Goal: Task Accomplishment & Management: Manage account settings

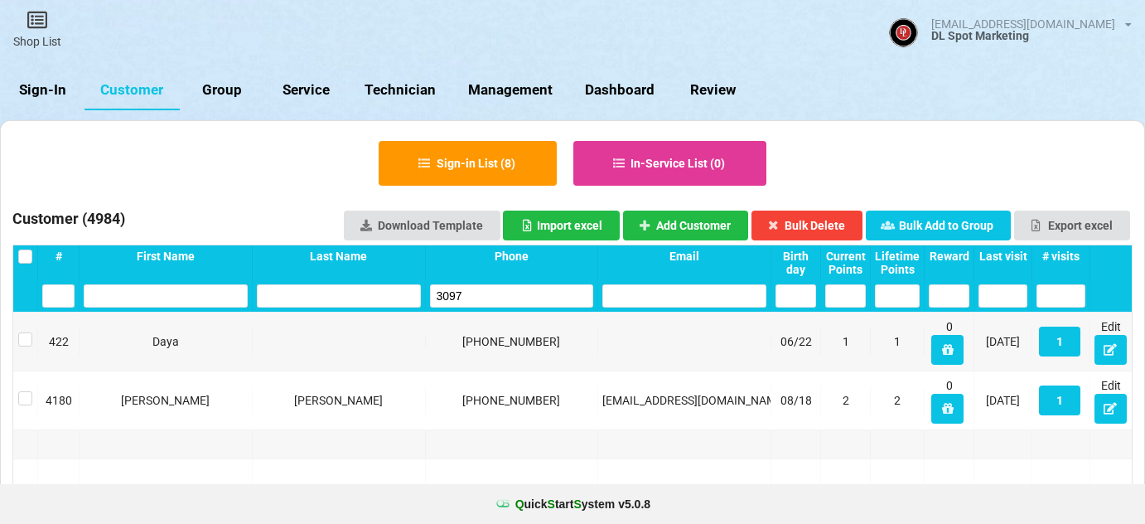
select select "25"
click at [41, 85] on link "Sign-In" at bounding box center [42, 90] width 85 height 40
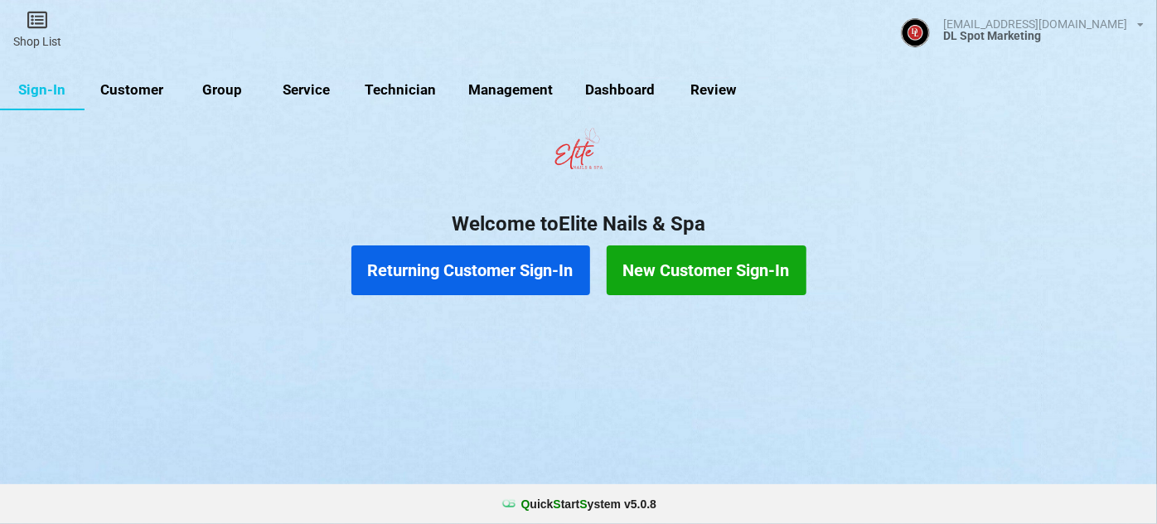
click at [137, 86] on link "Customer" at bounding box center [132, 90] width 95 height 40
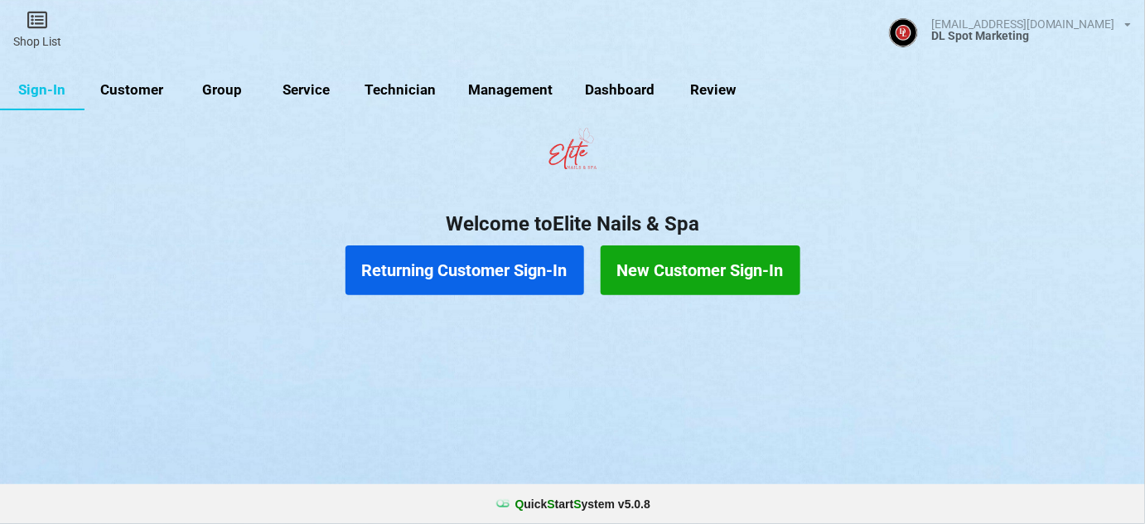
select select "25"
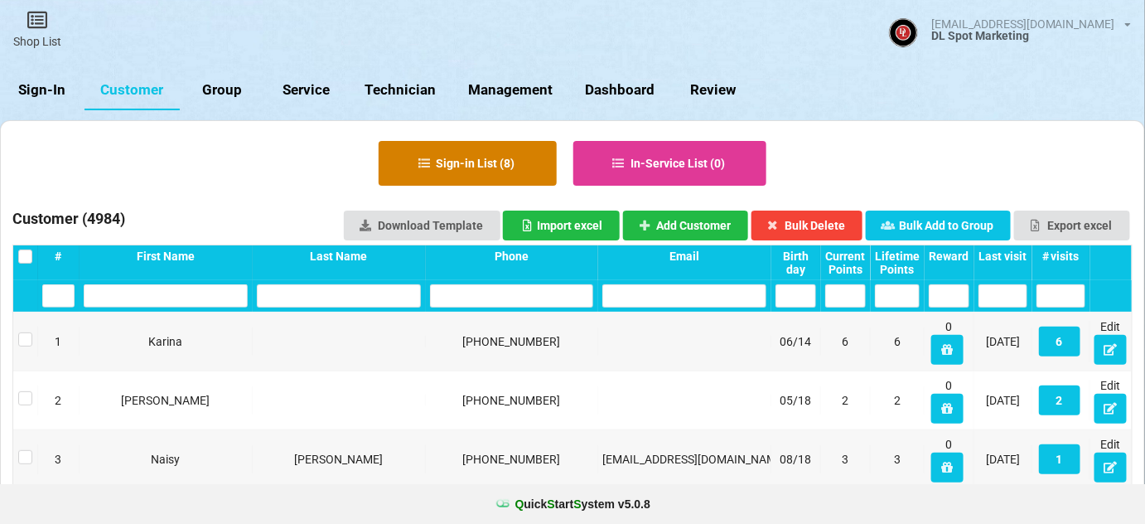
click at [506, 165] on button "Sign-in List ( 8 )" at bounding box center [468, 163] width 178 height 45
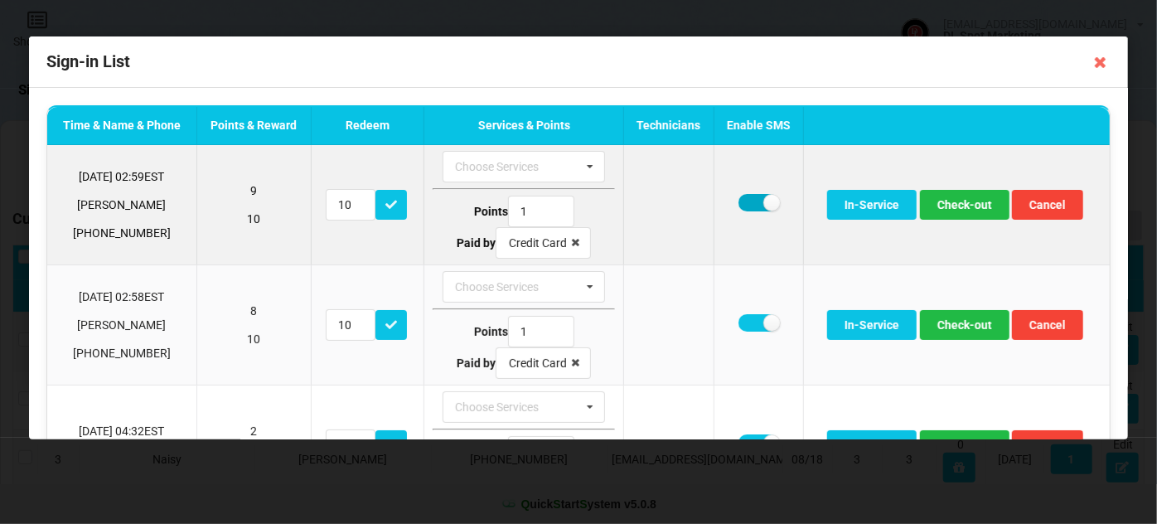
click at [747, 200] on label at bounding box center [758, 202] width 41 height 17
checkbox input "false"
click at [950, 206] on button "Check-out" at bounding box center [965, 205] width 90 height 30
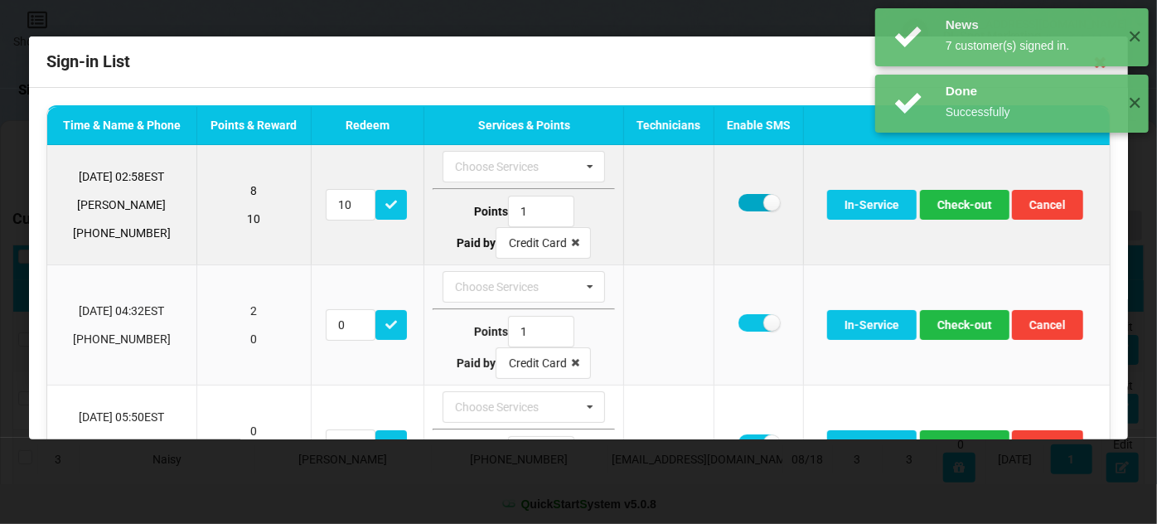
click at [743, 202] on label at bounding box center [758, 202] width 41 height 17
checkbox input "false"
click at [965, 200] on button "Check-out" at bounding box center [965, 205] width 90 height 30
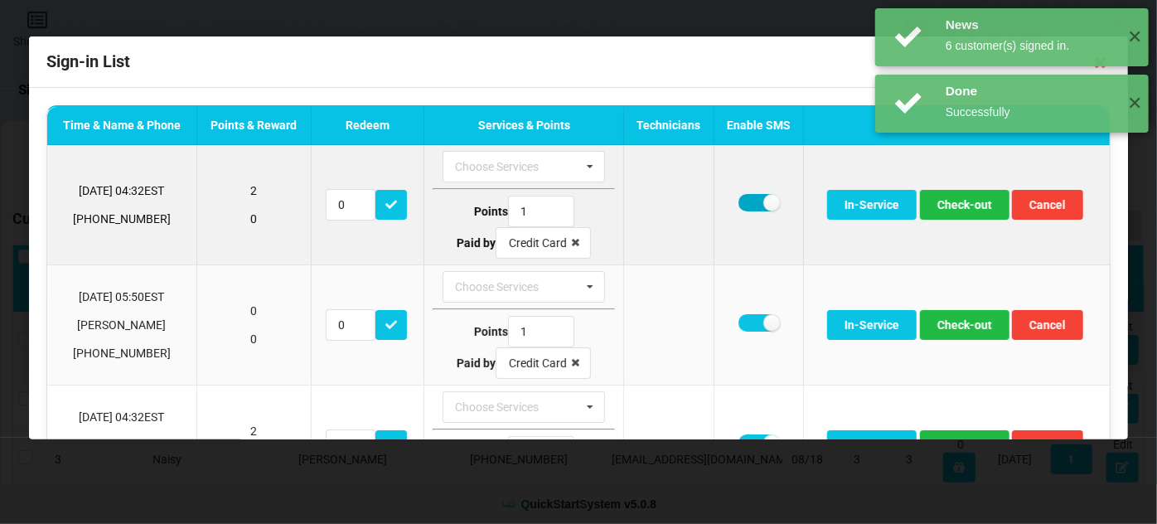
click at [746, 201] on label at bounding box center [758, 202] width 41 height 17
checkbox input "false"
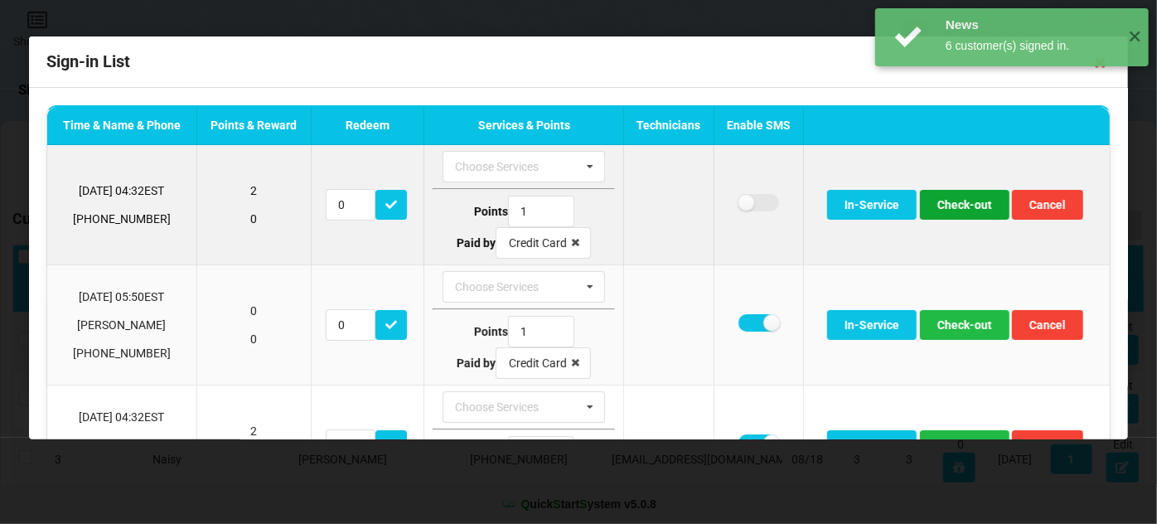
click at [970, 206] on button "Check-out" at bounding box center [965, 205] width 90 height 30
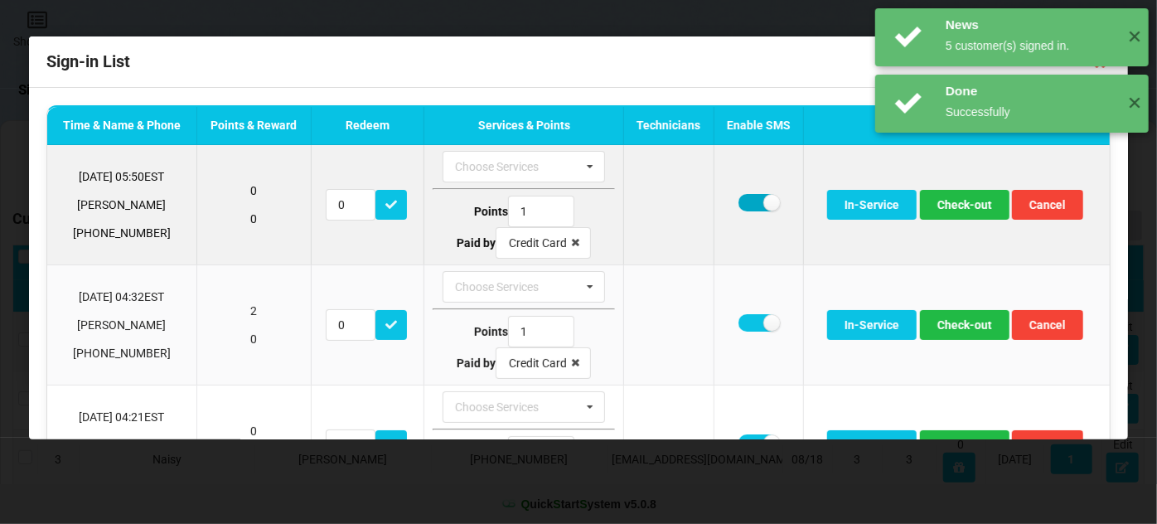
click at [743, 205] on label at bounding box center [758, 202] width 41 height 17
checkbox input "false"
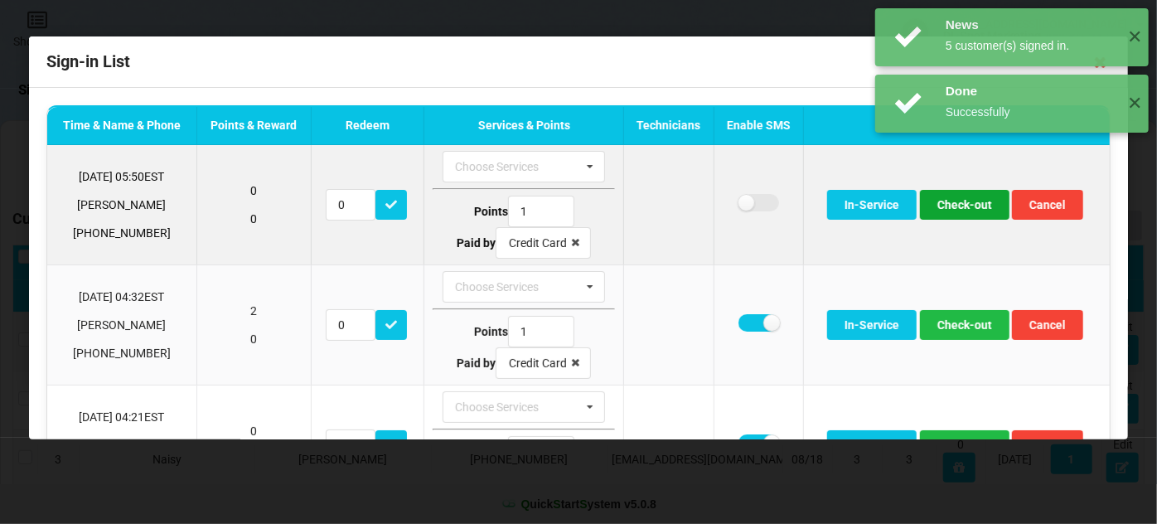
click at [951, 201] on button "Check-out" at bounding box center [965, 205] width 90 height 30
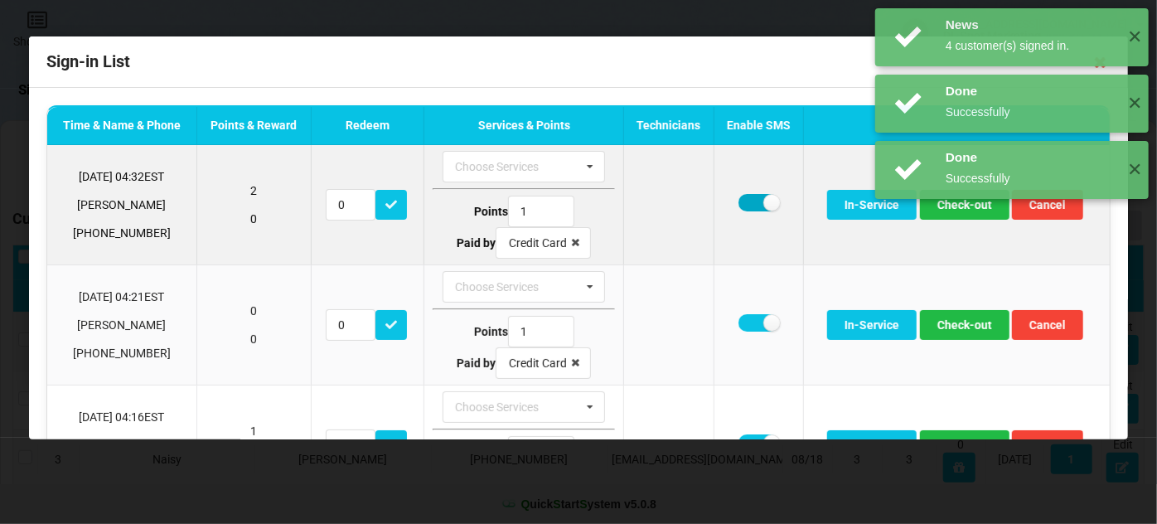
click at [743, 202] on label at bounding box center [758, 202] width 41 height 17
checkbox input "false"
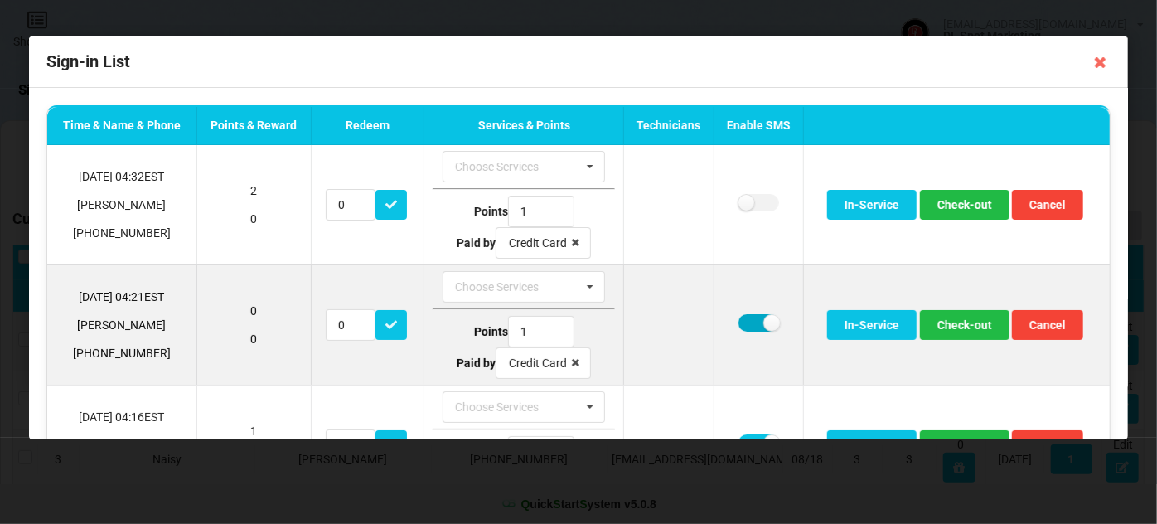
click at [745, 327] on label at bounding box center [758, 322] width 41 height 17
checkbox input "false"
click at [957, 324] on button "Check-out" at bounding box center [965, 325] width 90 height 30
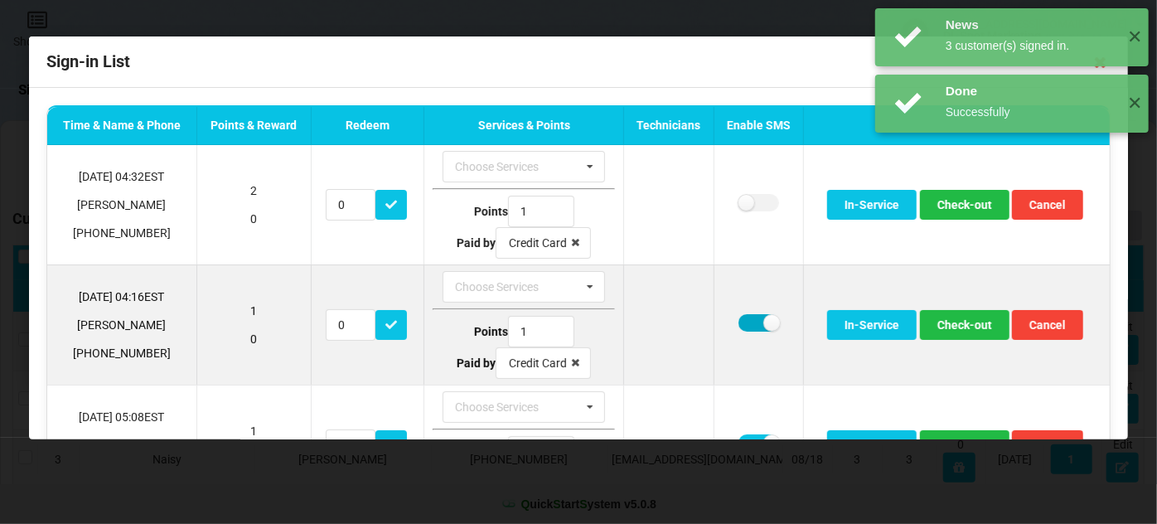
click at [744, 321] on label at bounding box center [758, 322] width 41 height 17
checkbox input "false"
click at [952, 320] on button "Check-out" at bounding box center [965, 325] width 90 height 30
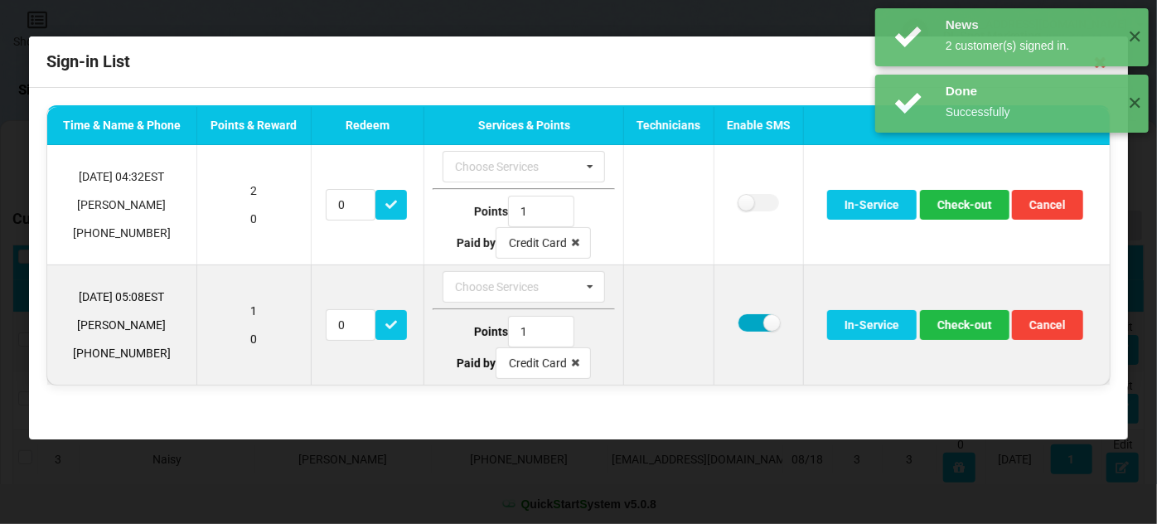
click at [750, 320] on label at bounding box center [758, 322] width 41 height 17
checkbox input "false"
click at [950, 320] on button "Check-out" at bounding box center [965, 325] width 90 height 30
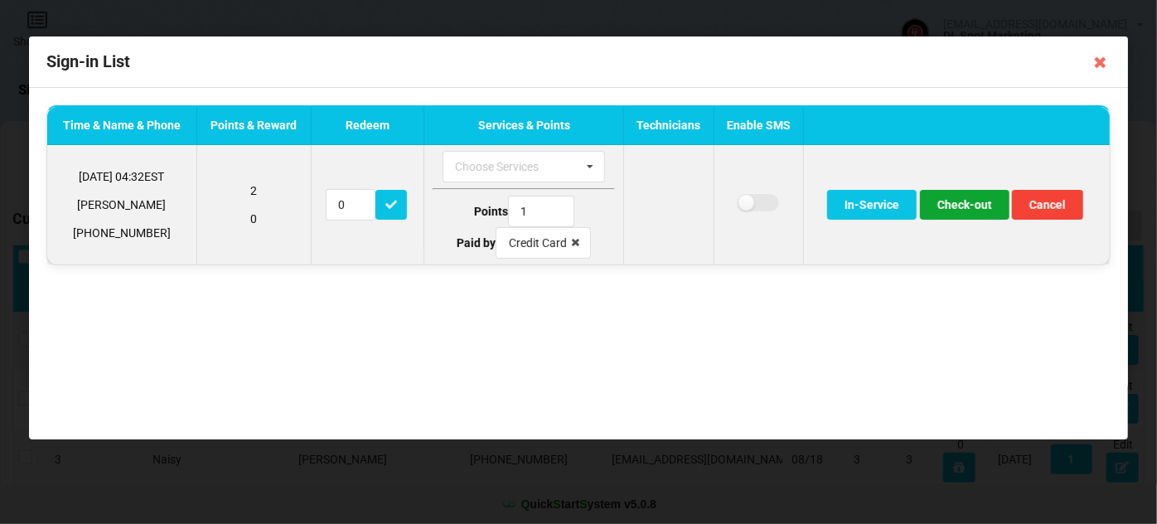
click at [975, 201] on button "Check-out" at bounding box center [965, 205] width 90 height 30
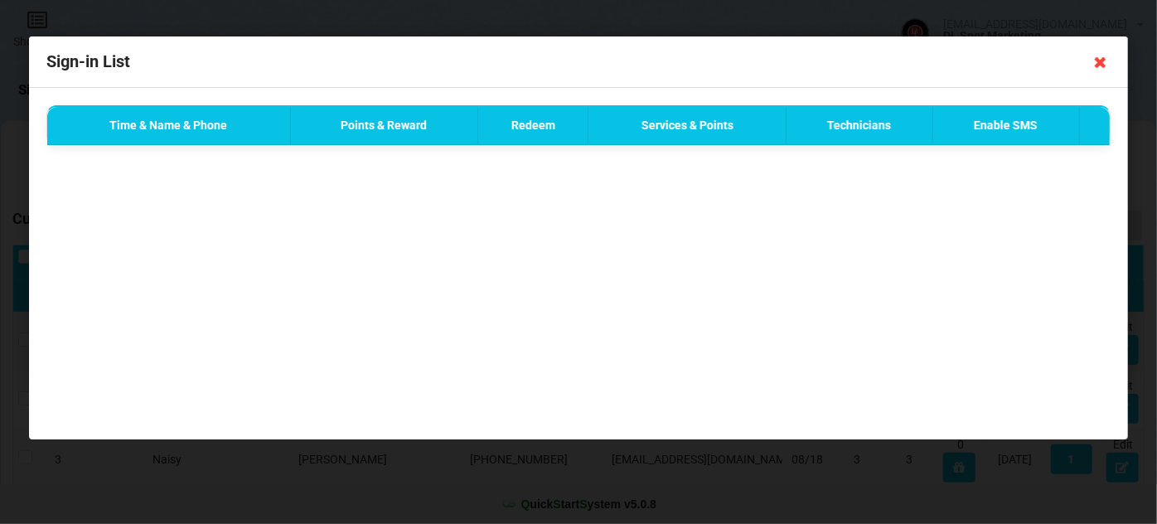
click at [1107, 60] on icon at bounding box center [1100, 62] width 27 height 27
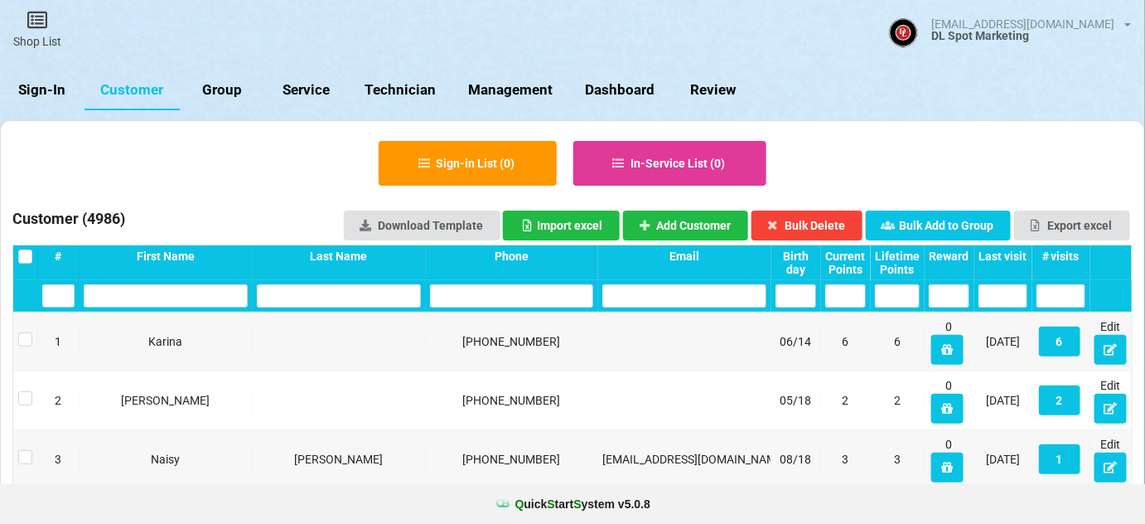
click at [43, 91] on link "Sign-In" at bounding box center [42, 90] width 85 height 40
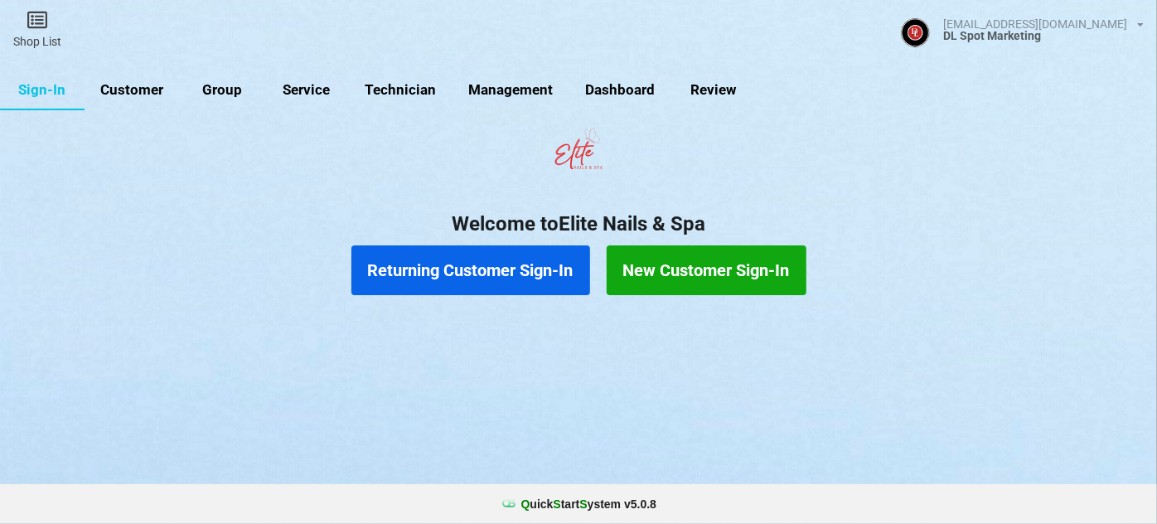
click at [142, 88] on link "Customer" at bounding box center [132, 90] width 95 height 40
select select "25"
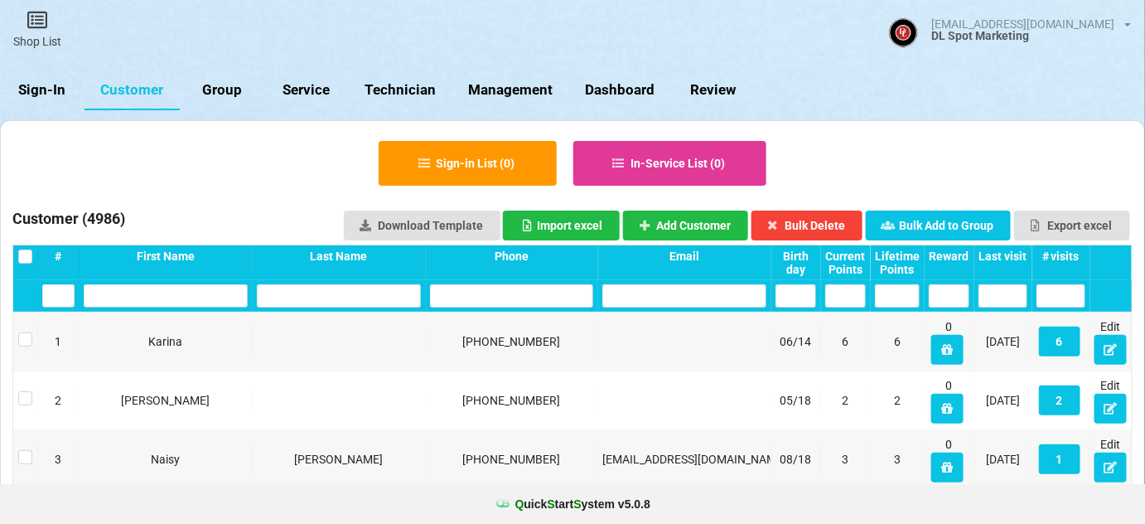
click at [1016, 250] on div "Last visit" at bounding box center [1003, 255] width 49 height 13
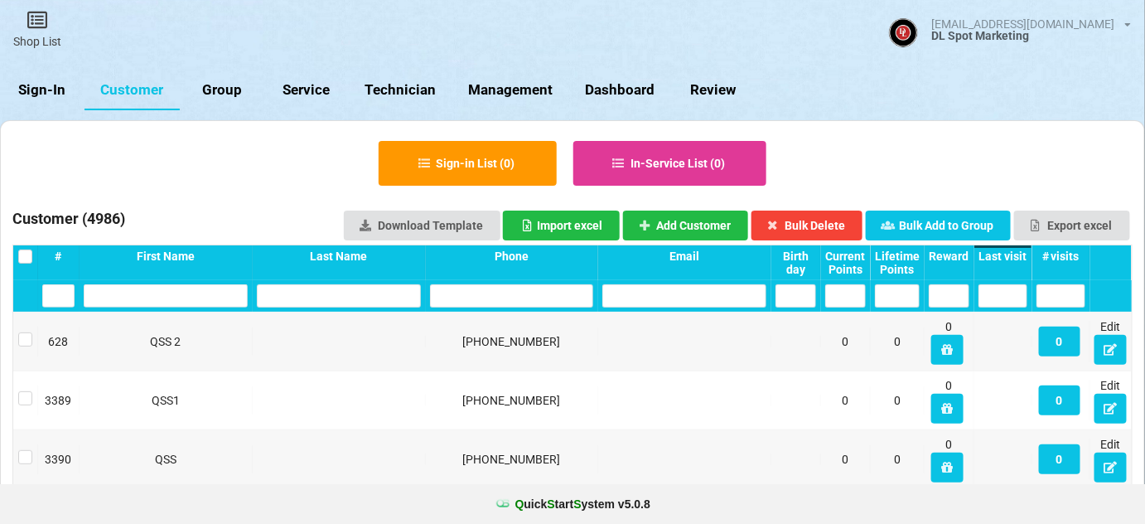
click at [1016, 250] on div "Last visit" at bounding box center [1003, 255] width 49 height 13
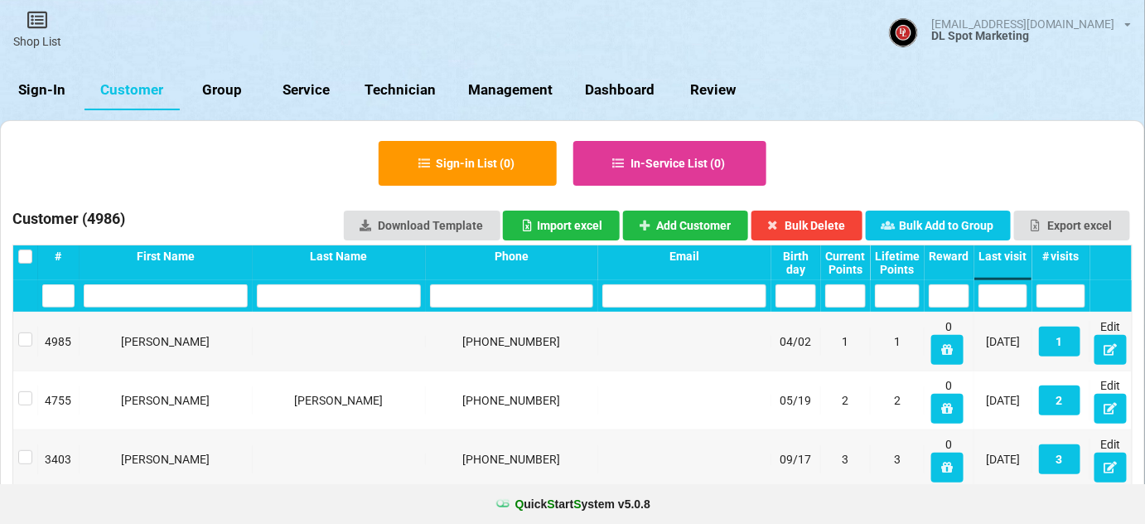
click at [43, 88] on link "Sign-In" at bounding box center [42, 90] width 85 height 40
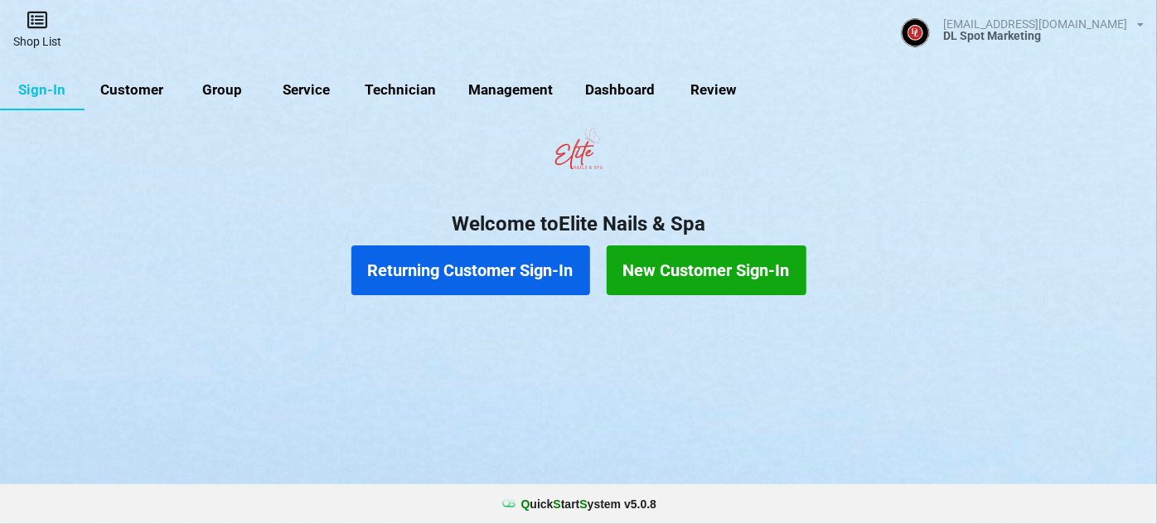
click at [39, 36] on link "Shop List" at bounding box center [37, 29] width 75 height 59
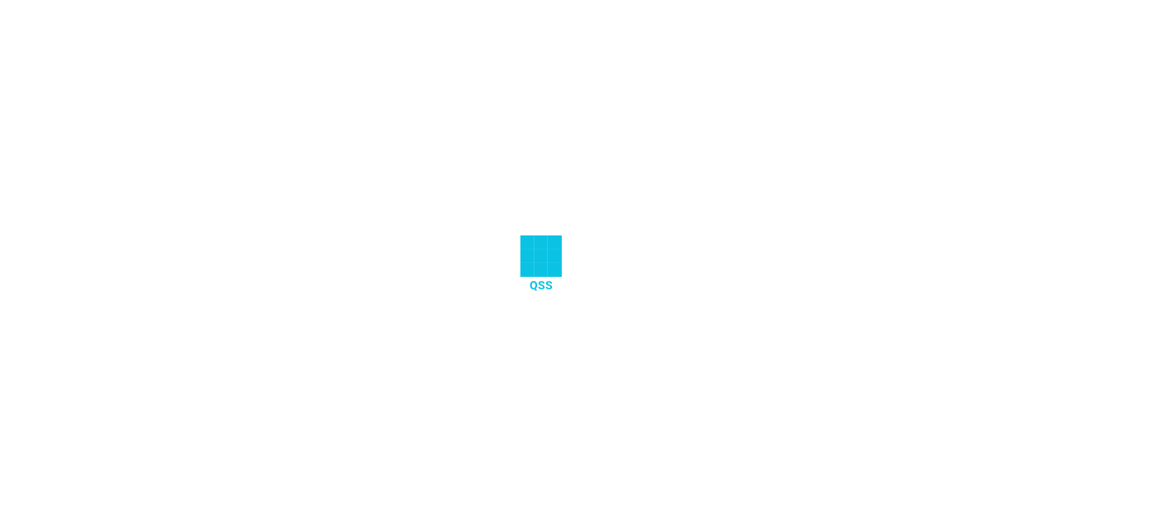
select select "25"
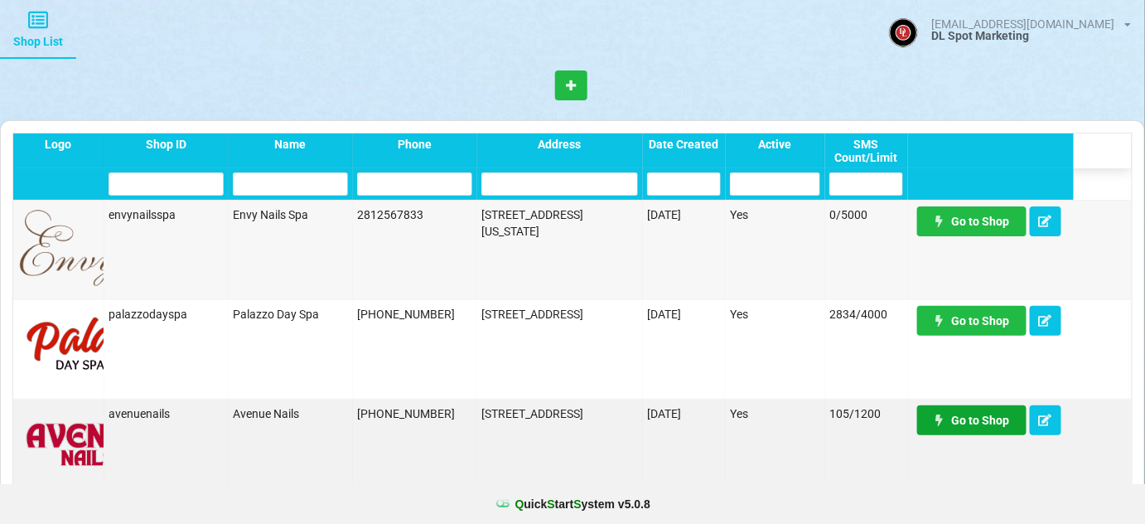
click at [988, 422] on link "Go to Shop" at bounding box center [971, 420] width 109 height 30
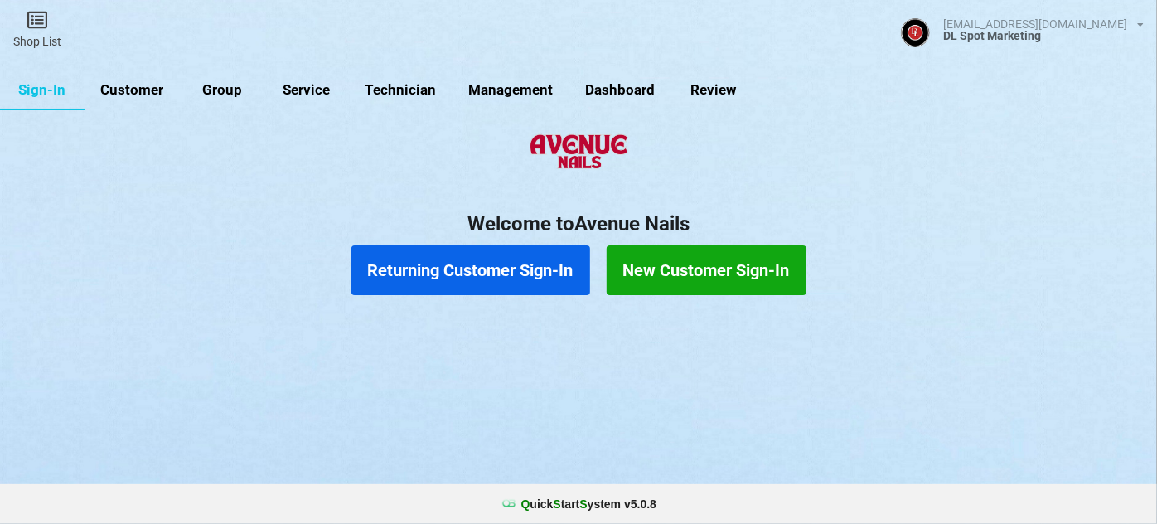
click at [128, 88] on link "Customer" at bounding box center [132, 90] width 95 height 40
select select "25"
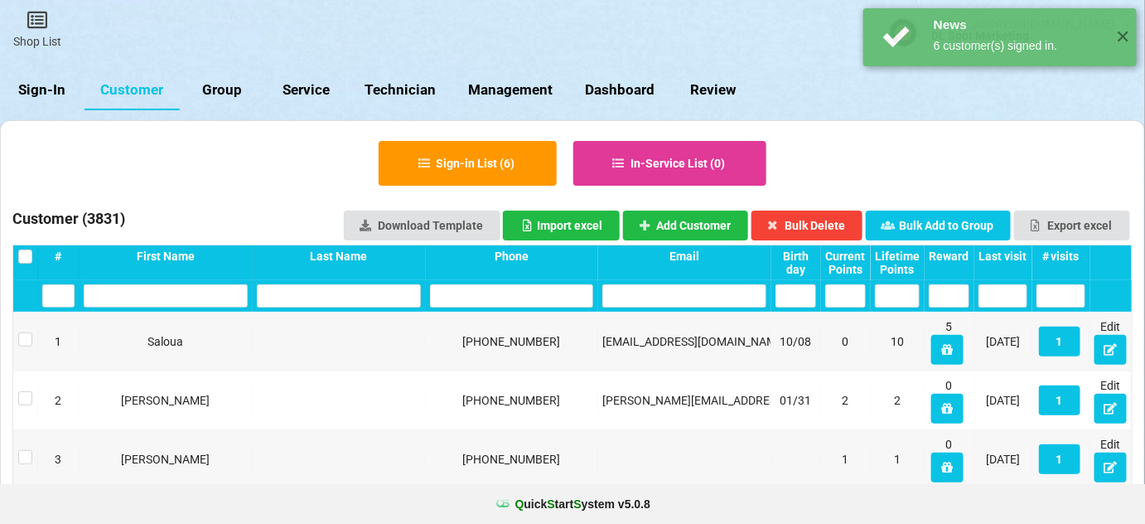
click at [1011, 258] on div "Last visit" at bounding box center [1003, 255] width 49 height 13
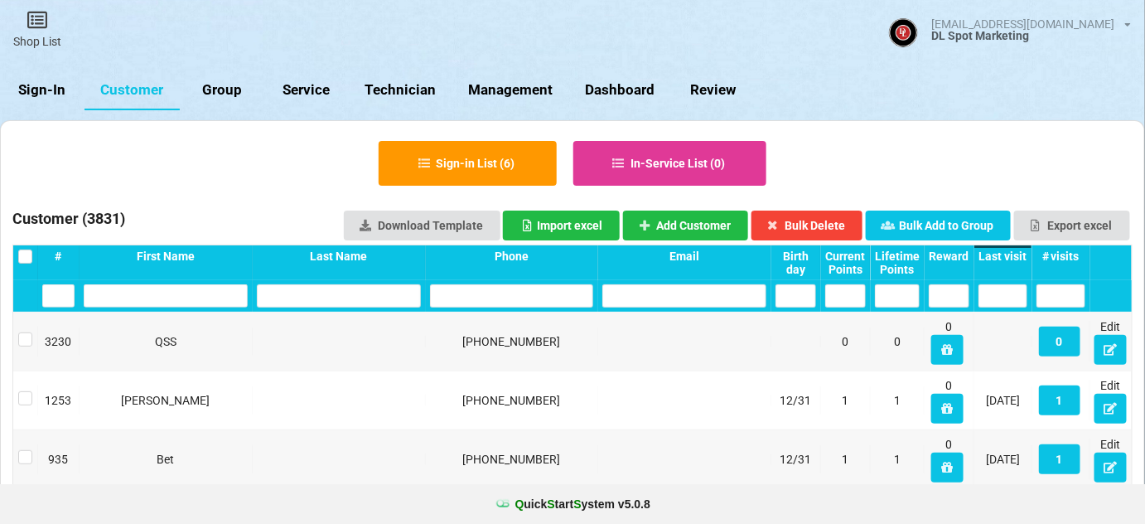
click at [1011, 258] on div "Last visit" at bounding box center [1003, 255] width 49 height 13
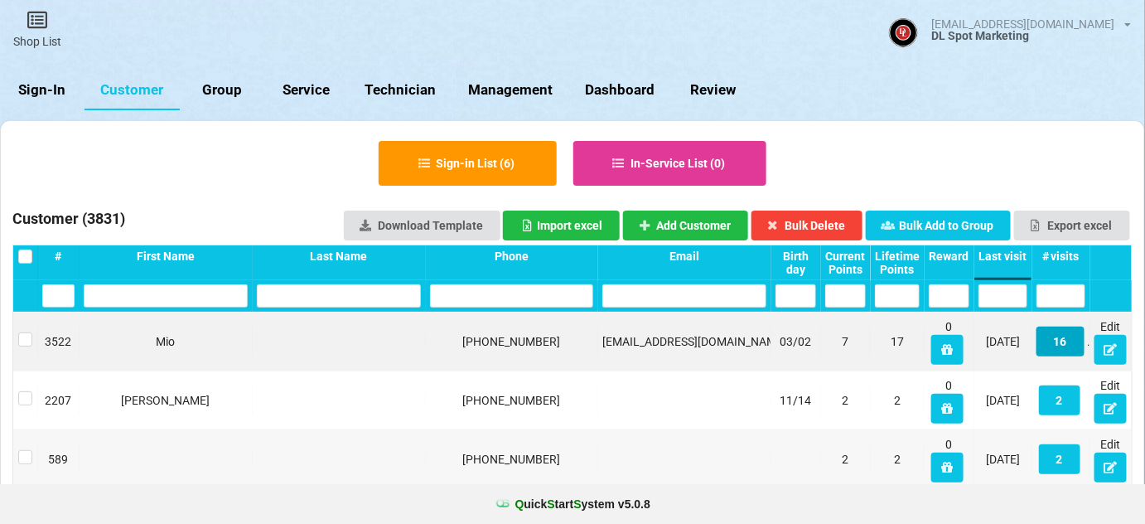
click at [1062, 341] on button "16" at bounding box center [1061, 342] width 48 height 30
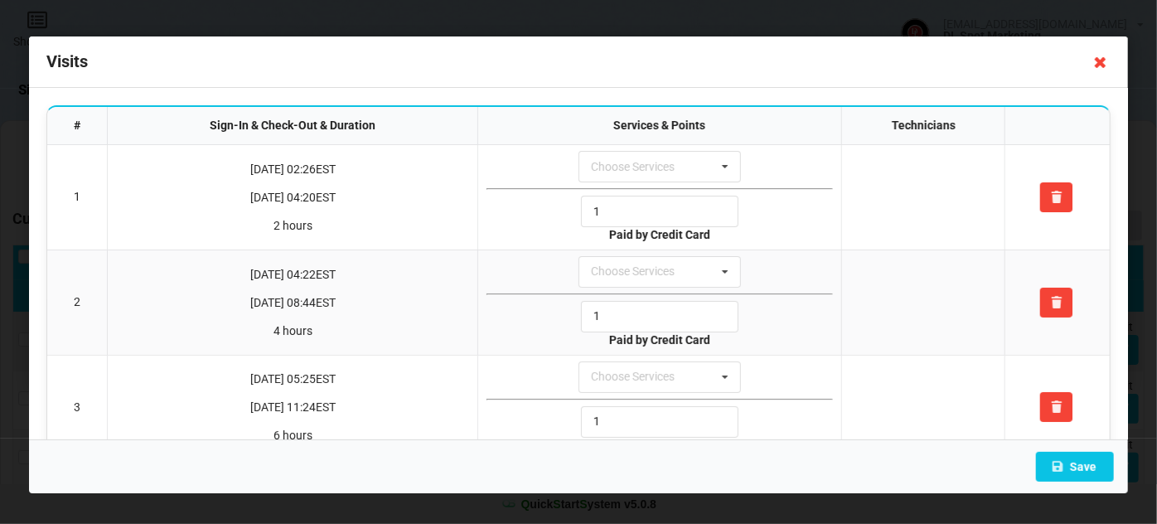
click at [1101, 65] on icon at bounding box center [1100, 62] width 27 height 27
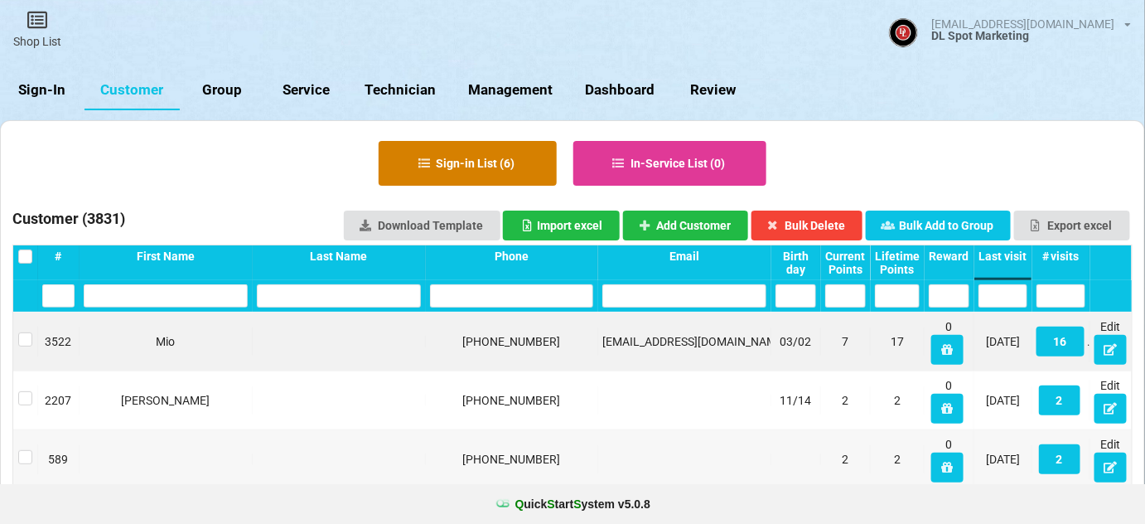
click at [457, 159] on button "Sign-in List ( 6 )" at bounding box center [468, 163] width 178 height 45
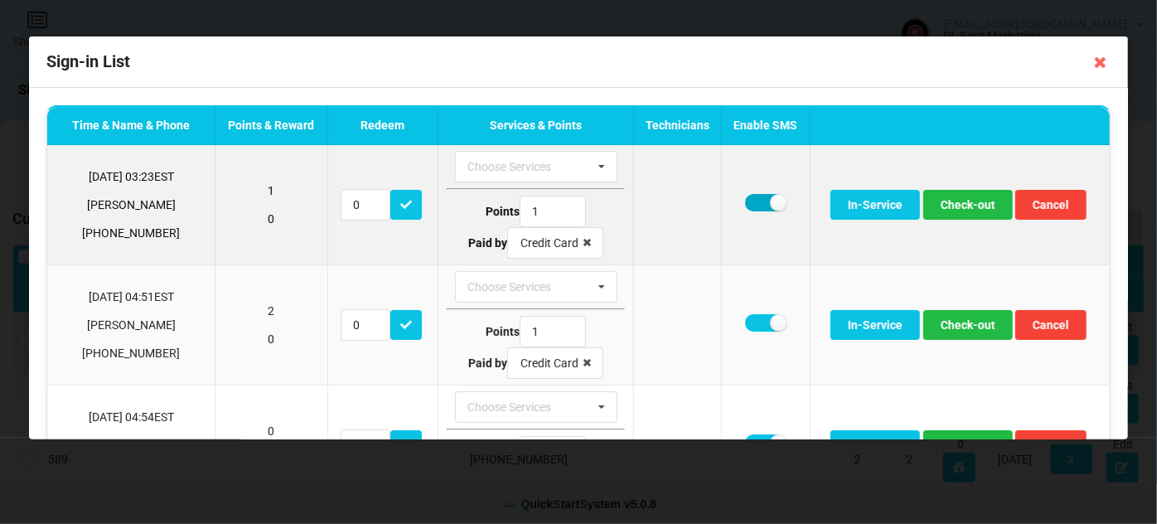
click at [745, 201] on label at bounding box center [765, 202] width 41 height 17
checkbox input "false"
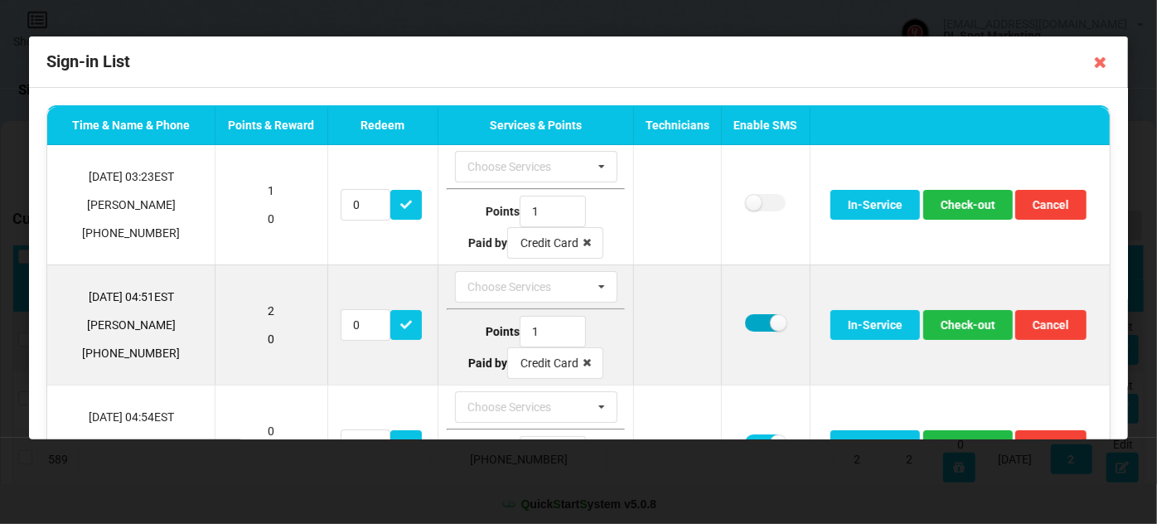
click at [745, 326] on label at bounding box center [765, 322] width 41 height 17
checkbox input "false"
click at [951, 324] on button "Check-out" at bounding box center [968, 325] width 90 height 30
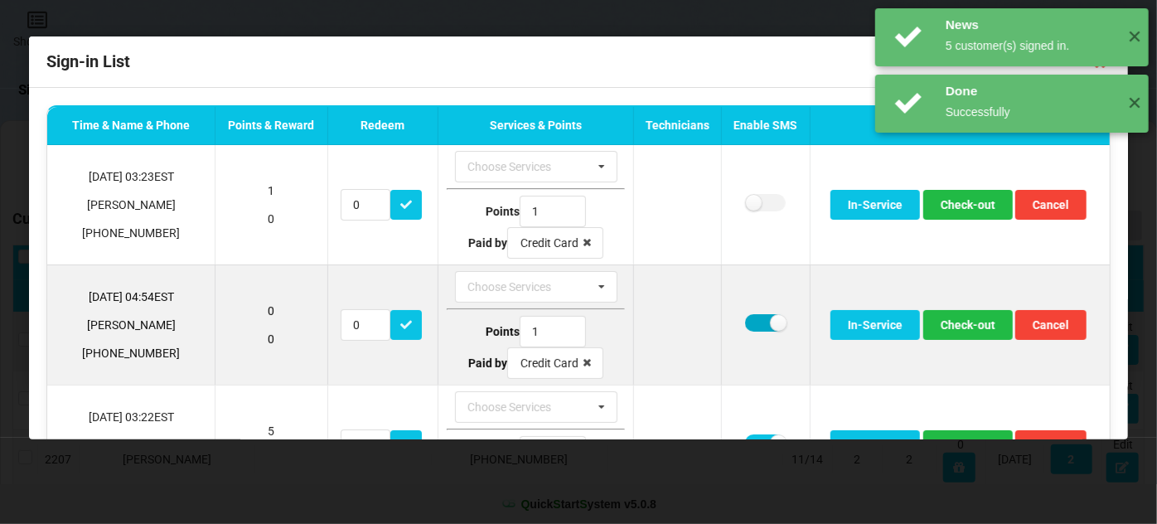
click at [745, 321] on label at bounding box center [765, 322] width 41 height 17
checkbox input "false"
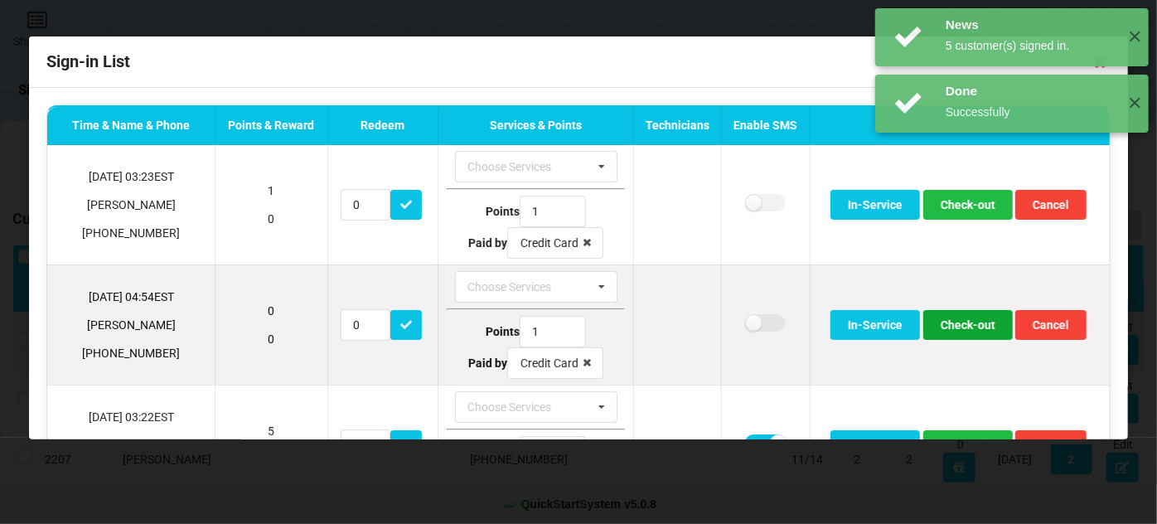
click at [972, 320] on button "Check-out" at bounding box center [968, 325] width 90 height 30
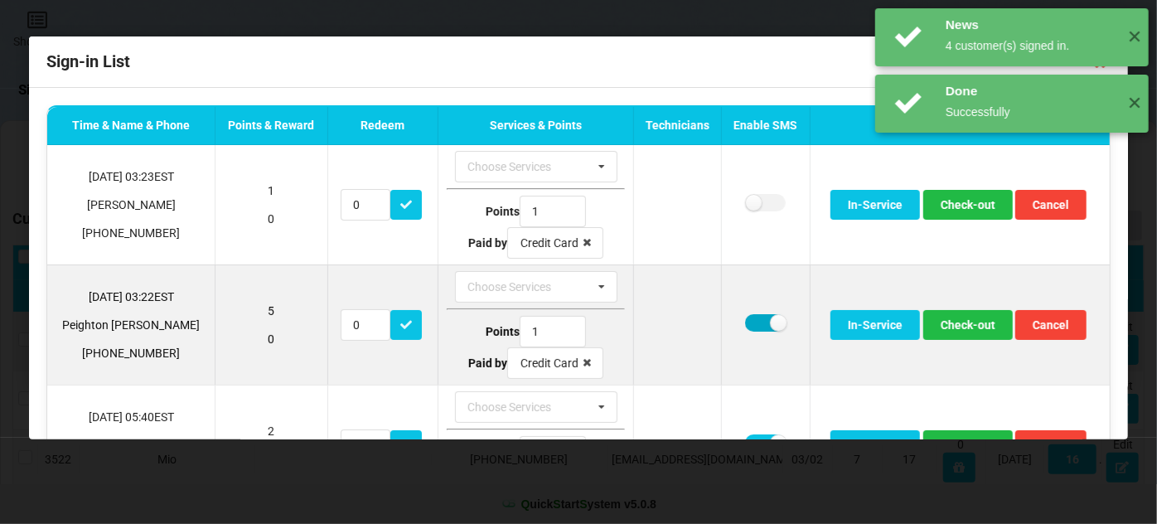
click at [749, 322] on label at bounding box center [765, 322] width 41 height 17
checkbox input "false"
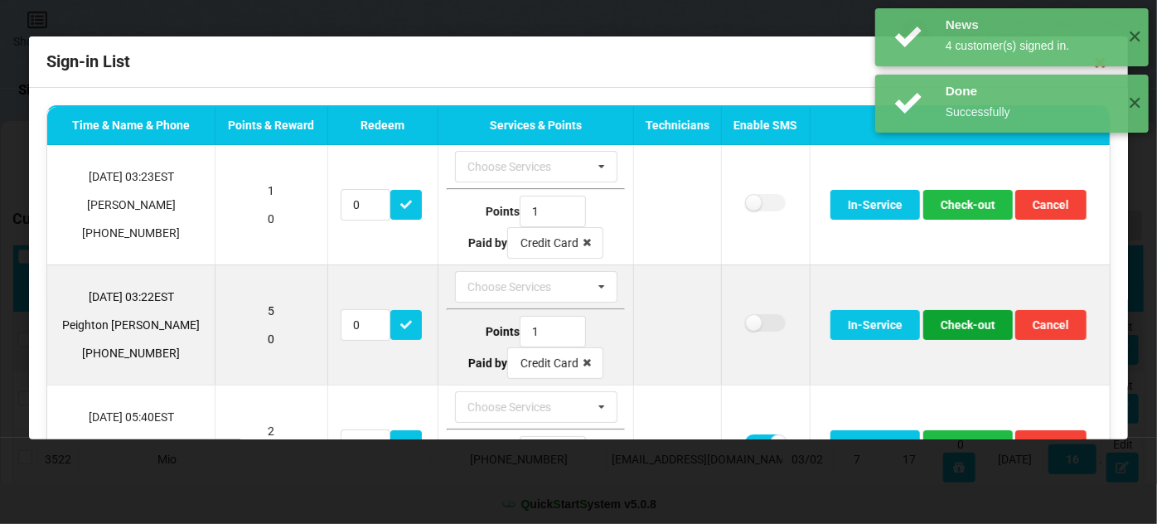
click at [941, 328] on button "Check-out" at bounding box center [968, 325] width 90 height 30
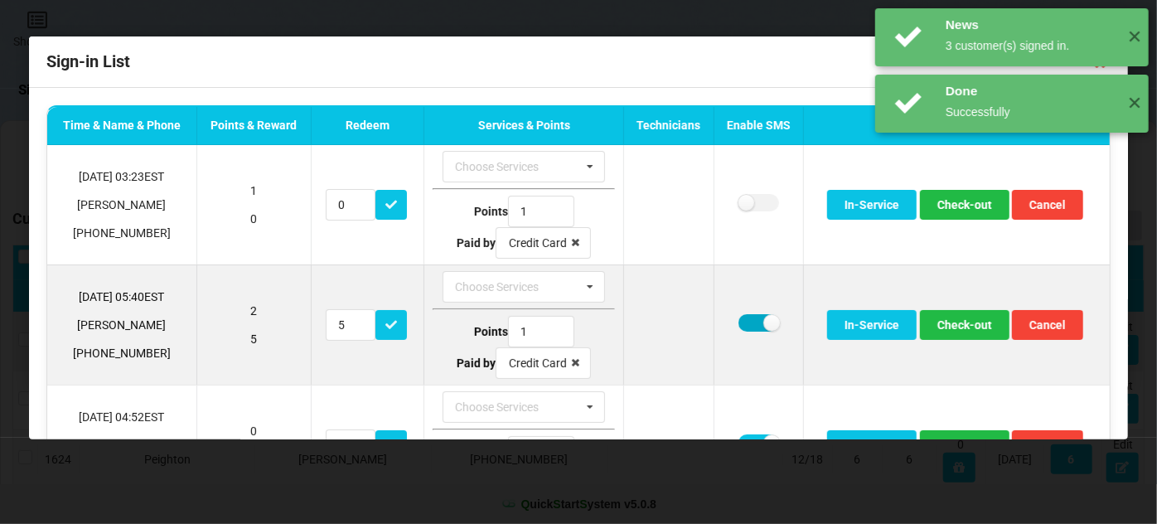
click at [743, 322] on label at bounding box center [758, 322] width 41 height 17
checkbox input "false"
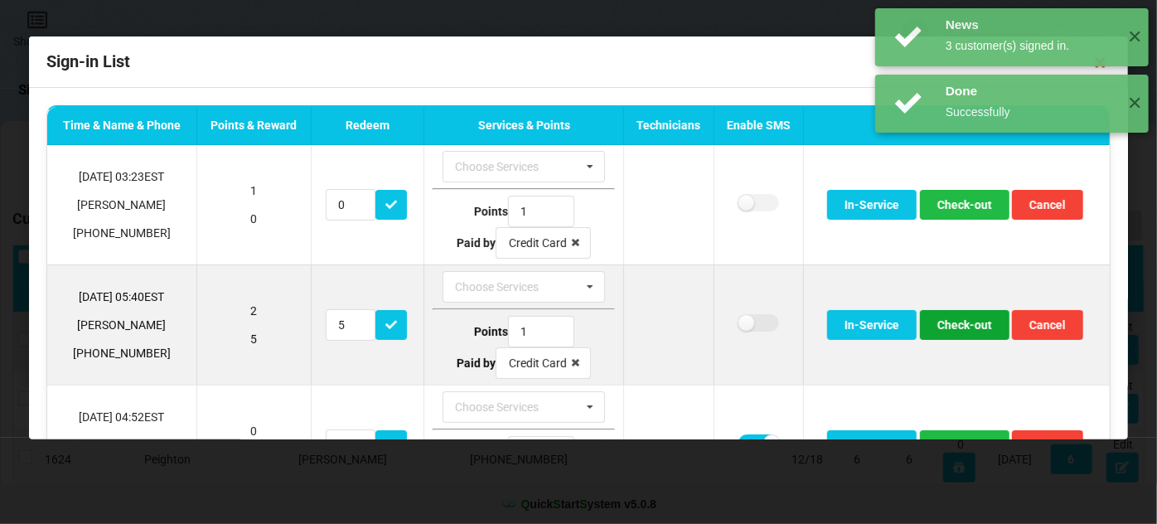
click at [969, 325] on button "Check-out" at bounding box center [965, 325] width 90 height 30
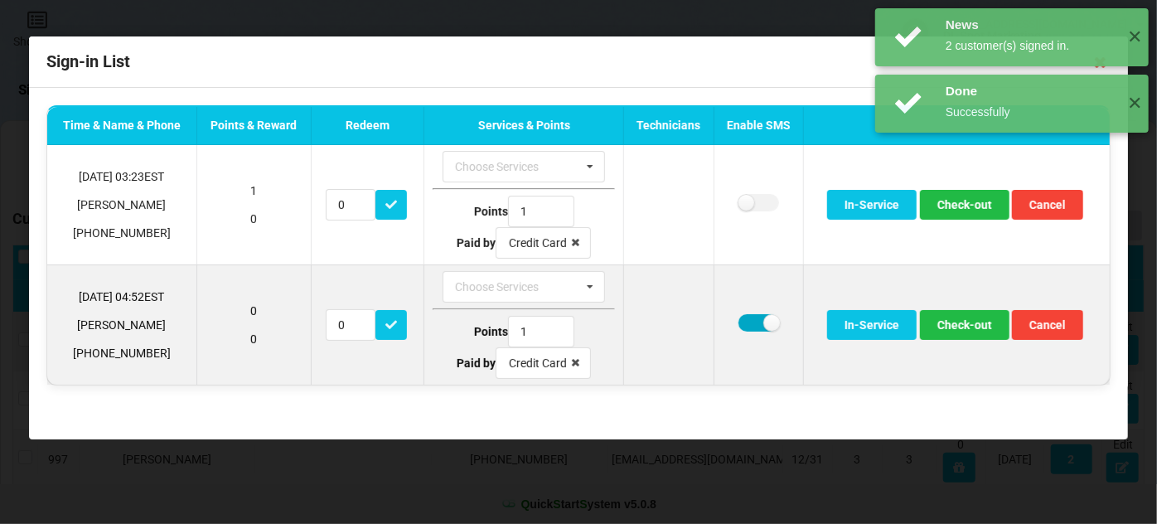
click at [747, 320] on label at bounding box center [758, 322] width 41 height 17
checkbox input "false"
click at [974, 328] on button "Check-out" at bounding box center [965, 325] width 90 height 30
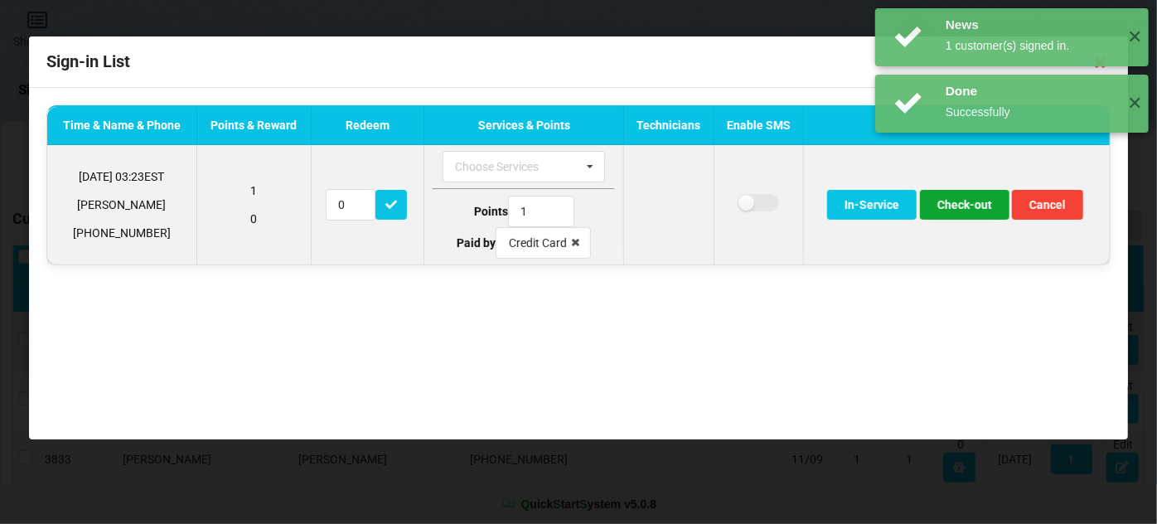
click at [954, 203] on button "Check-out" at bounding box center [965, 205] width 90 height 30
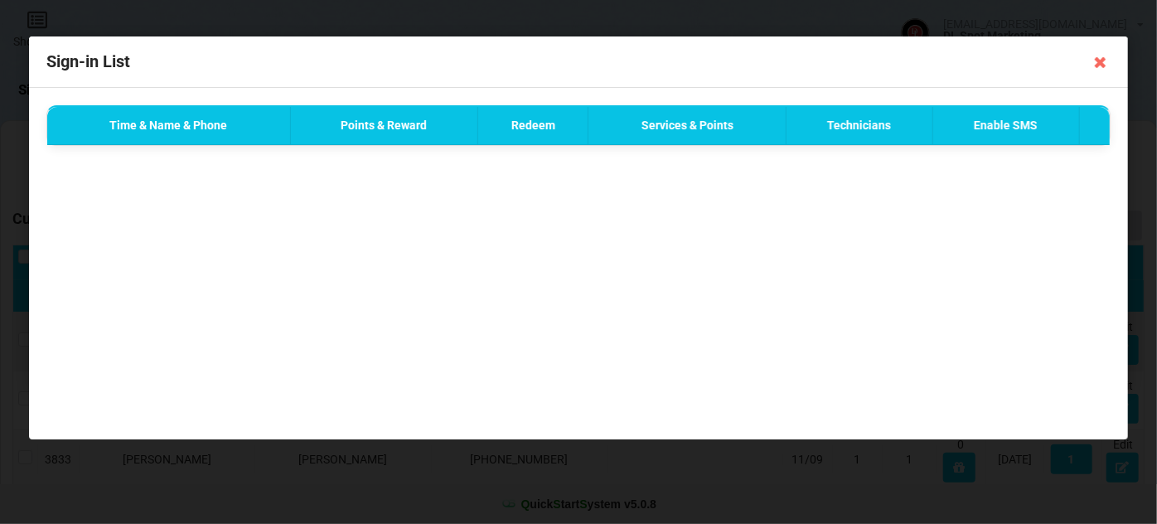
click at [1102, 61] on icon at bounding box center [1100, 62] width 27 height 27
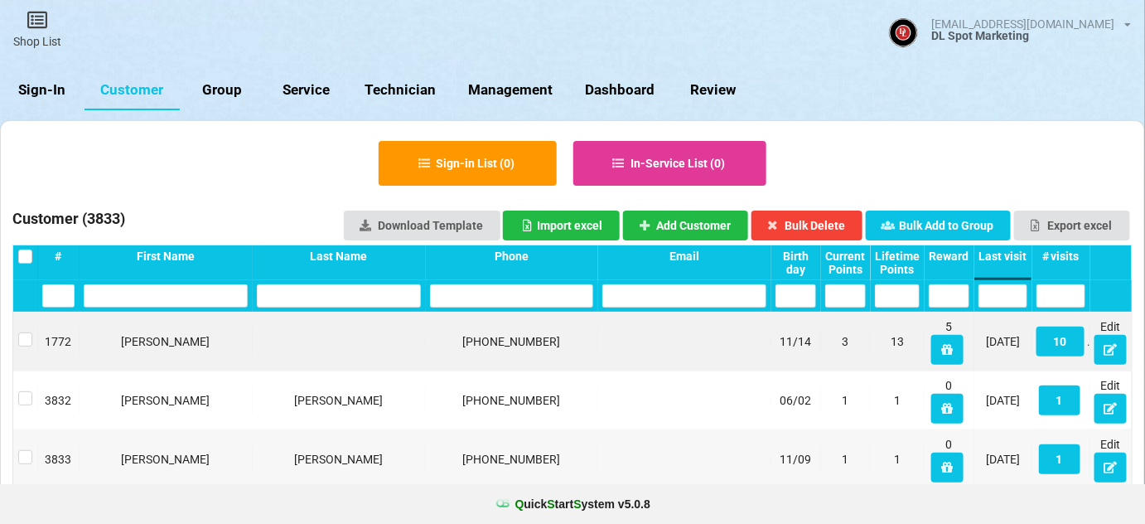
click at [41, 91] on link "Sign-In" at bounding box center [42, 90] width 85 height 40
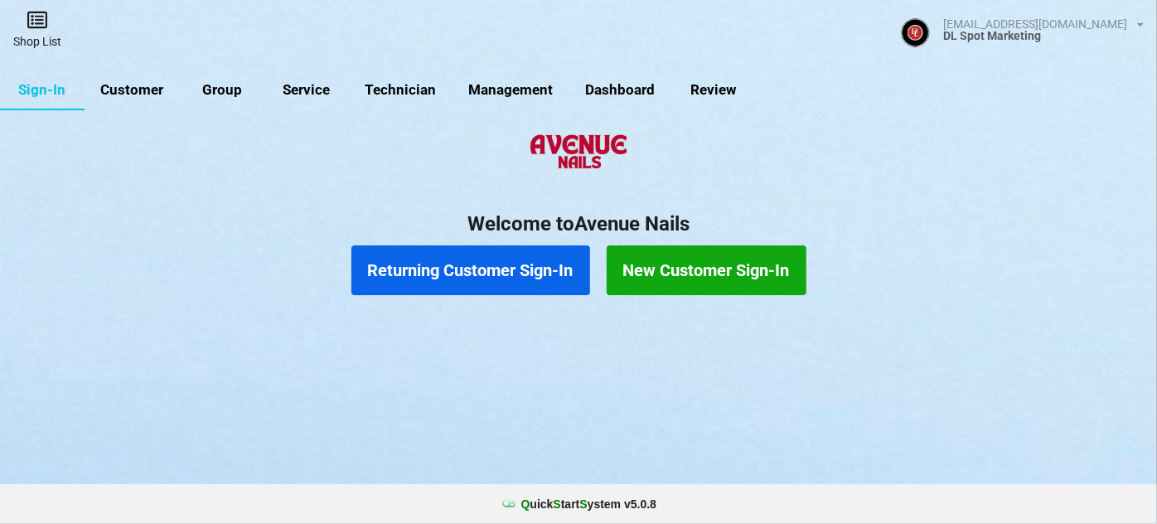
click at [37, 35] on link "Shop List" at bounding box center [37, 29] width 75 height 59
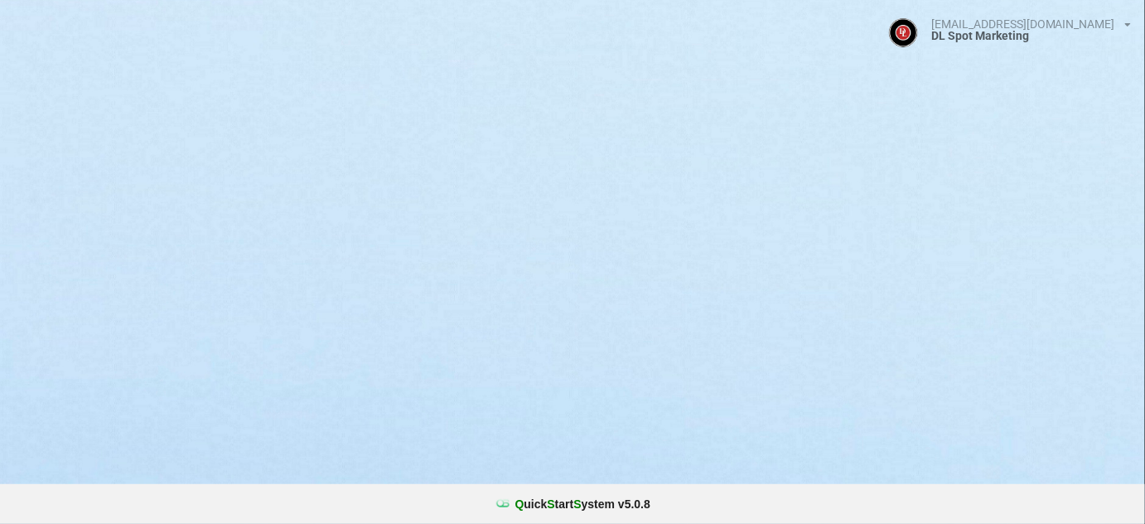
select select "25"
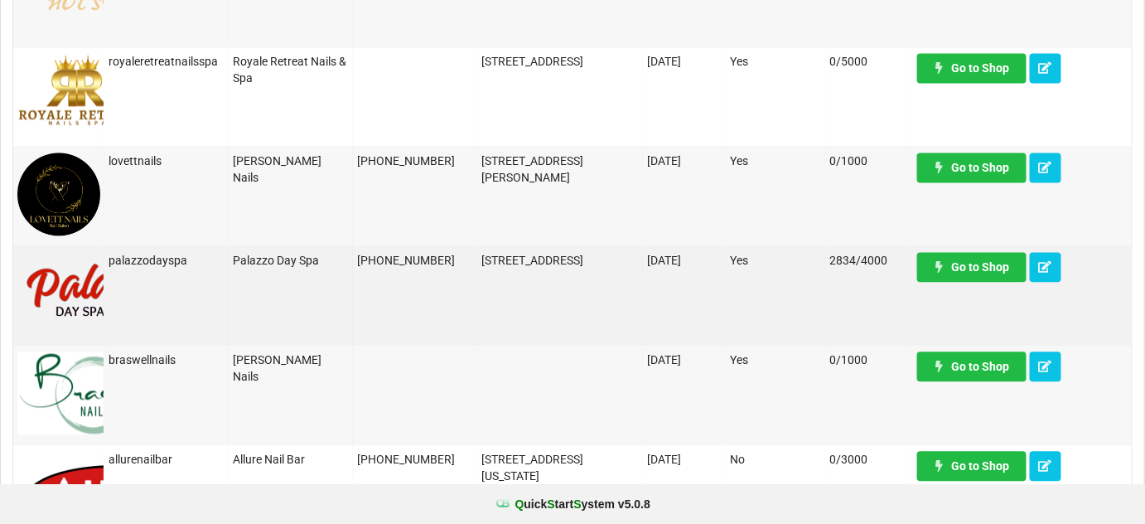
scroll to position [1105, 0]
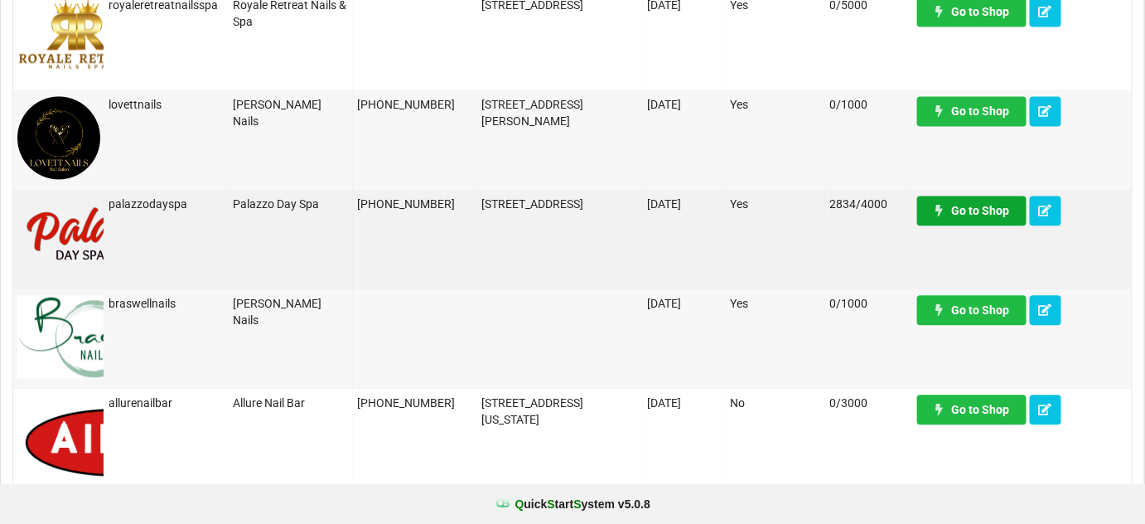
click at [990, 215] on link "Go to Shop" at bounding box center [971, 211] width 109 height 30
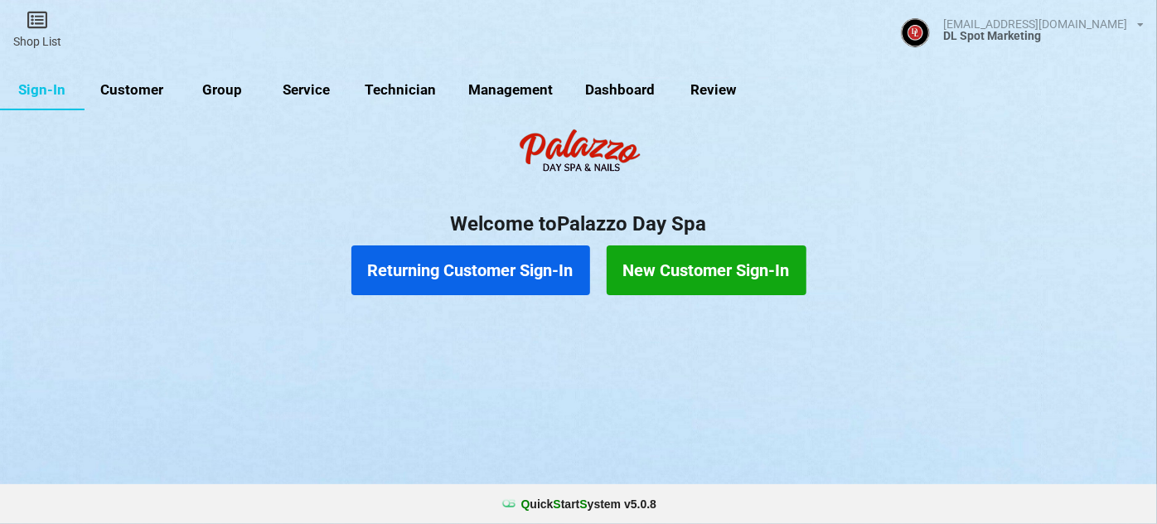
click at [146, 88] on link "Customer" at bounding box center [132, 90] width 95 height 40
select select "25"
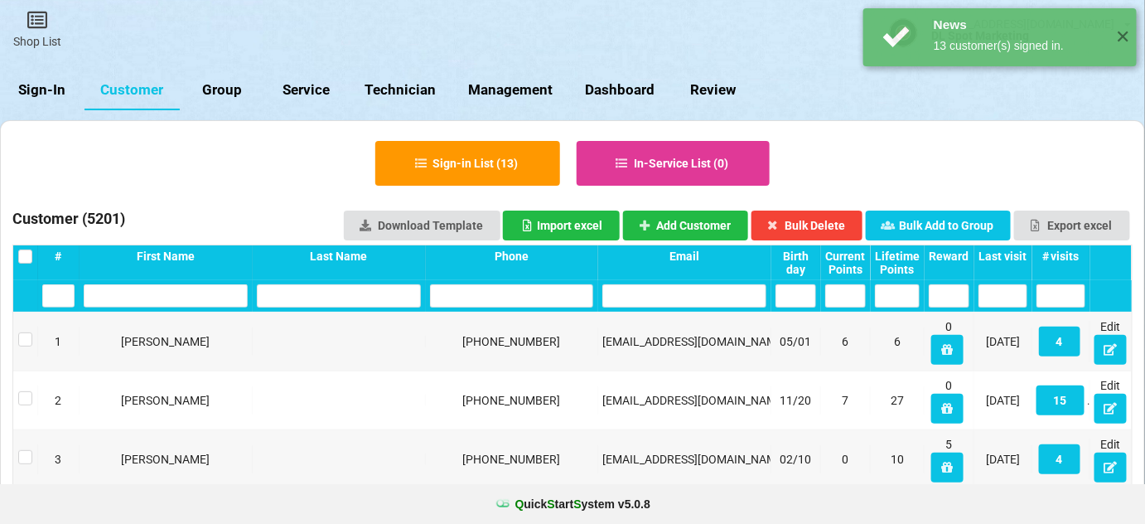
click at [1023, 251] on div "Last visit" at bounding box center [1003, 255] width 49 height 13
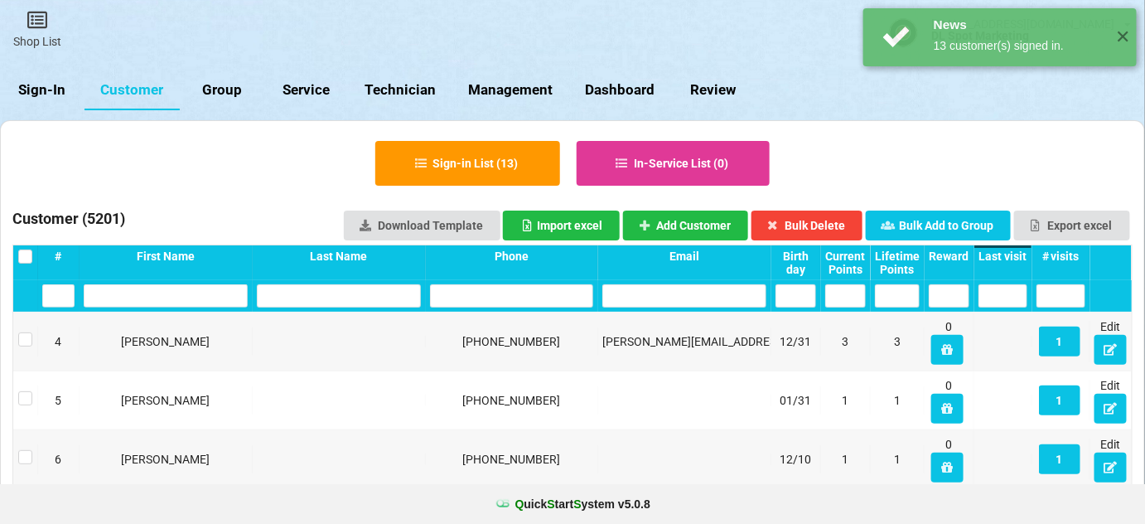
click at [1021, 251] on div "Last visit" at bounding box center [1003, 255] width 49 height 13
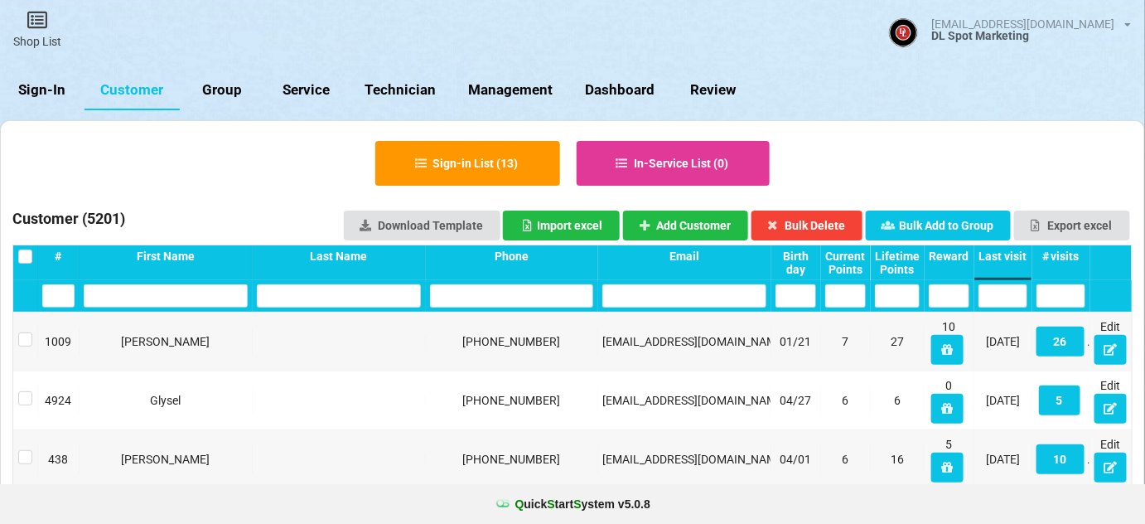
click at [1021, 251] on div "Last visit" at bounding box center [1003, 255] width 49 height 13
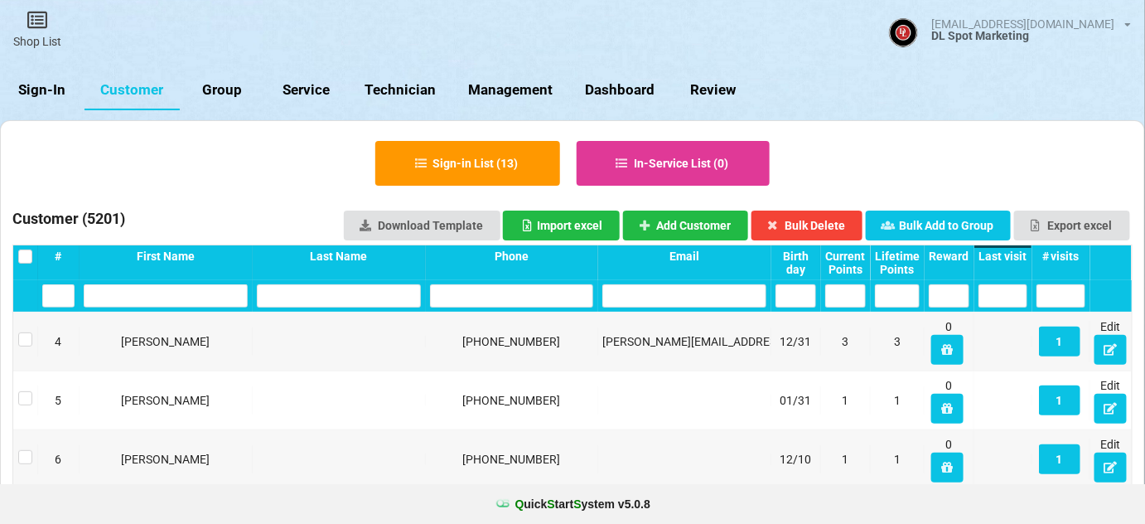
click at [1020, 251] on div "Last visit" at bounding box center [1003, 255] width 49 height 13
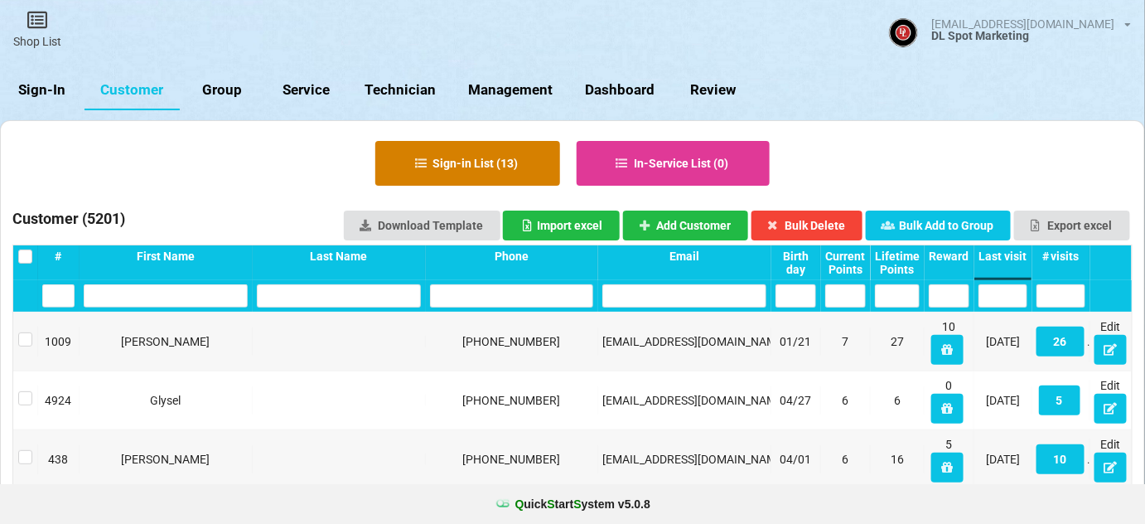
click at [486, 157] on button "Sign-in List ( 13 )" at bounding box center [467, 163] width 185 height 45
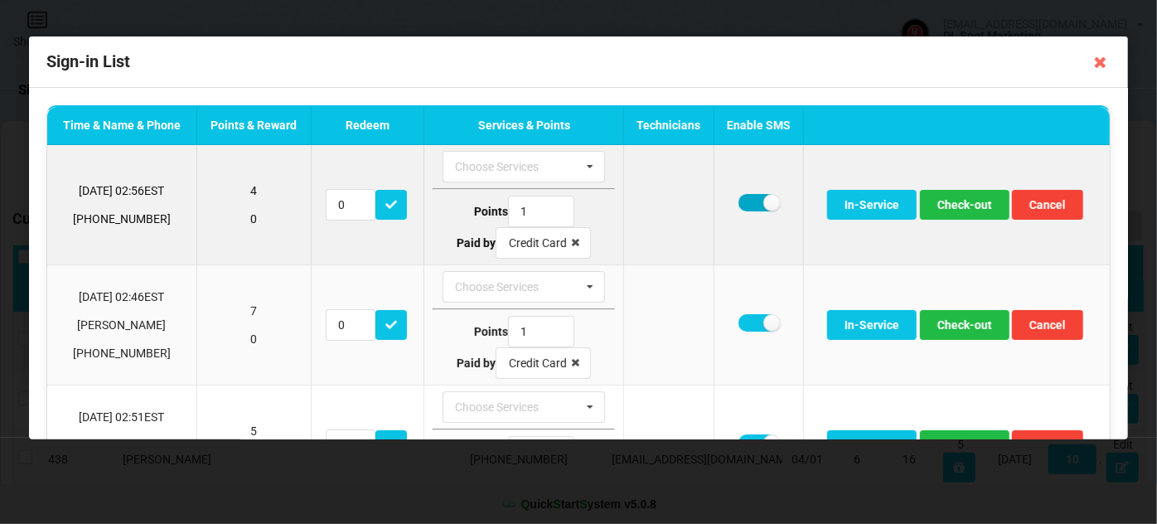
click at [749, 205] on label at bounding box center [758, 202] width 41 height 17
checkbox input "false"
click at [965, 216] on button "Check-out" at bounding box center [965, 205] width 90 height 30
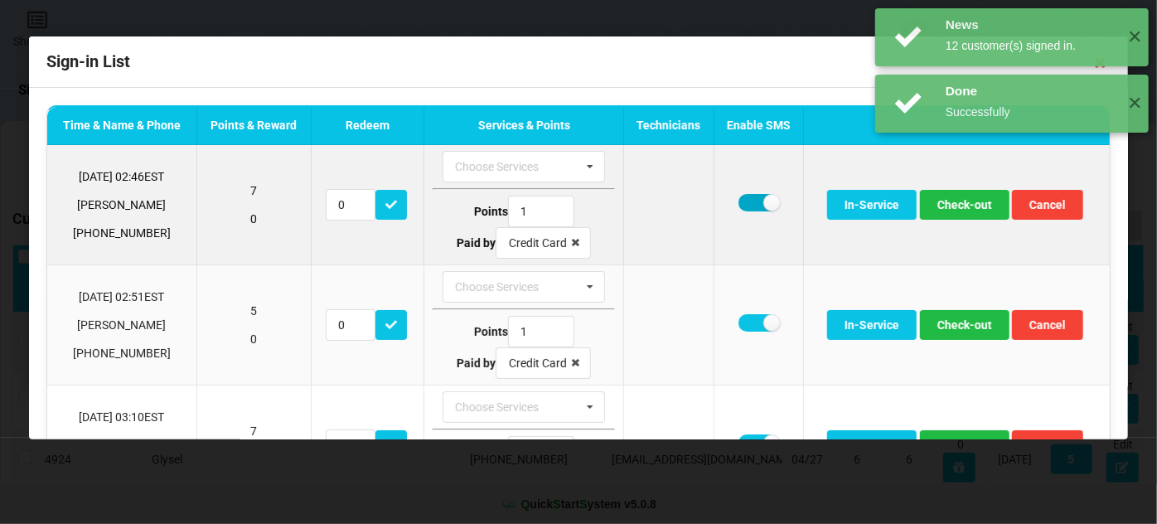
click at [744, 199] on label at bounding box center [758, 202] width 41 height 17
checkbox input "false"
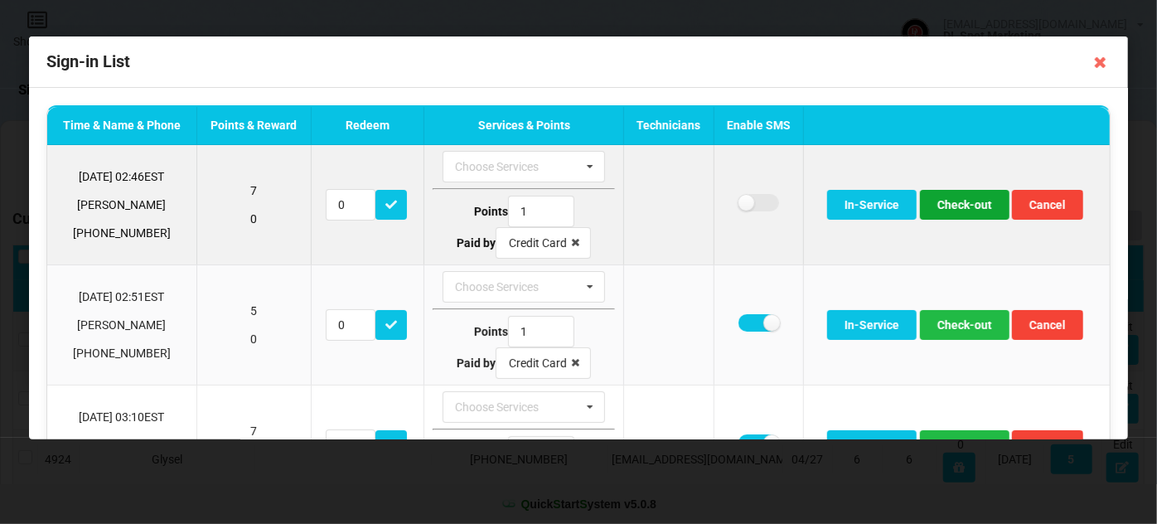
click at [965, 205] on button "Check-out" at bounding box center [965, 205] width 90 height 30
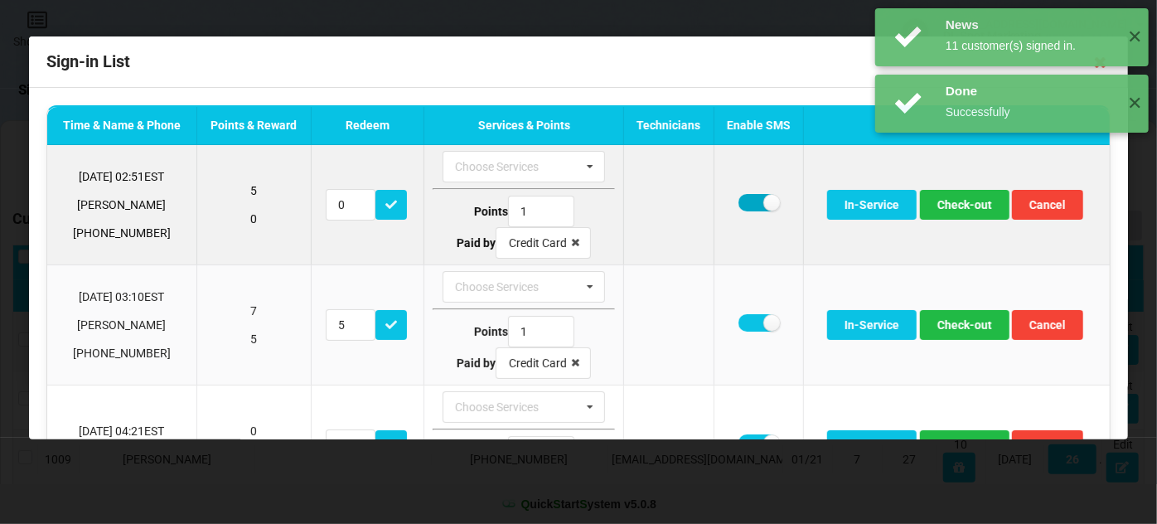
click at [740, 197] on label at bounding box center [758, 202] width 41 height 17
checkbox input "false"
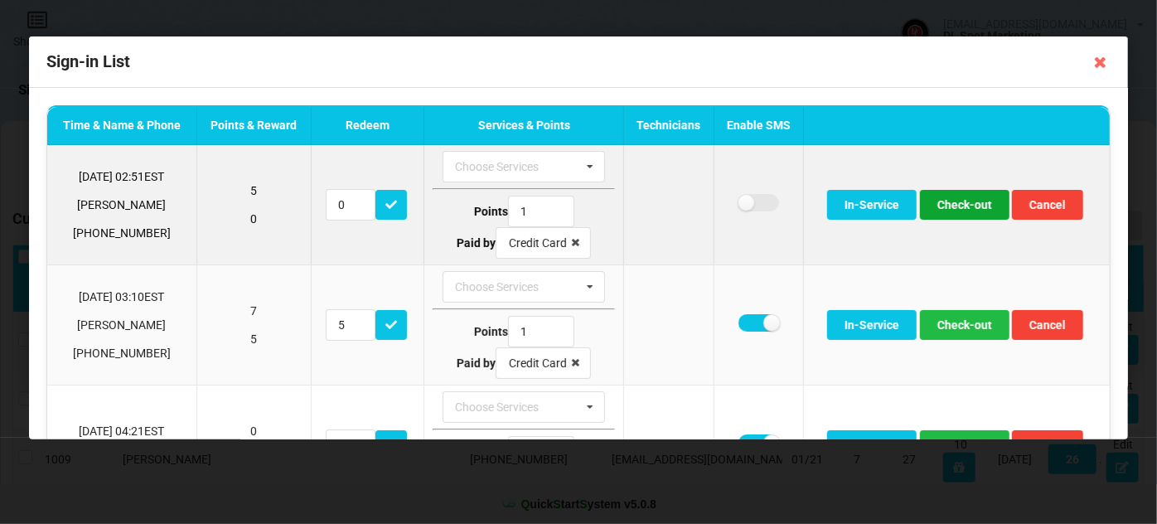
click at [976, 205] on button "Check-out" at bounding box center [965, 205] width 90 height 30
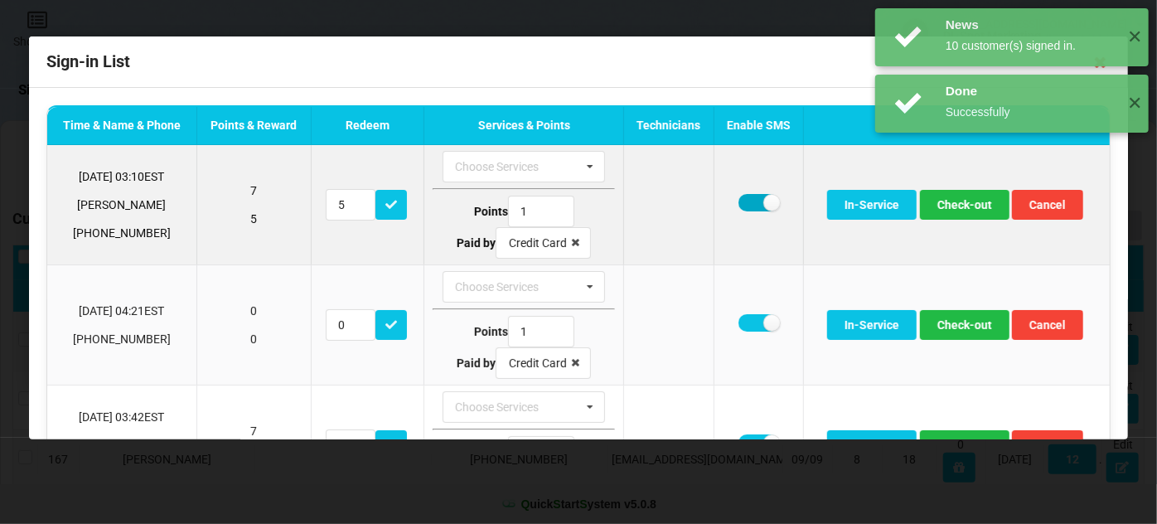
click at [743, 201] on label at bounding box center [758, 202] width 41 height 17
checkbox input "false"
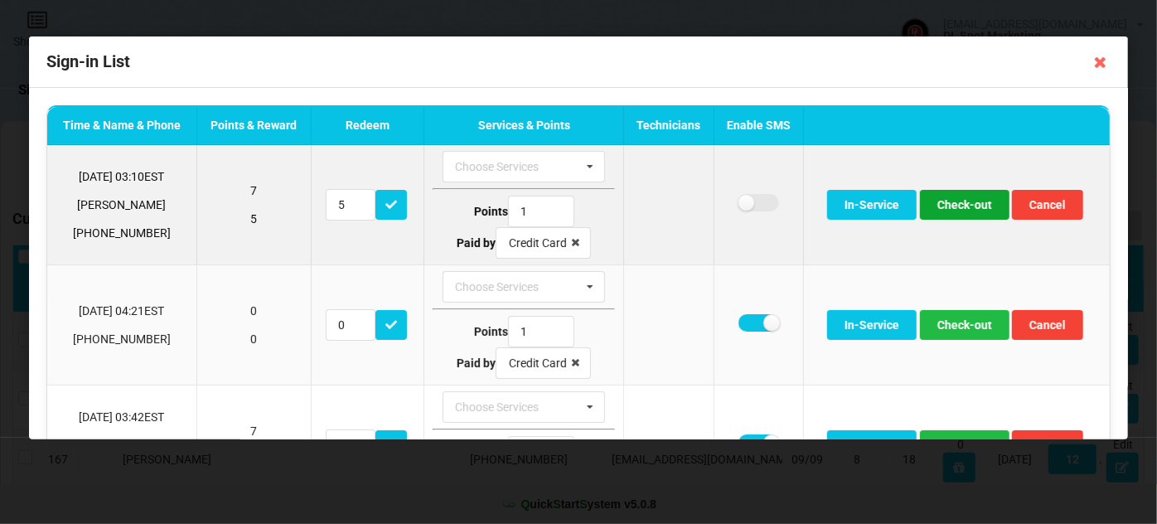
click at [955, 206] on button "Check-out" at bounding box center [965, 205] width 90 height 30
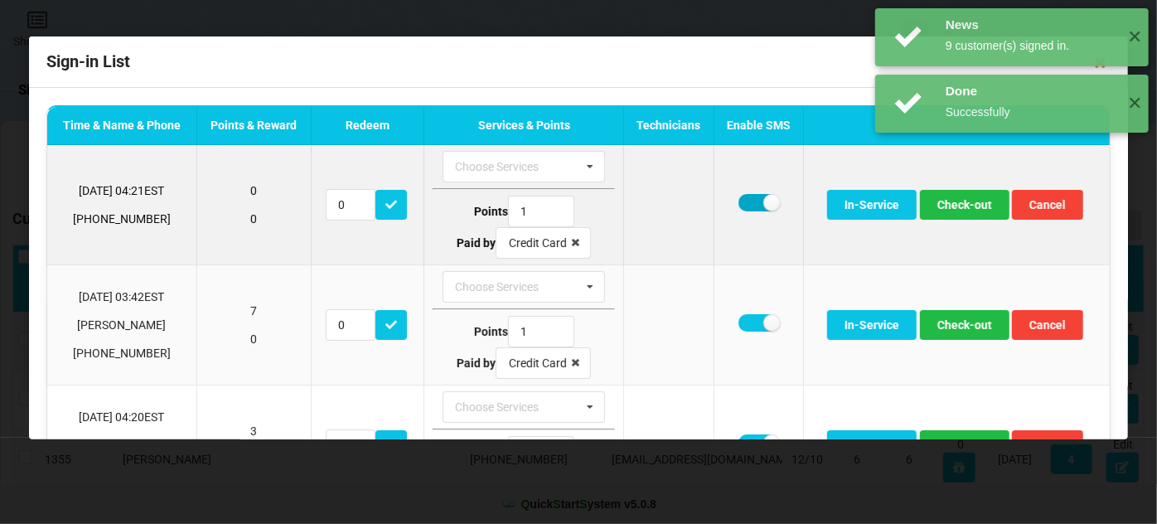
click at [744, 201] on label at bounding box center [758, 202] width 41 height 17
checkbox input "false"
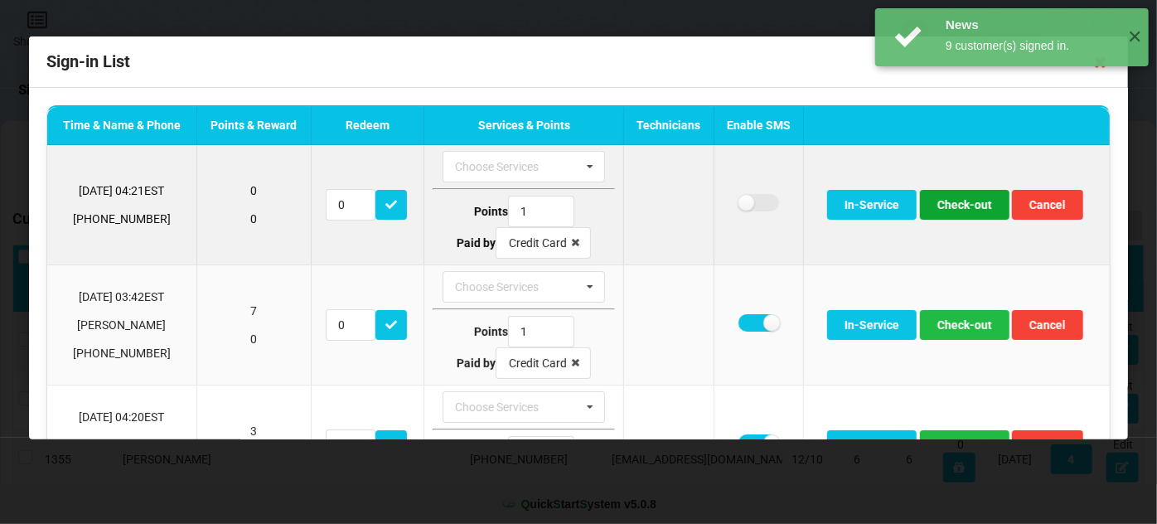
click at [948, 197] on button "Check-out" at bounding box center [965, 205] width 90 height 30
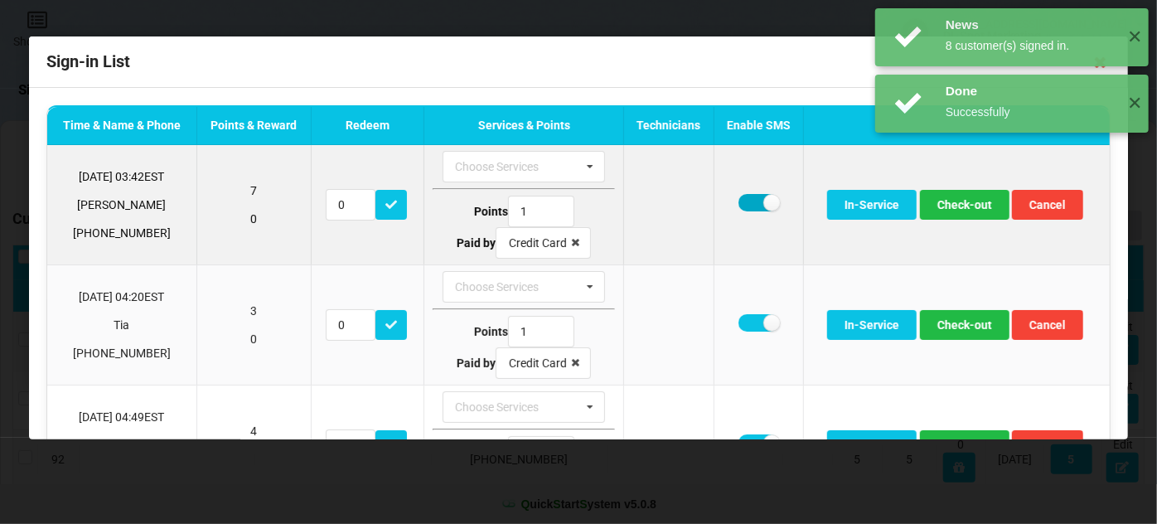
click at [738, 199] on label at bounding box center [758, 202] width 41 height 17
checkbox input "false"
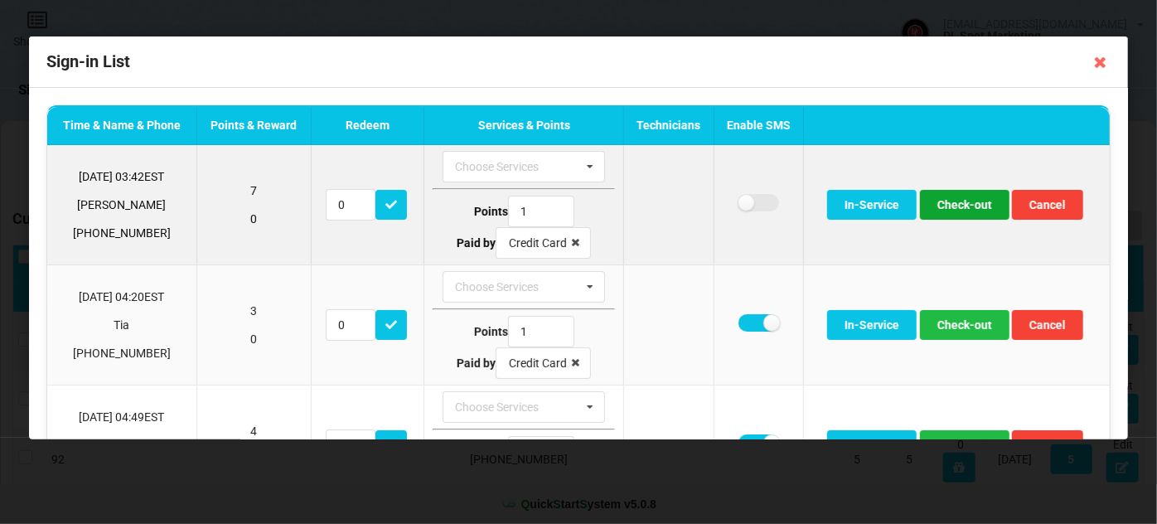
click at [961, 203] on button "Check-out" at bounding box center [965, 205] width 90 height 30
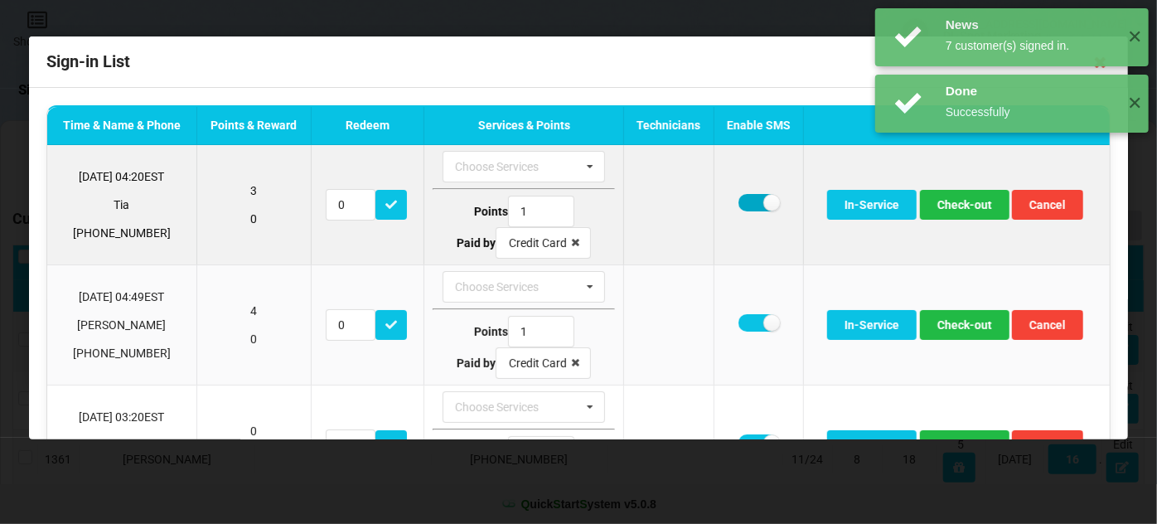
click at [743, 200] on label at bounding box center [758, 202] width 41 height 17
checkbox input "false"
click at [960, 206] on button "Check-out" at bounding box center [965, 205] width 90 height 30
click at [743, 201] on label at bounding box center [758, 202] width 41 height 17
checkbox input "false"
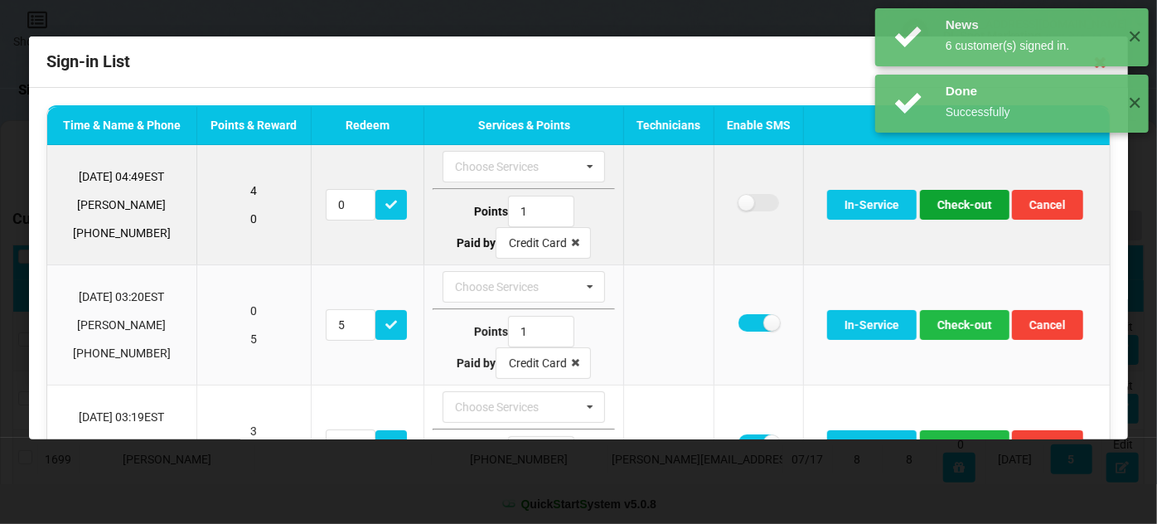
click at [966, 209] on button "Check-out" at bounding box center [965, 205] width 90 height 30
click at [727, 198] on td at bounding box center [758, 204] width 90 height 119
click at [748, 200] on label at bounding box center [758, 202] width 41 height 17
checkbox input "false"
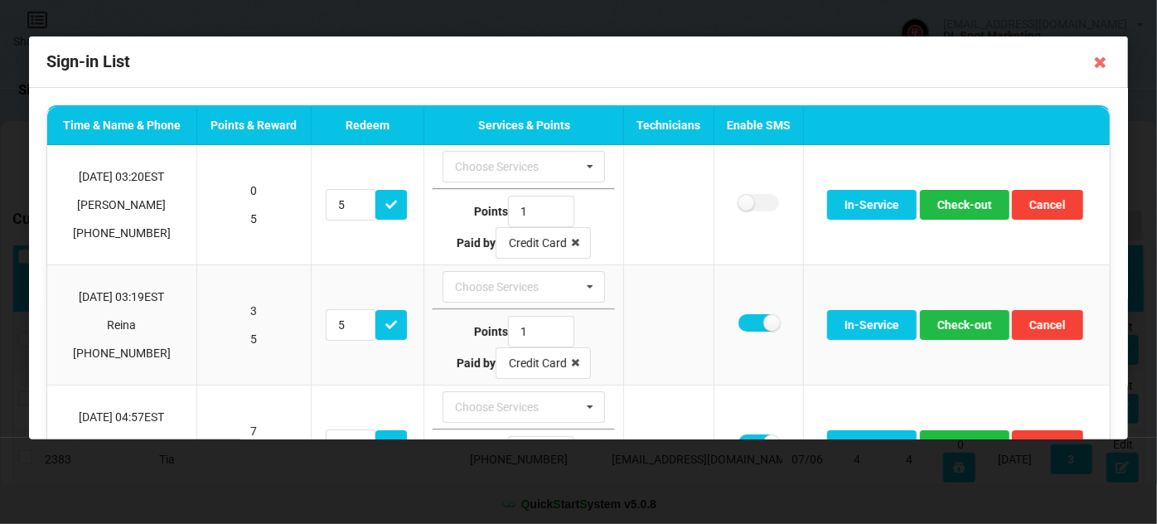
click at [964, 207] on div "Done Successfully ✕" at bounding box center [1011, 236] width 273 height 58
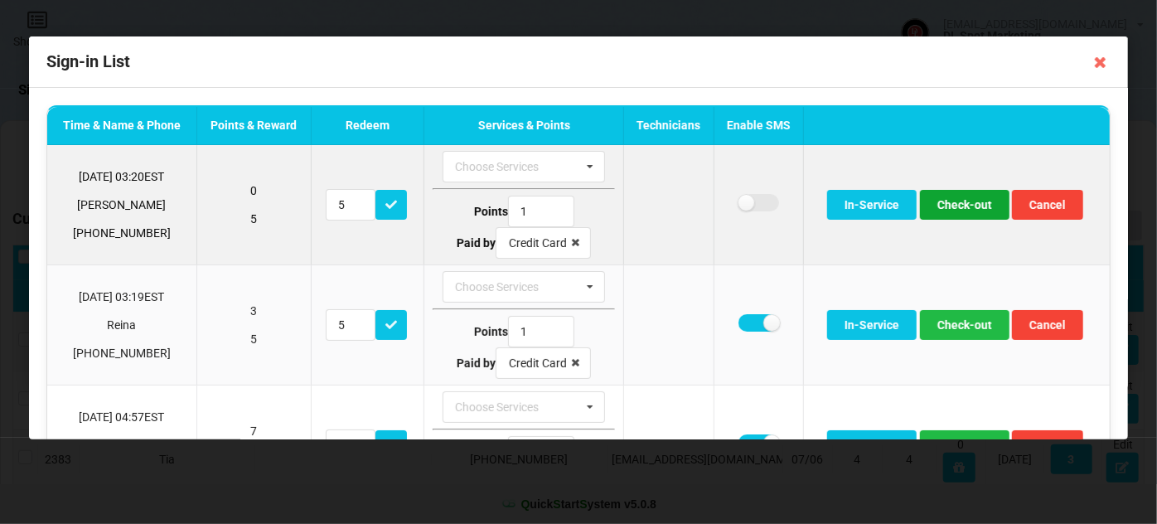
click at [961, 207] on button "Check-out" at bounding box center [965, 205] width 90 height 30
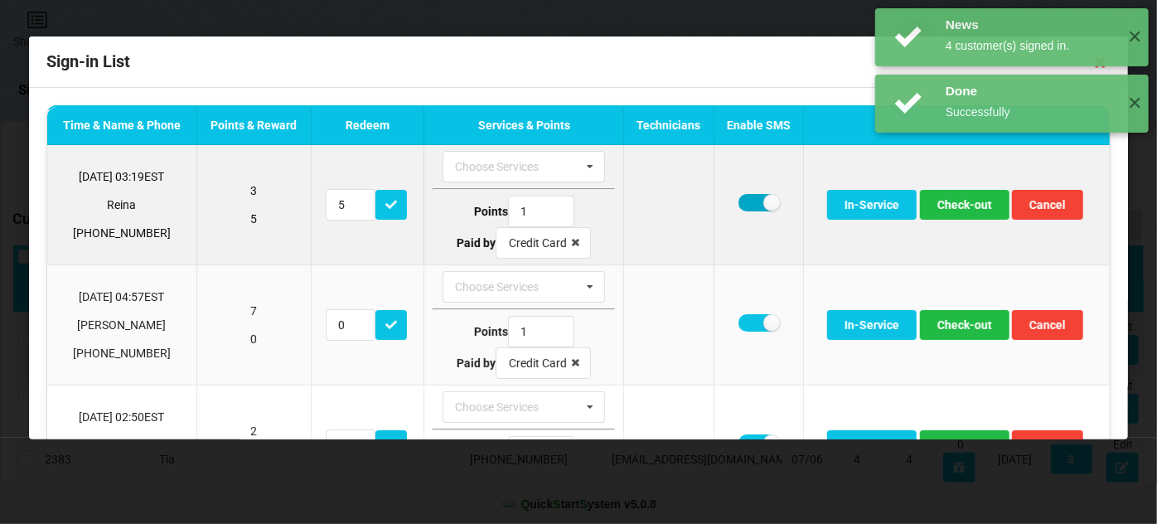
click at [748, 200] on label at bounding box center [758, 202] width 41 height 17
checkbox input "false"
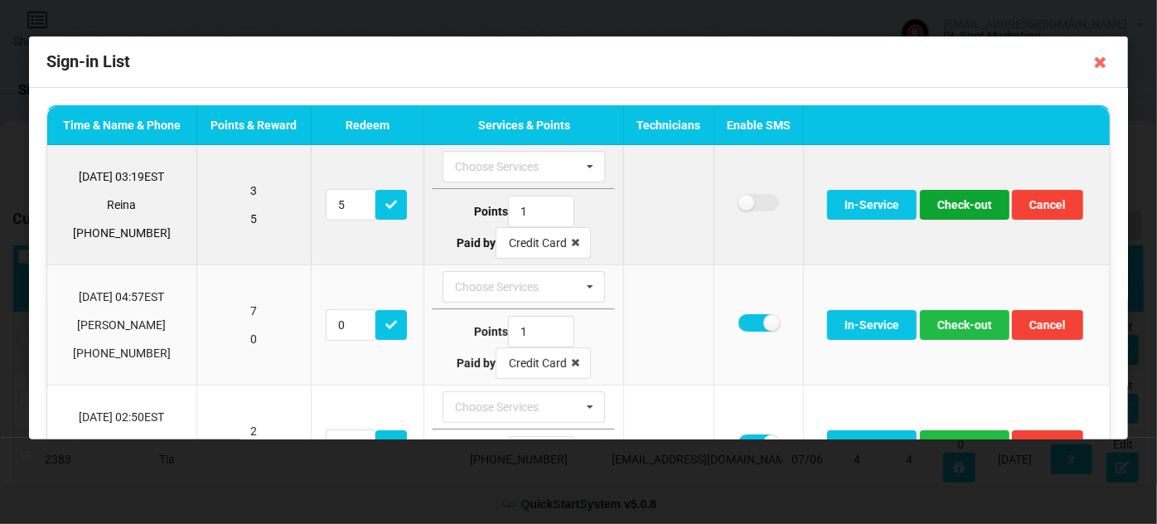
click at [953, 206] on button "Check-out" at bounding box center [965, 205] width 90 height 30
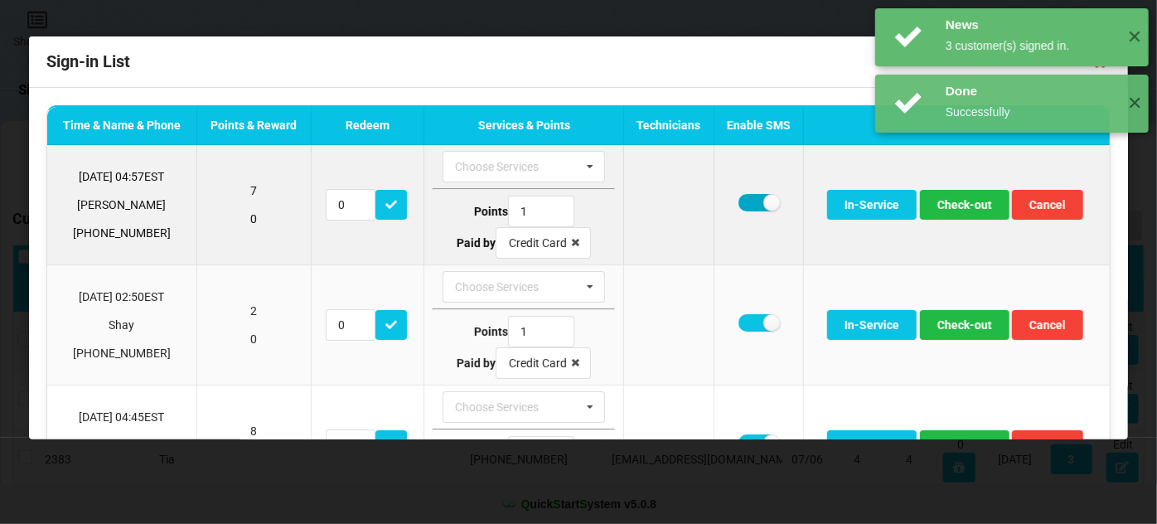
click at [743, 205] on label at bounding box center [758, 202] width 41 height 17
checkbox input "false"
click at [985, 204] on button "Check-out" at bounding box center [965, 205] width 90 height 30
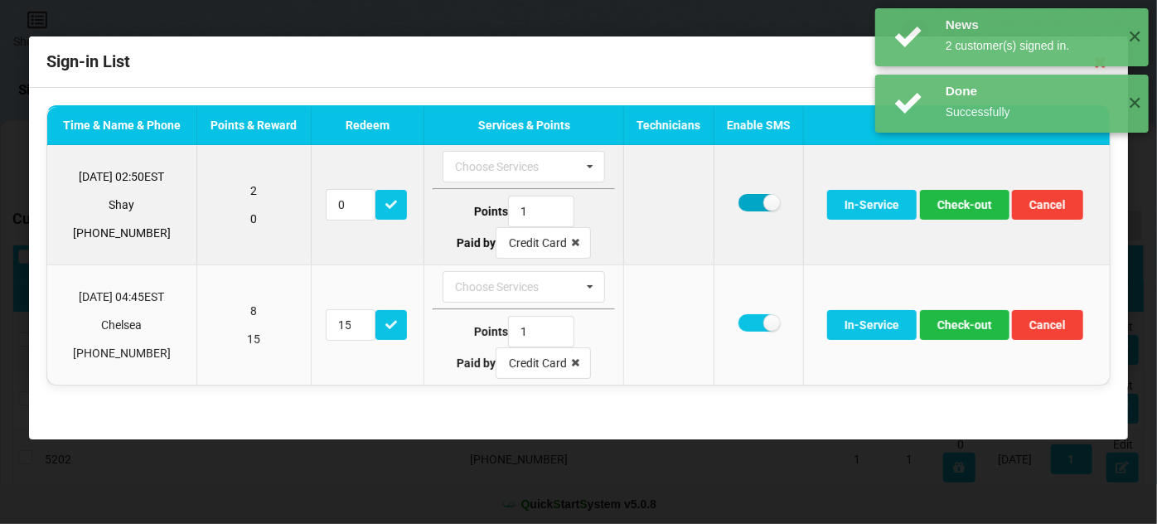
click at [748, 201] on label at bounding box center [758, 202] width 41 height 17
checkbox input "false"
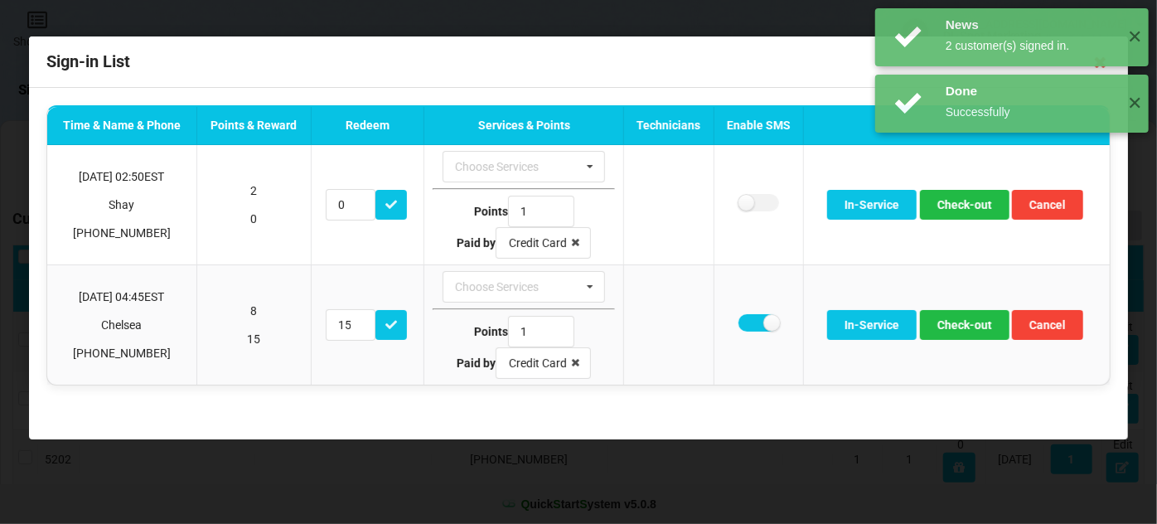
click at [964, 201] on div "News 2 customer(s) signed in. ✕ Done Successfully ✕ Done Successfully ✕" at bounding box center [1012, 103] width 290 height 207
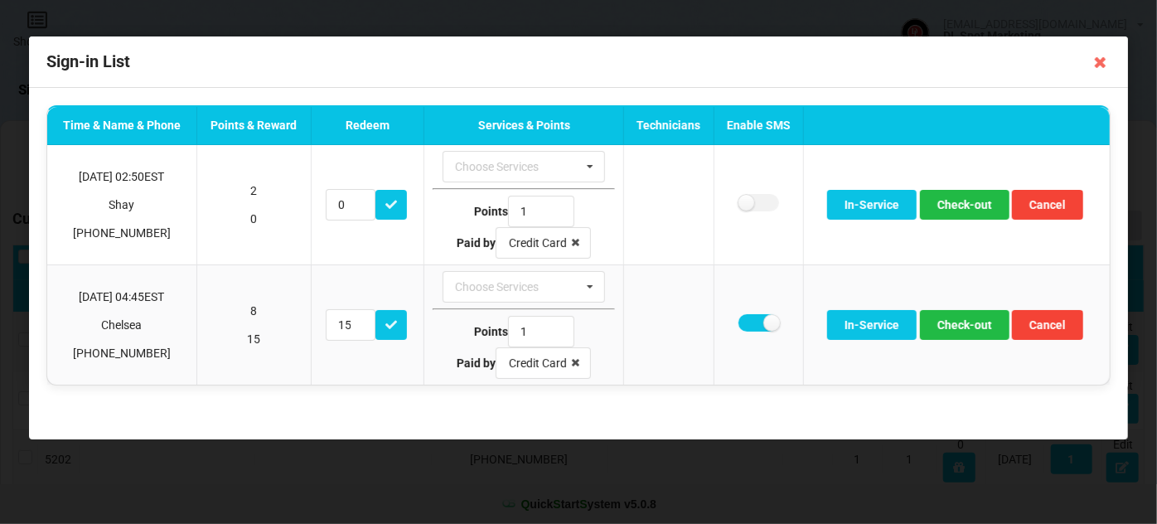
click at [958, 202] on div "News 2 customer(s) signed in. ✕ Done Successfully ✕ Done Successfully ✕" at bounding box center [1012, 103] width 290 height 207
click at [958, 202] on button "Check-out" at bounding box center [965, 205] width 90 height 30
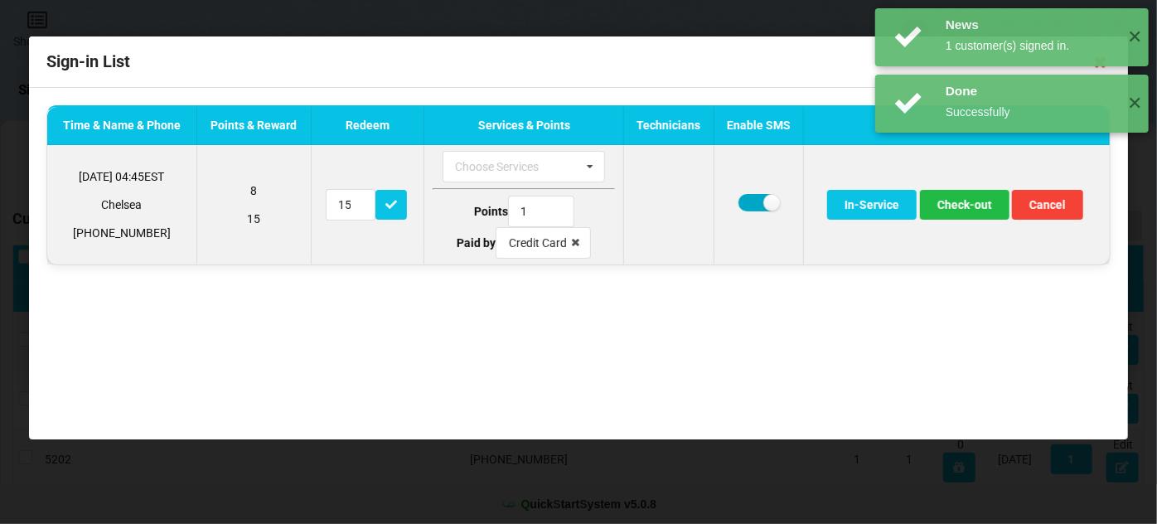
click at [753, 203] on label at bounding box center [758, 202] width 41 height 17
checkbox input "false"
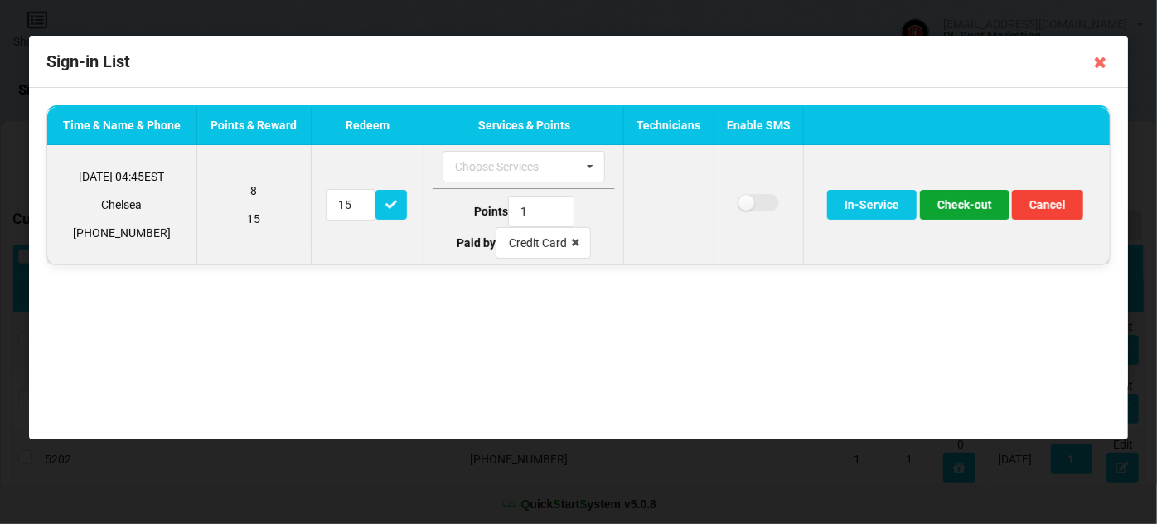
click at [956, 207] on button "Check-out" at bounding box center [965, 205] width 90 height 30
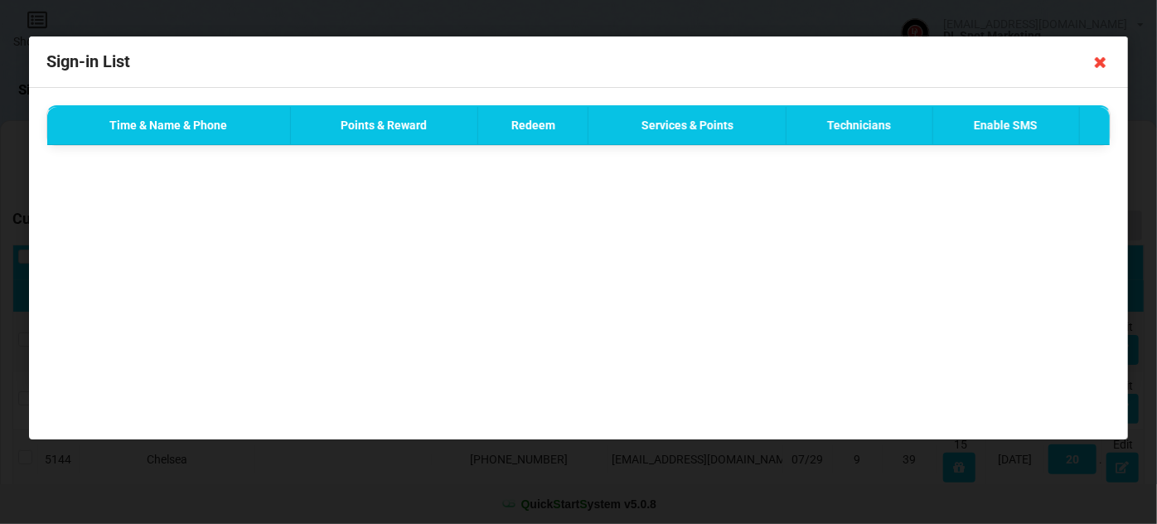
click at [1098, 63] on icon at bounding box center [1100, 62] width 27 height 27
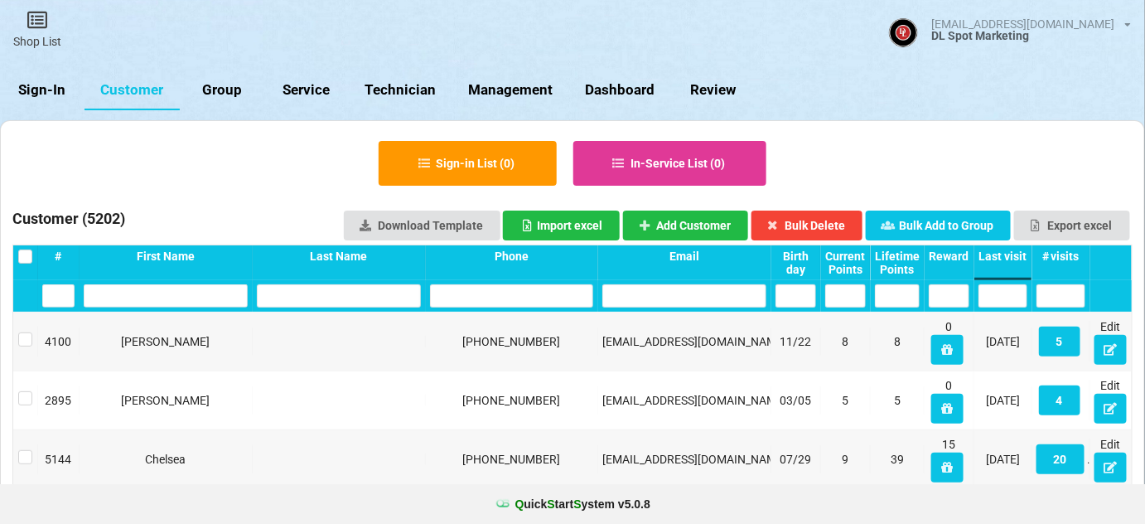
click at [57, 96] on link "Sign-In" at bounding box center [42, 90] width 85 height 40
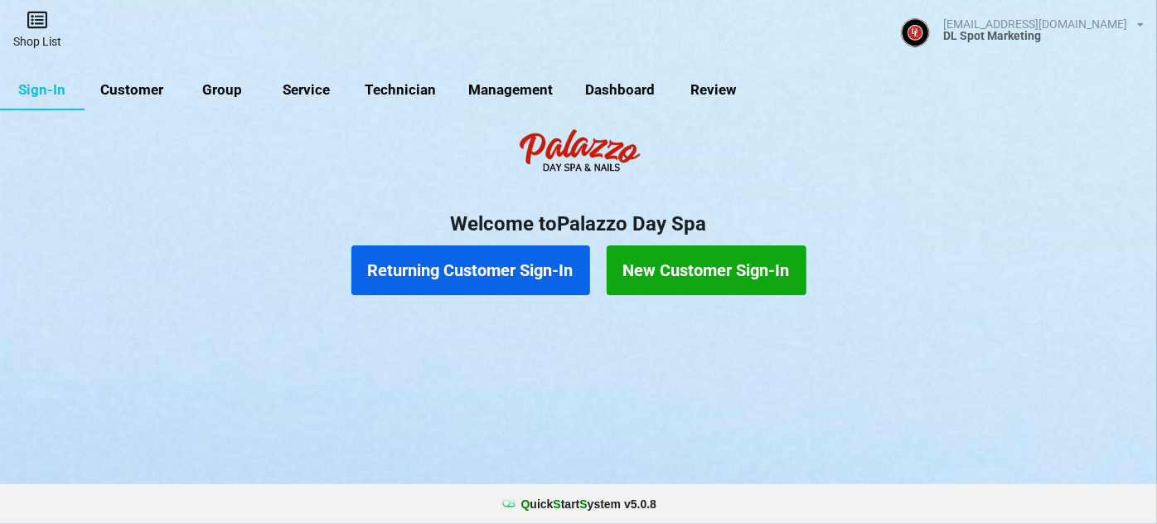
click at [40, 26] on icon at bounding box center [37, 20] width 23 height 20
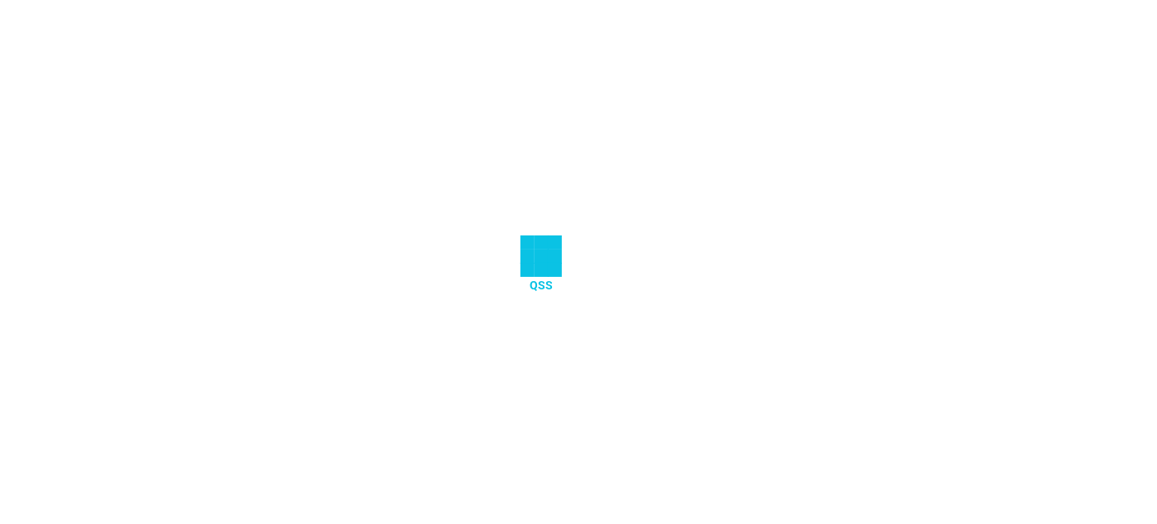
select select "25"
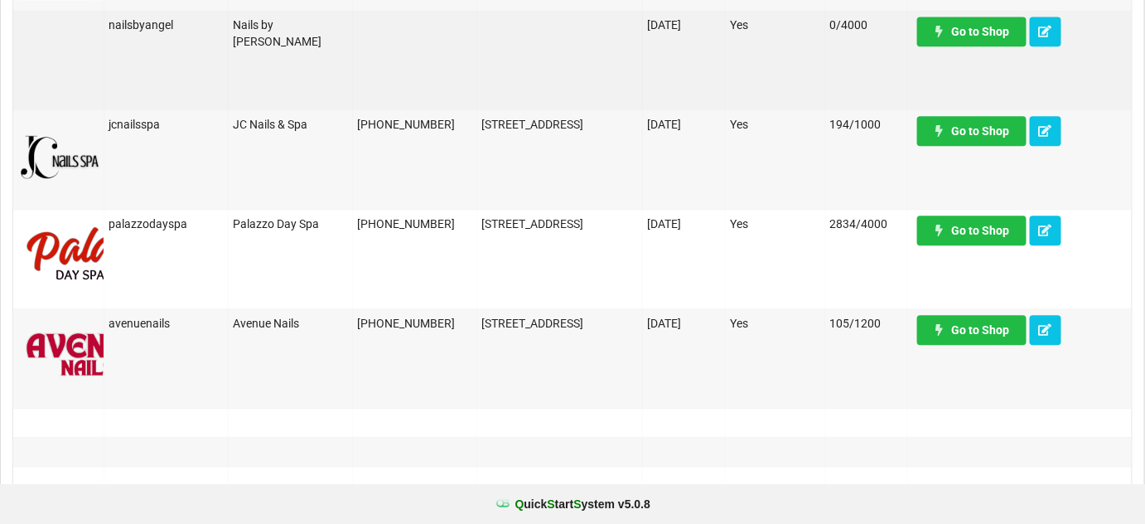
scroll to position [1306, 0]
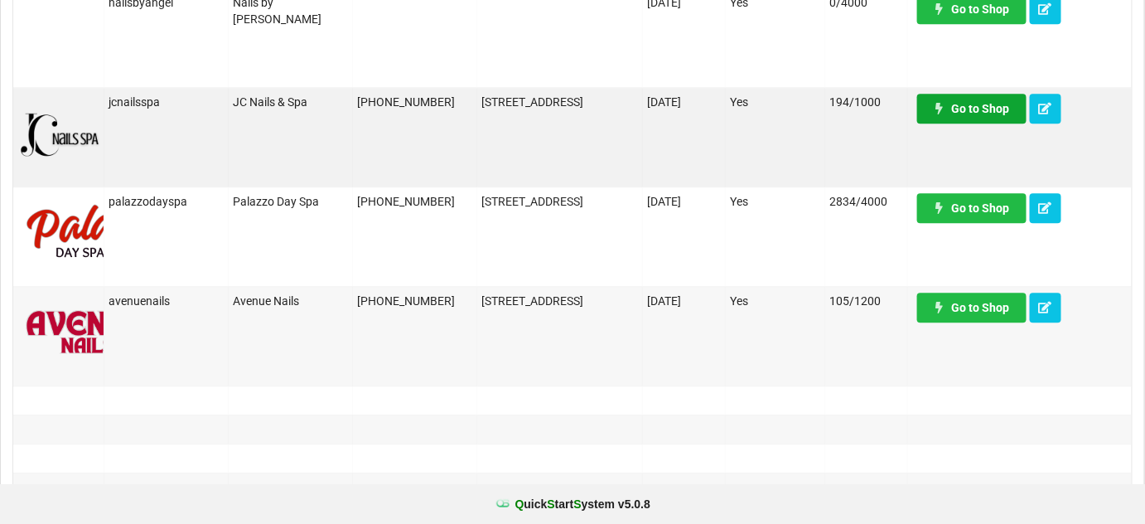
click at [991, 116] on link "Go to Shop" at bounding box center [971, 109] width 109 height 30
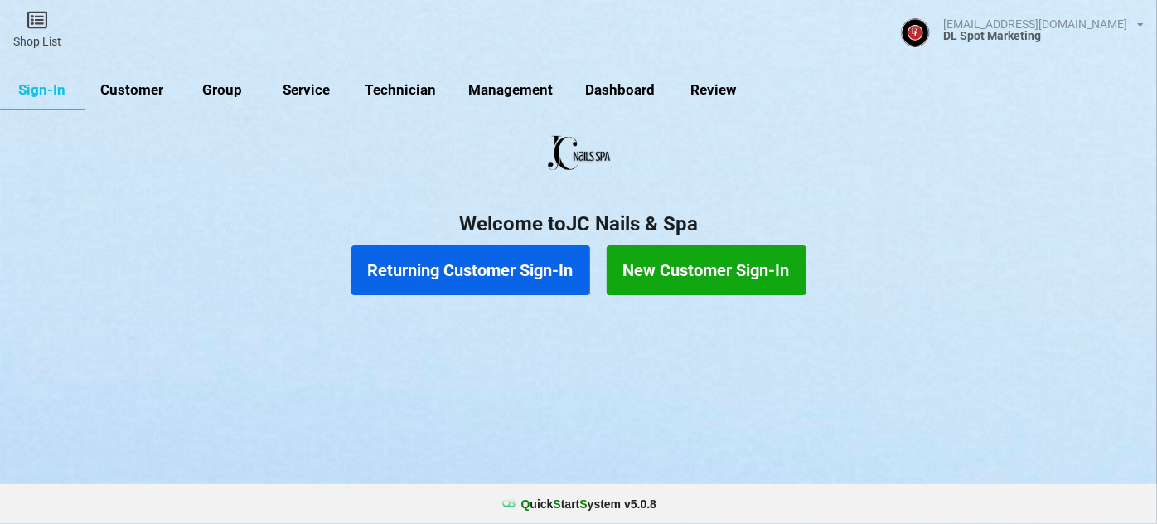
click at [483, 275] on button "Returning Customer Sign-In" at bounding box center [470, 270] width 239 height 50
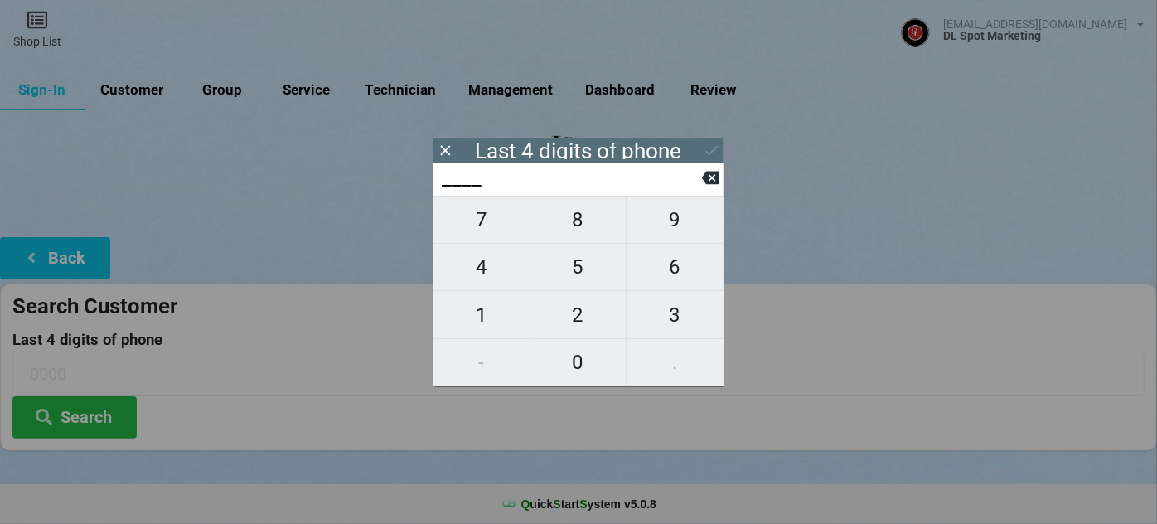
type input "9___"
type input "92__"
type input "924_"
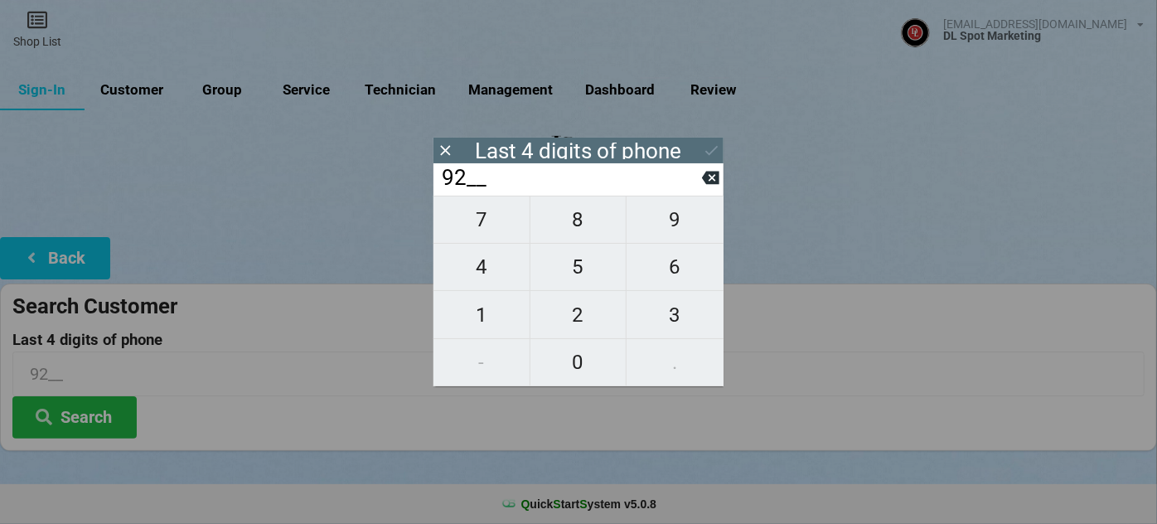
type input "924_"
type input "9249"
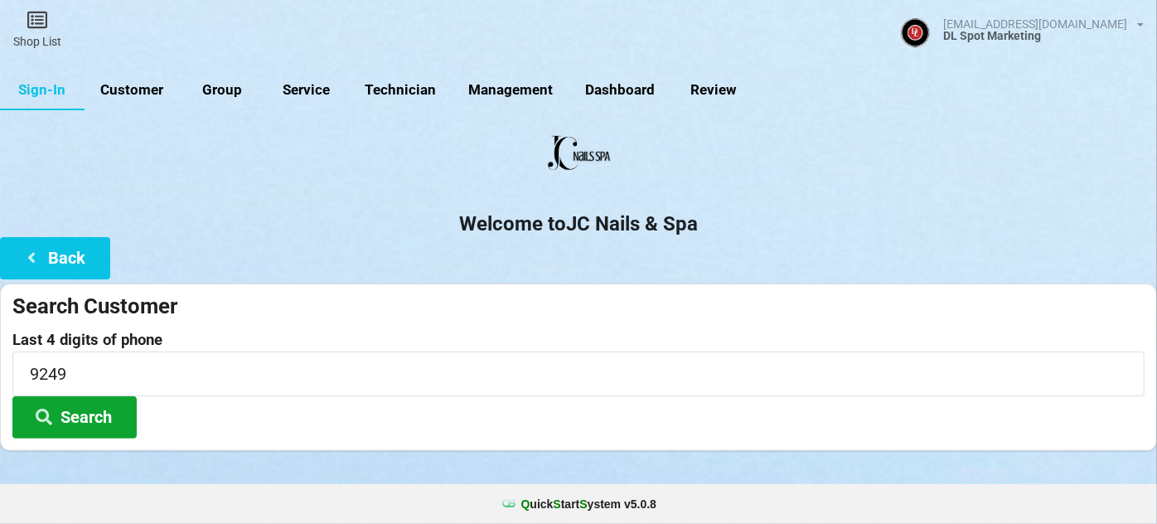
click at [89, 410] on button "Search" at bounding box center [74, 417] width 124 height 42
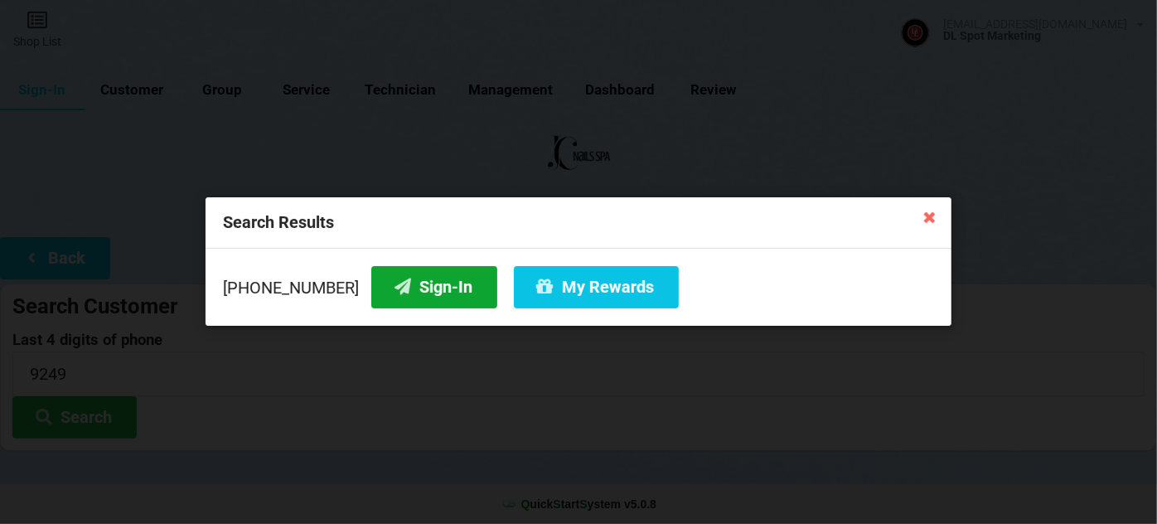
click at [431, 294] on button "Sign-In" at bounding box center [434, 287] width 126 height 42
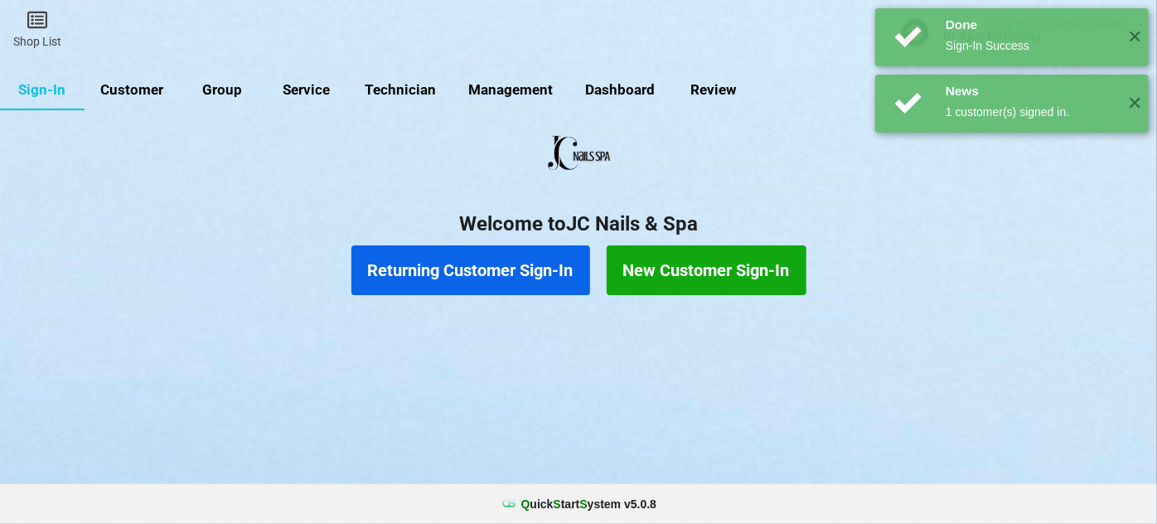
click at [452, 275] on button "Returning Customer Sign-In" at bounding box center [470, 270] width 239 height 50
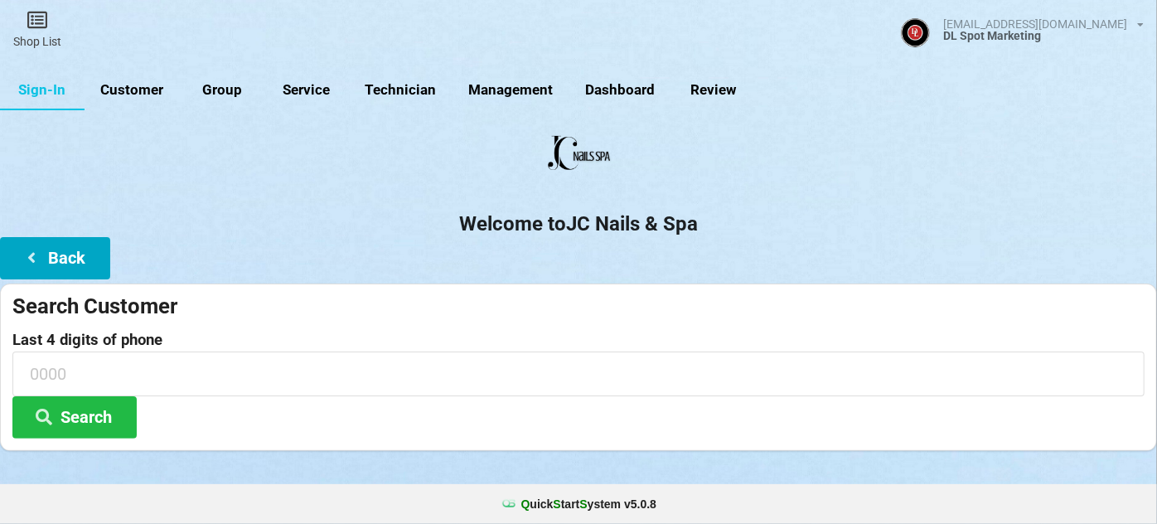
click at [80, 269] on button "Back" at bounding box center [55, 258] width 110 height 42
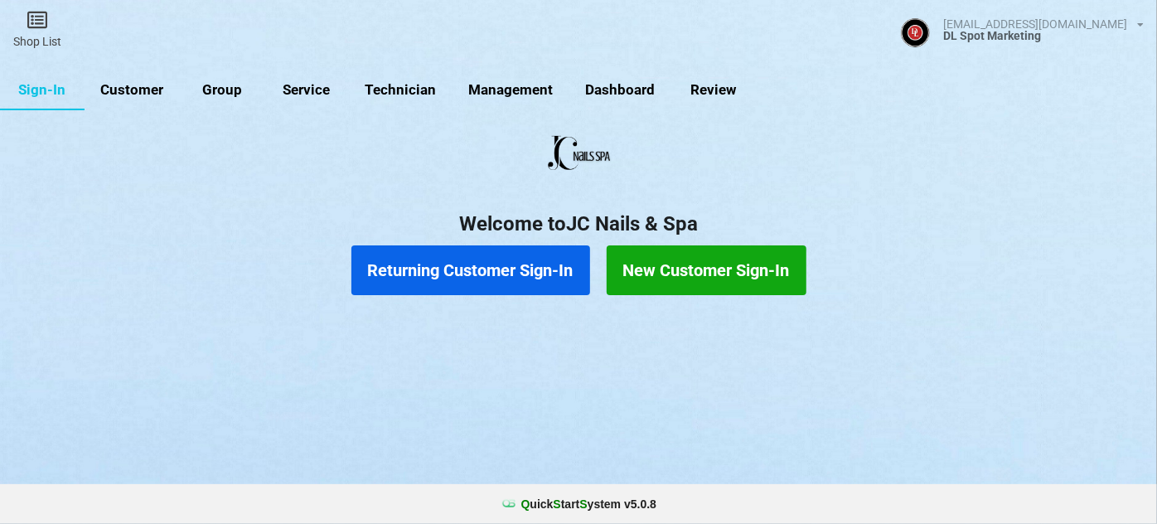
click at [139, 84] on link "Customer" at bounding box center [132, 90] width 95 height 40
select select "25"
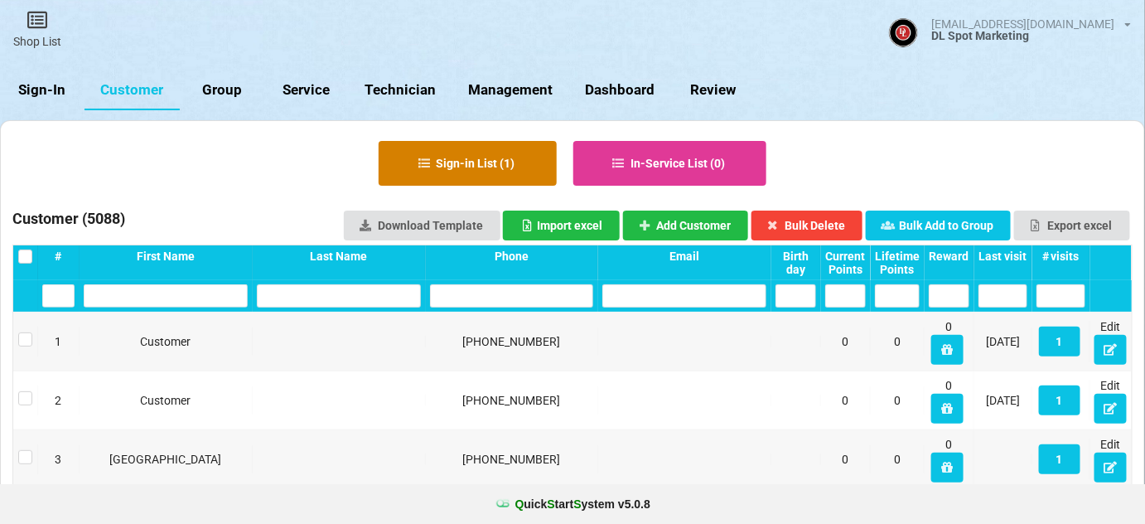
click at [450, 157] on button "Sign-in List ( 1 )" at bounding box center [468, 163] width 178 height 45
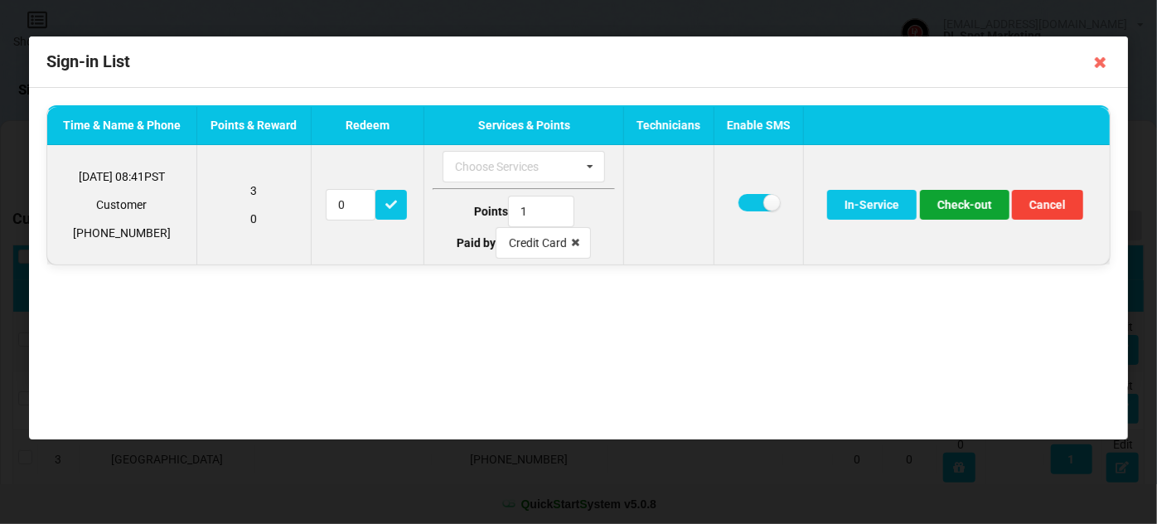
click at [974, 203] on button "Check-out" at bounding box center [965, 205] width 90 height 30
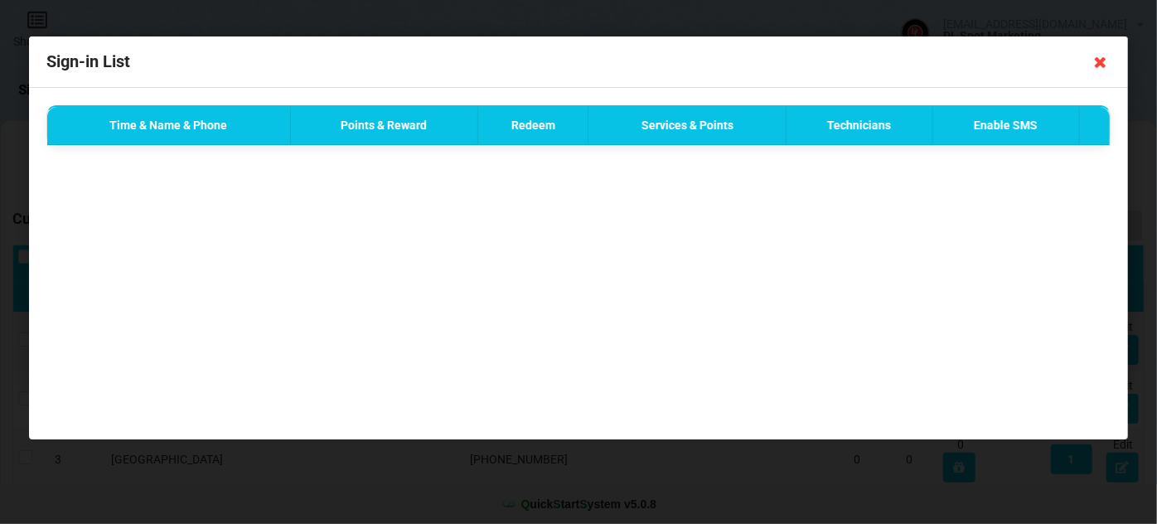
click at [1101, 60] on icon at bounding box center [1100, 62] width 27 height 27
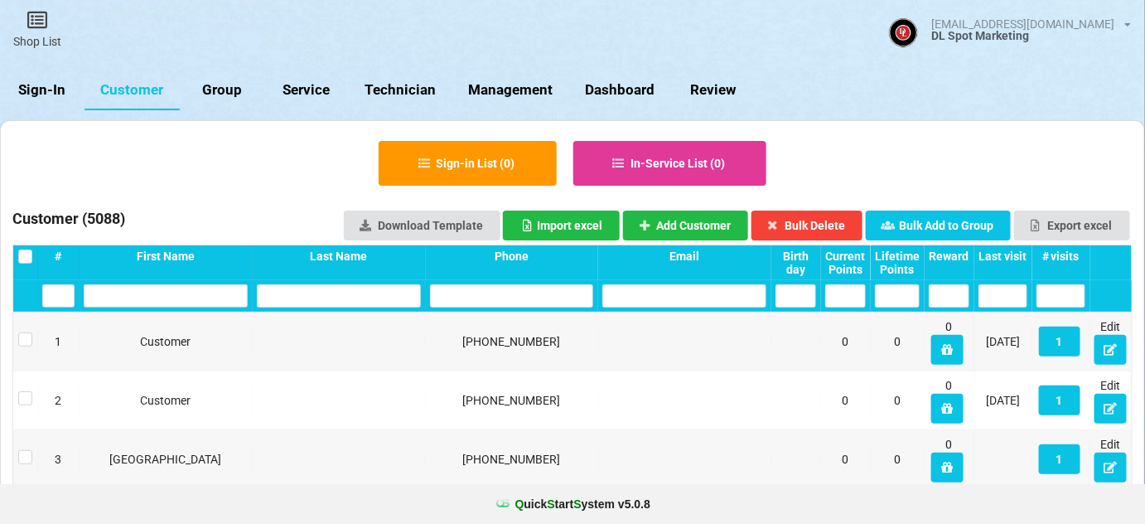
click at [54, 90] on link "Sign-In" at bounding box center [42, 90] width 85 height 40
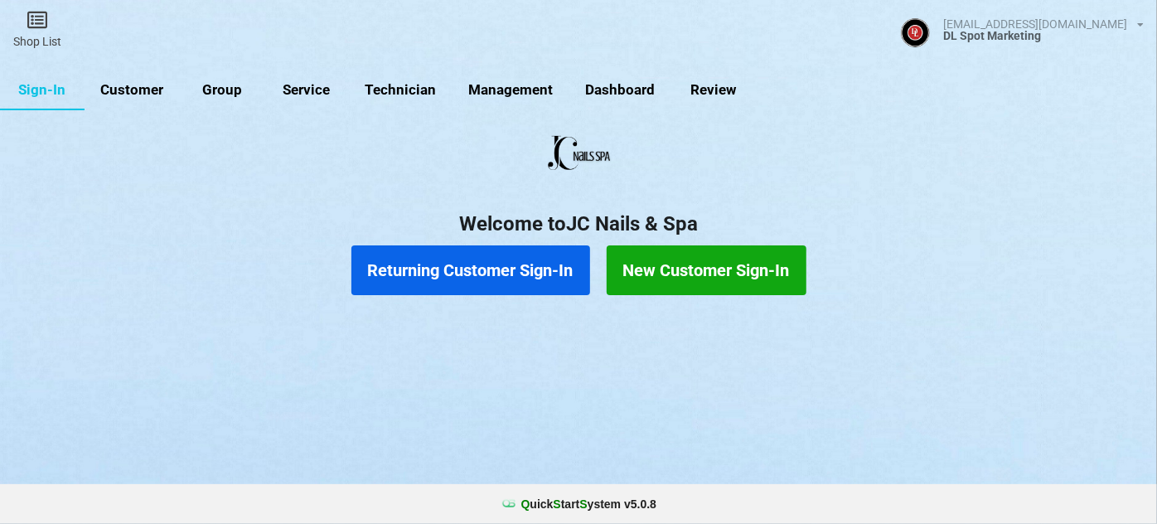
click at [479, 267] on button "Returning Customer Sign-In" at bounding box center [470, 270] width 239 height 50
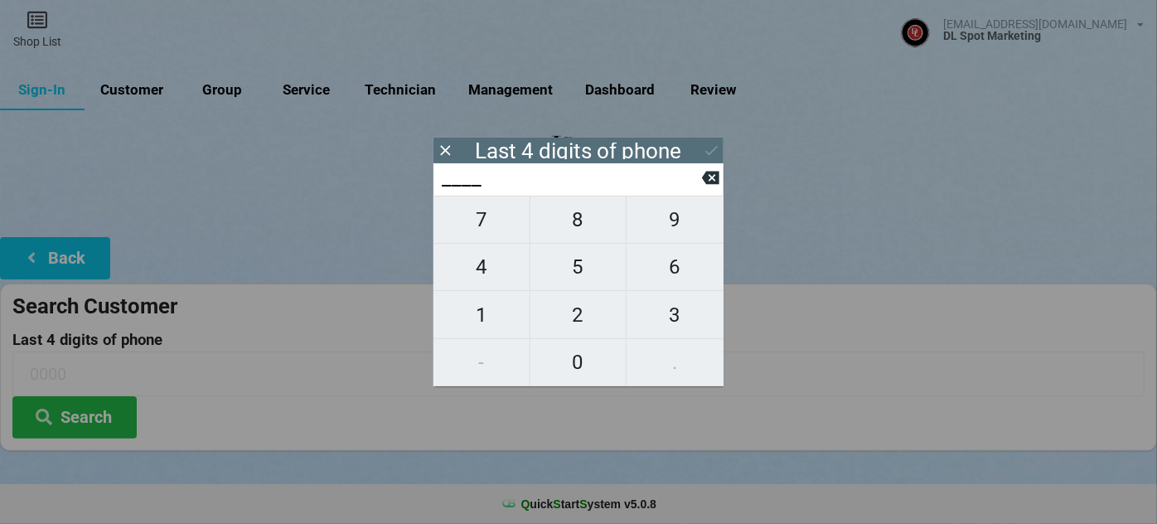
type input "6___"
type input "62__"
type input "627_"
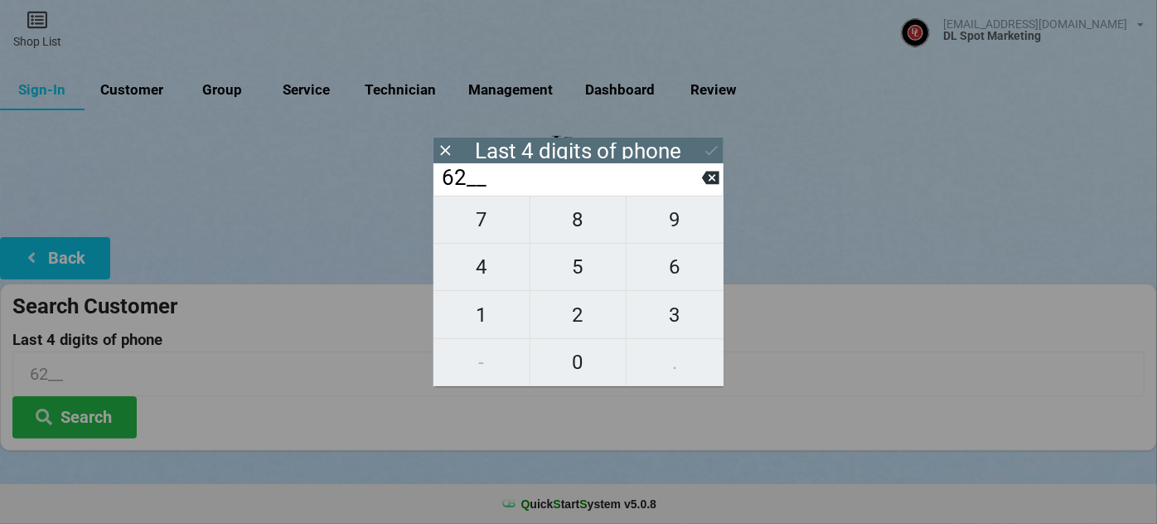
type input "627_"
type input "6276"
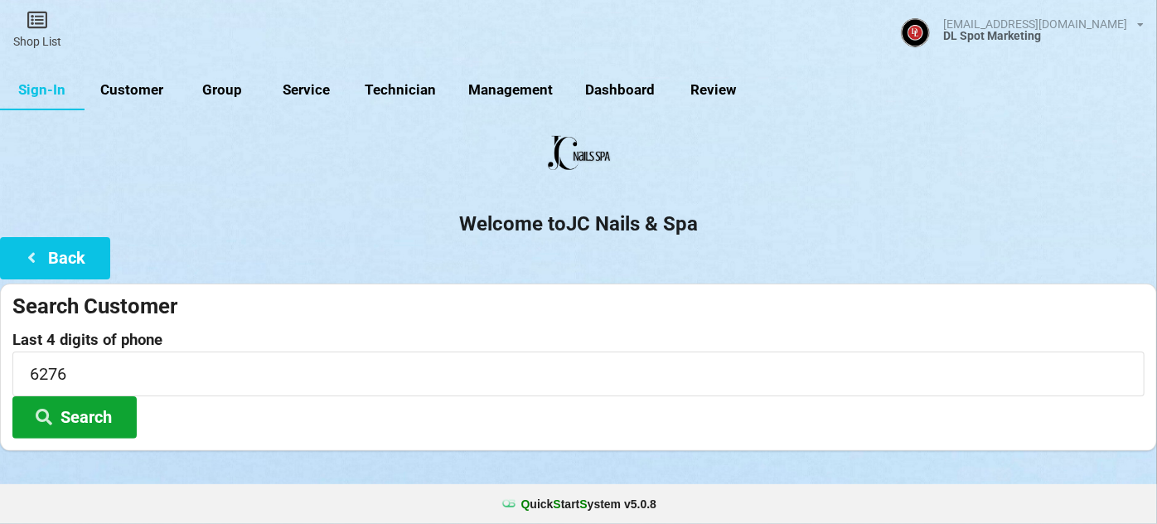
click at [89, 417] on button "Search" at bounding box center [74, 417] width 124 height 42
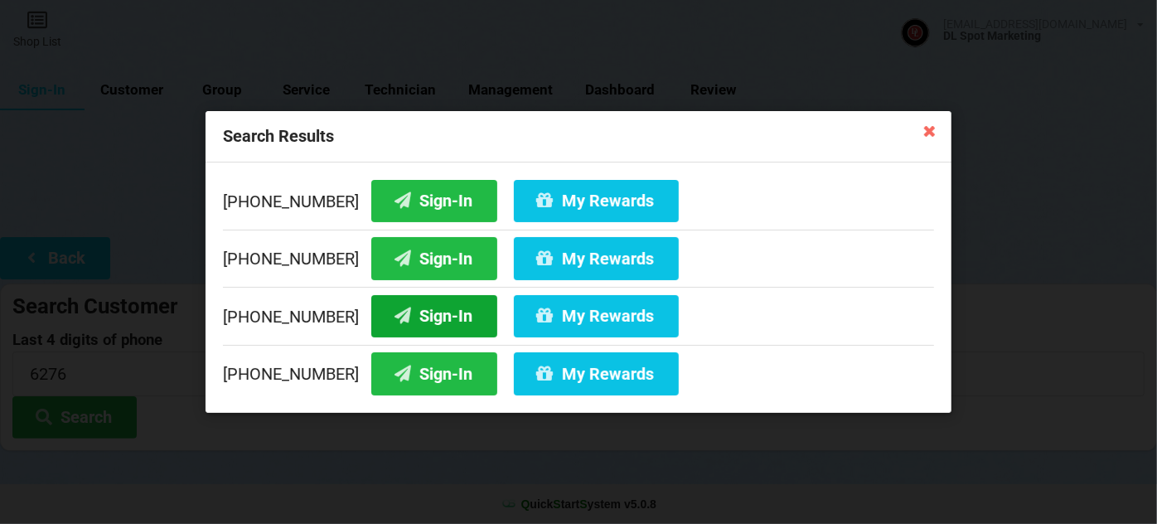
click at [430, 318] on button "Sign-In" at bounding box center [434, 316] width 126 height 42
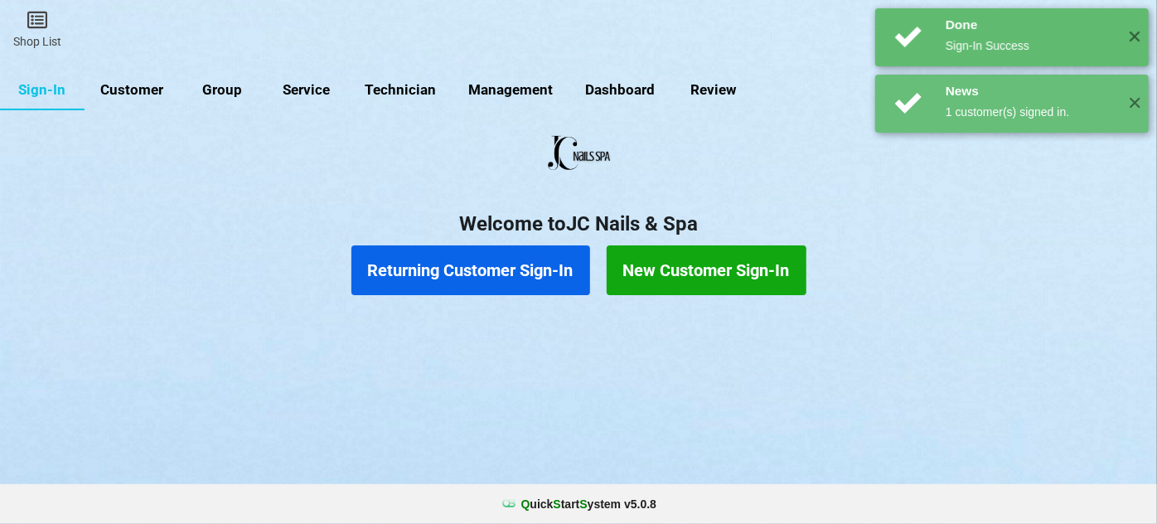
click at [535, 273] on button "Returning Customer Sign-In" at bounding box center [470, 270] width 239 height 50
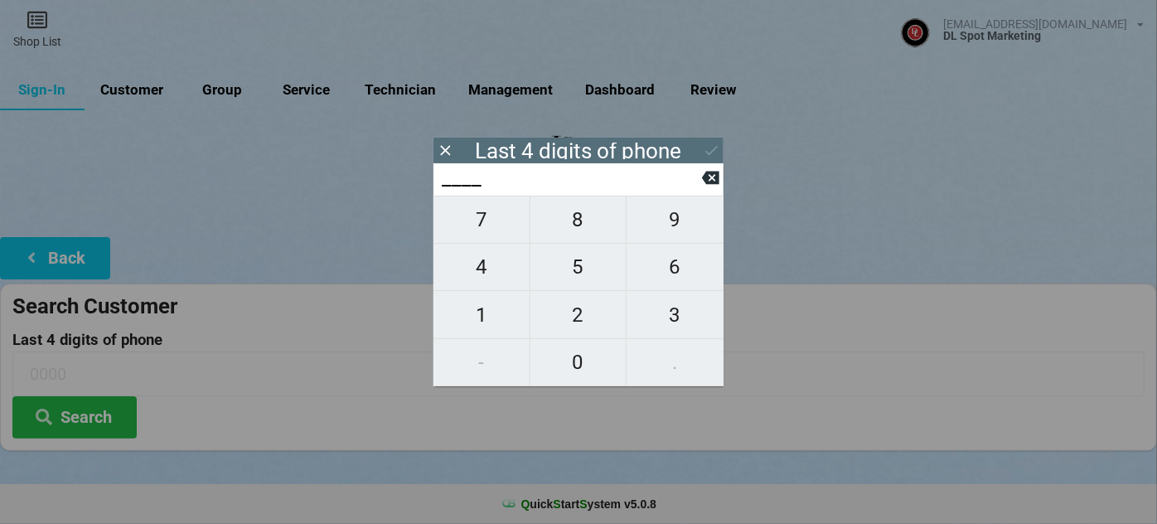
type input "8___"
type input "89__"
type input "894_"
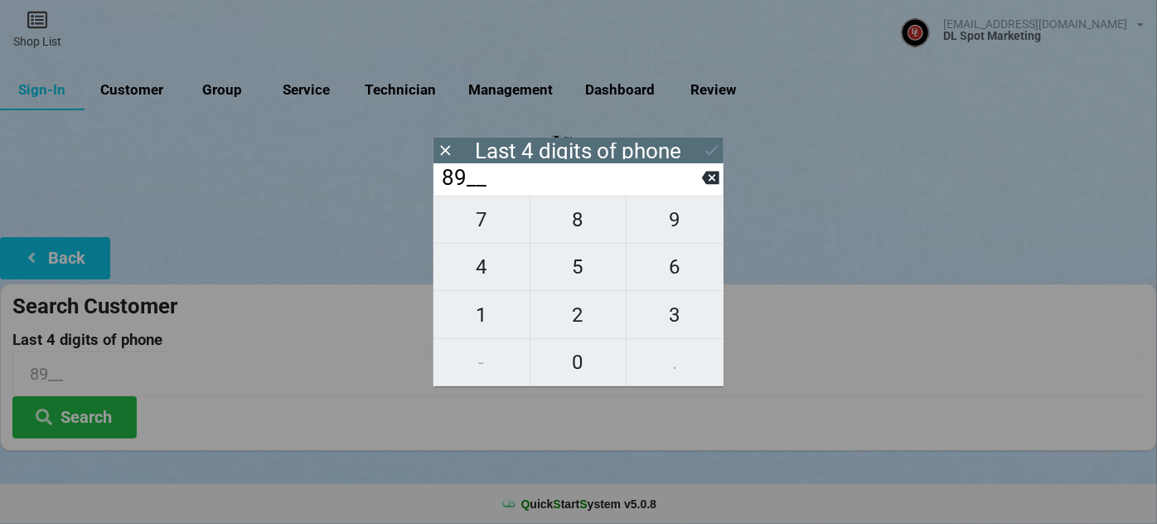
type input "894_"
type input "8949"
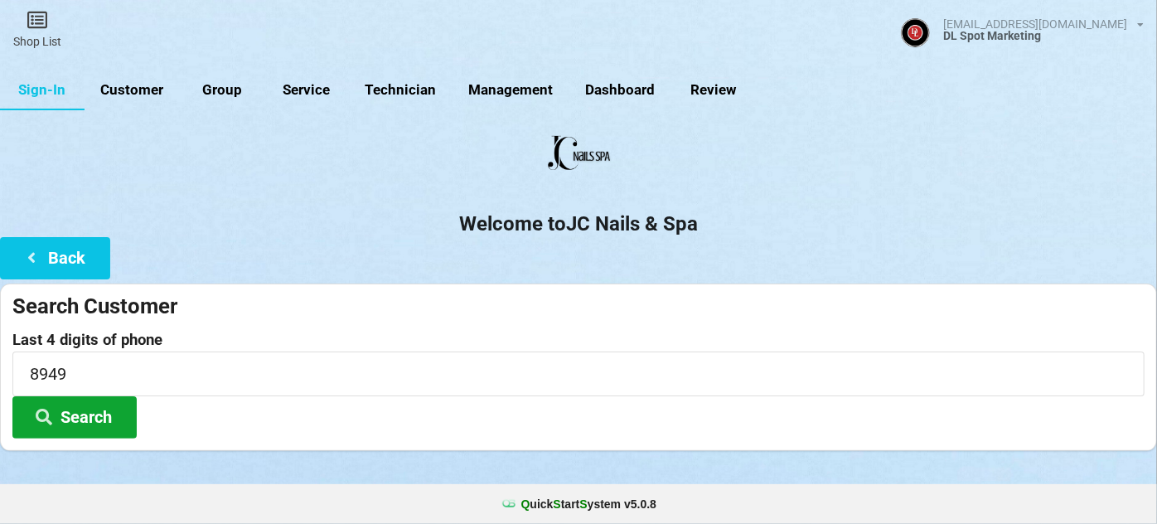
click at [86, 418] on button "Search" at bounding box center [74, 417] width 124 height 42
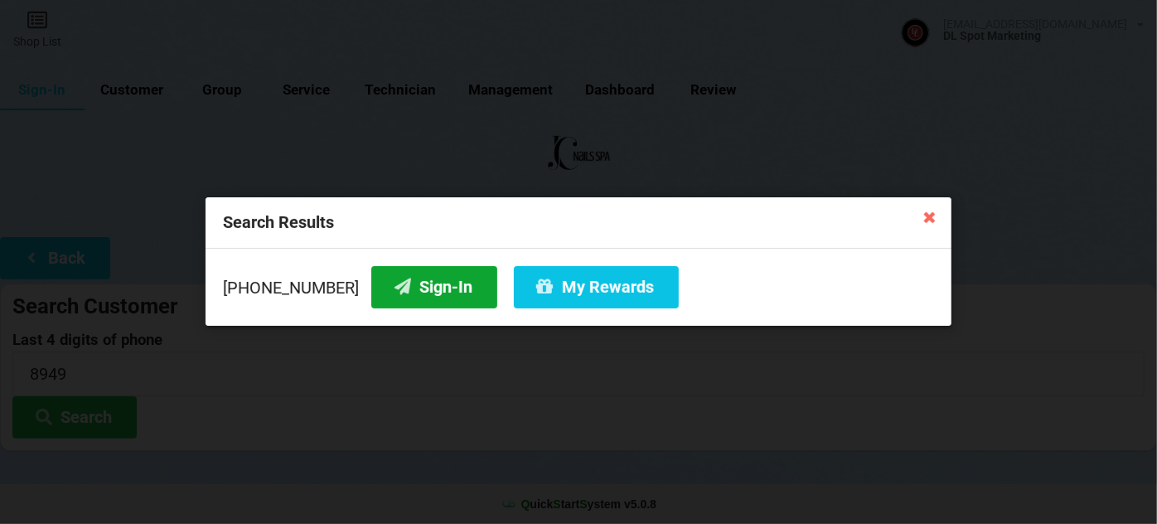
click at [427, 287] on button "Sign-In" at bounding box center [434, 287] width 126 height 42
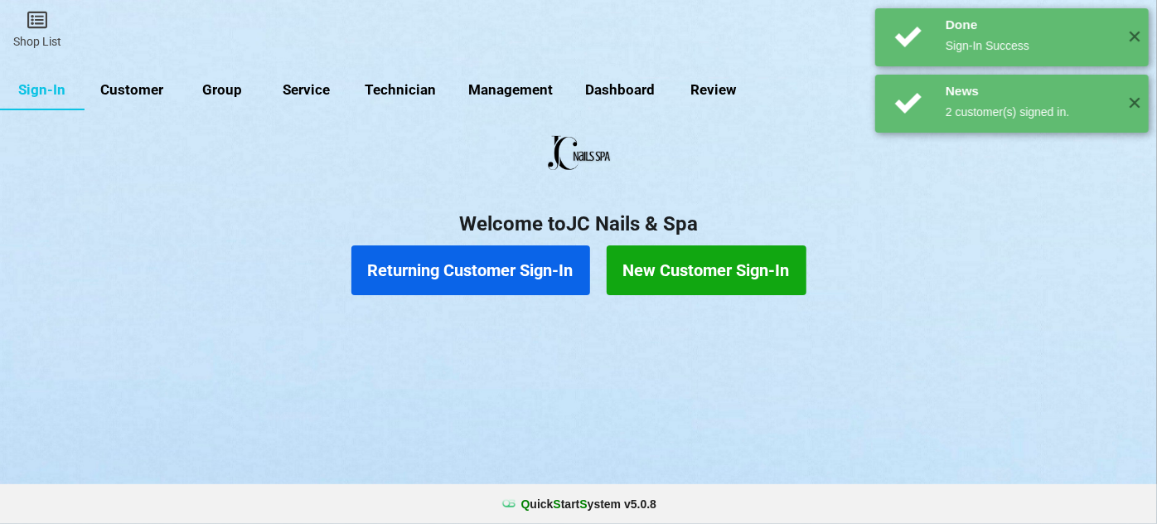
click at [488, 271] on button "Returning Customer Sign-In" at bounding box center [470, 270] width 239 height 50
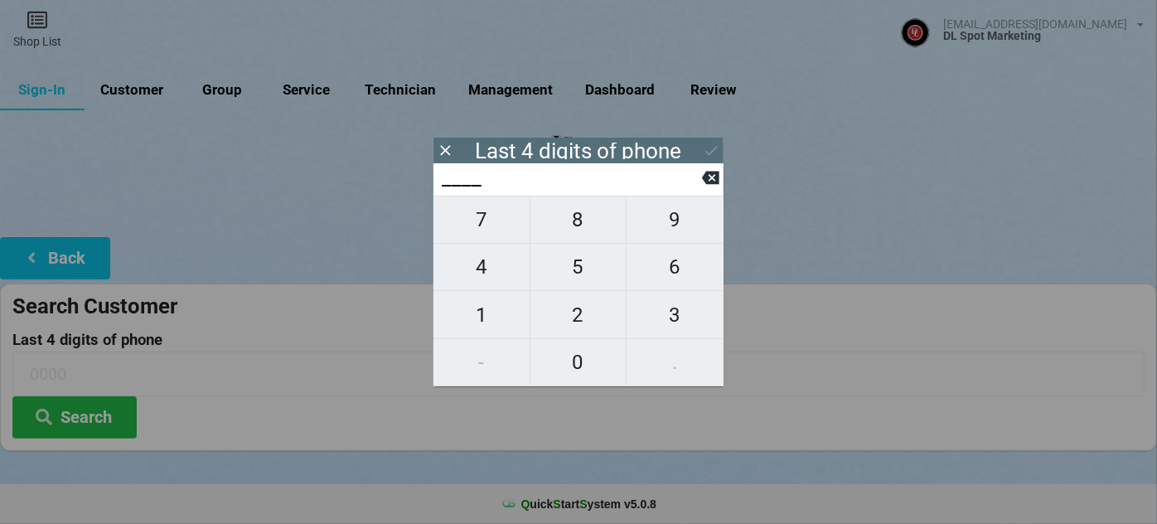
type input "1___"
type input "10__"
type input "105_"
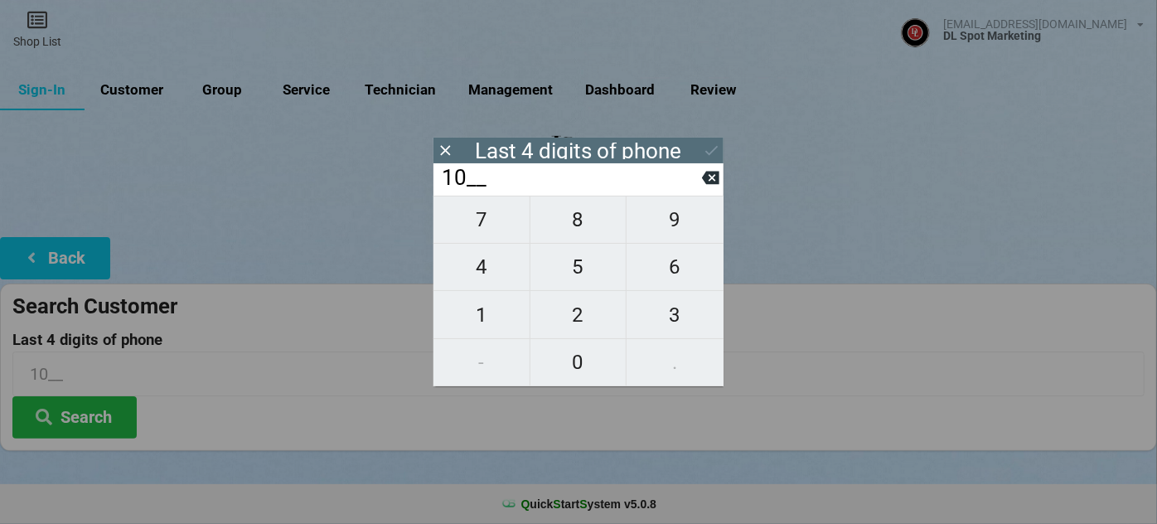
type input "105_"
type input "1054"
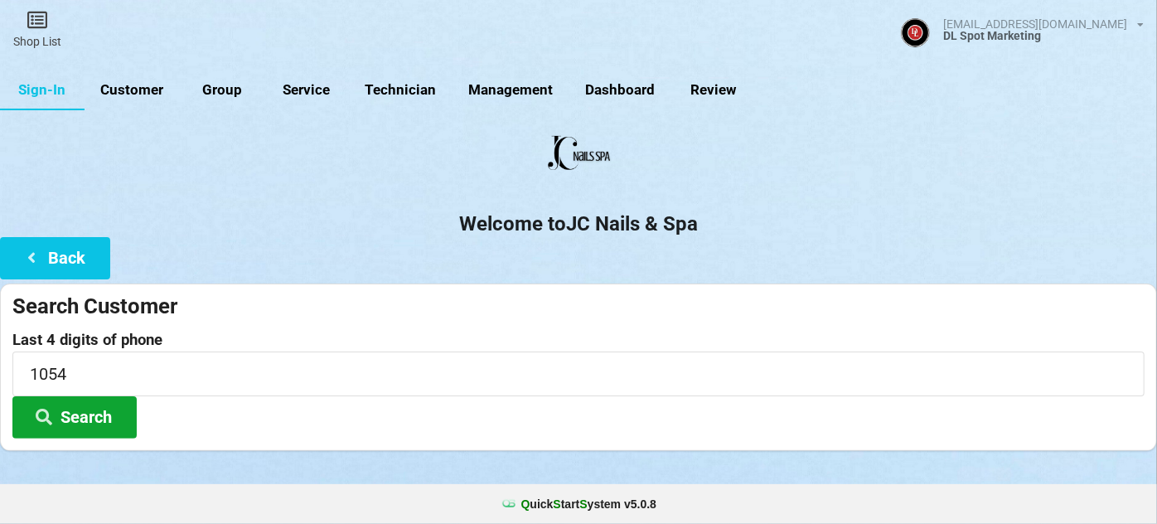
click at [93, 414] on button "Search" at bounding box center [74, 417] width 124 height 42
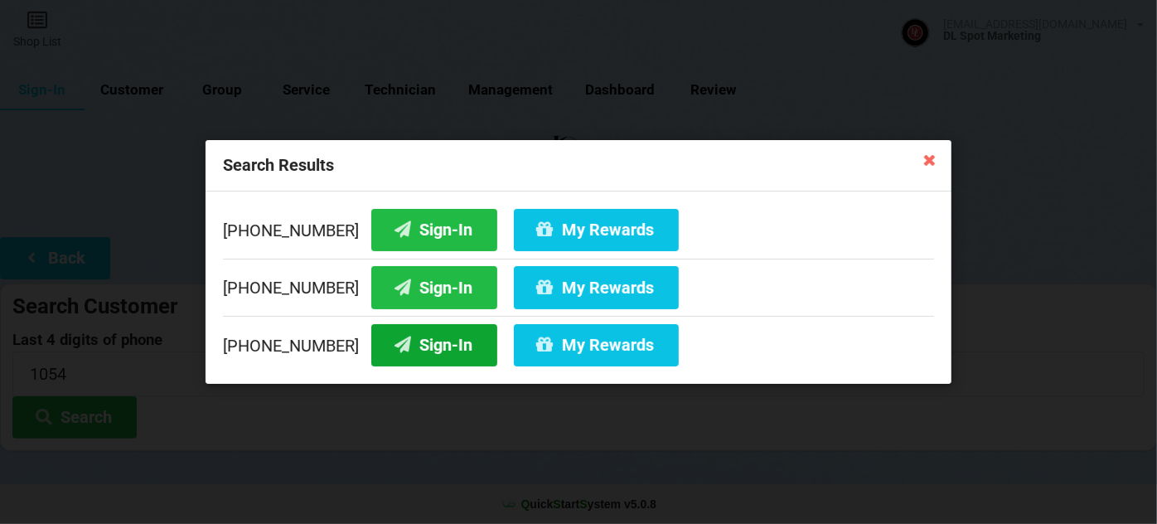
click at [418, 344] on button "Sign-In" at bounding box center [434, 345] width 126 height 42
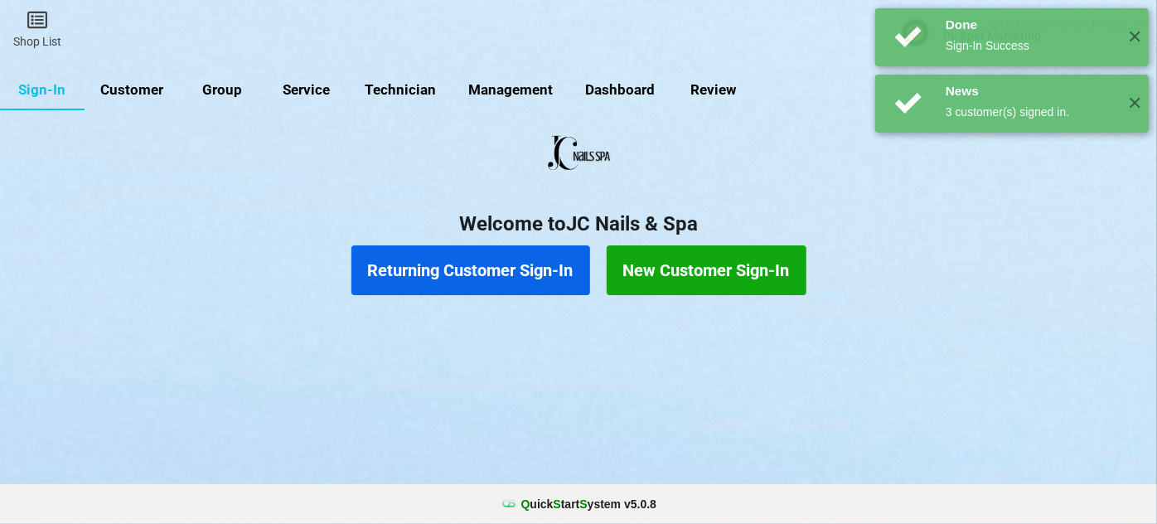
click at [520, 273] on button "Returning Customer Sign-In" at bounding box center [470, 270] width 239 height 50
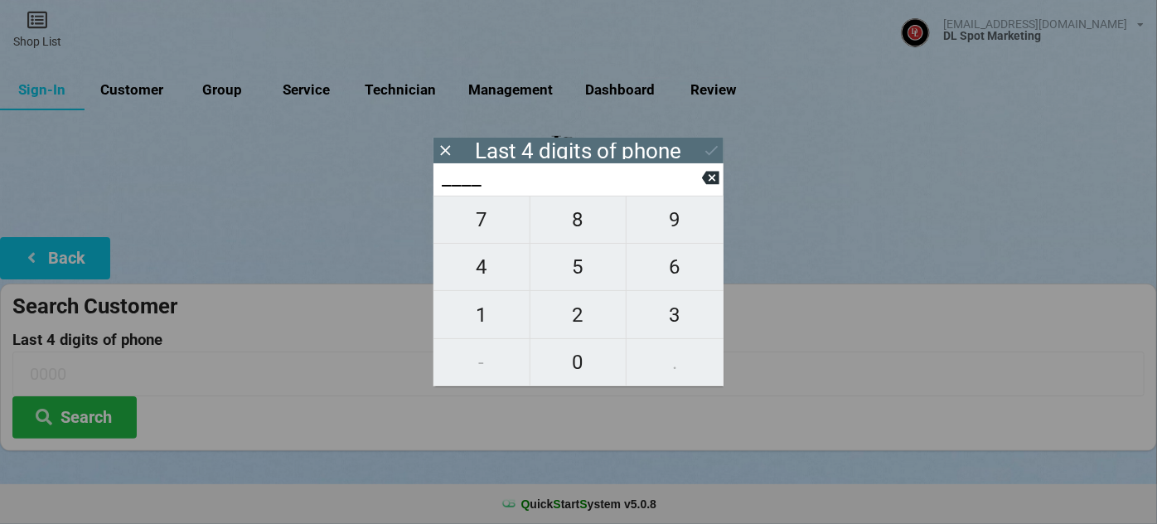
type input "8___"
type input "86__"
type input "866_"
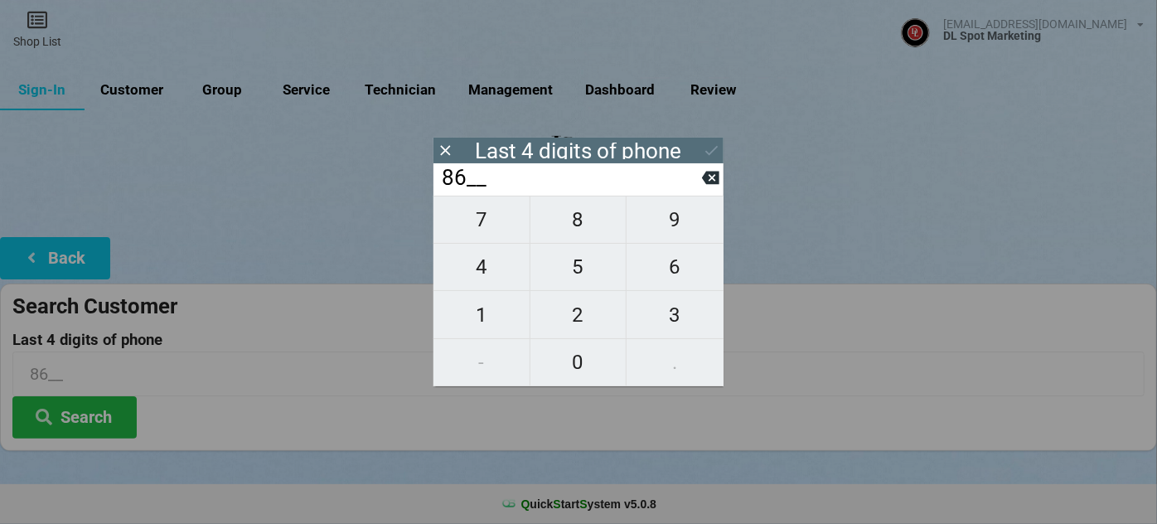
type input "866_"
type input "8662"
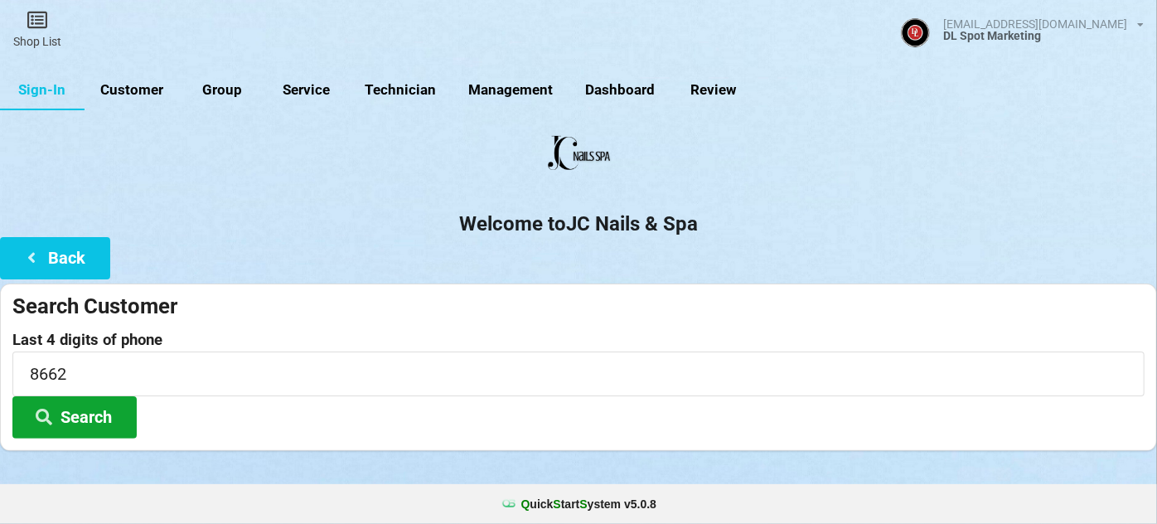
click at [78, 417] on button "Search" at bounding box center [74, 417] width 124 height 42
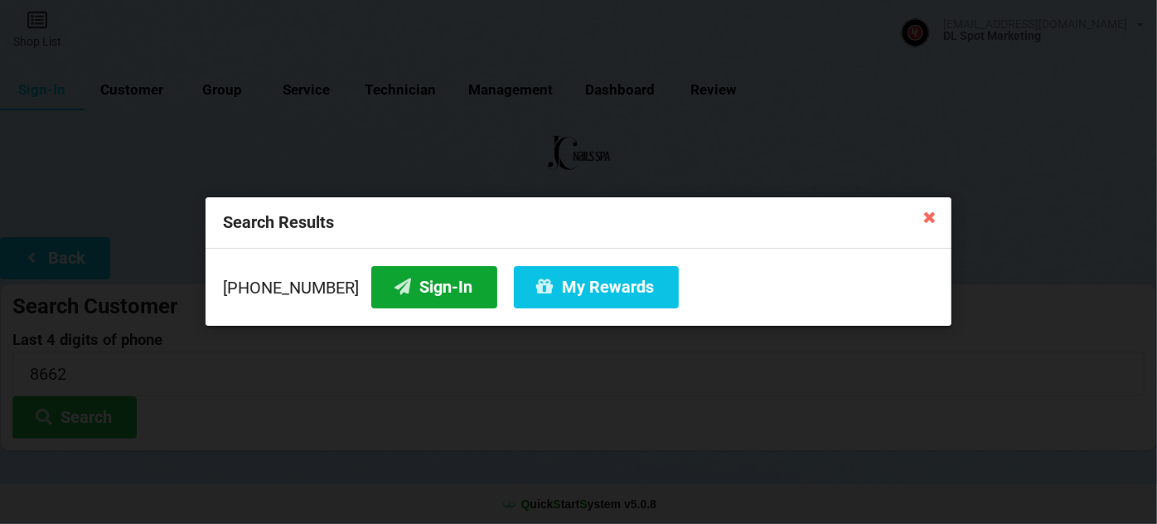
click at [433, 284] on button "Sign-In" at bounding box center [434, 287] width 126 height 42
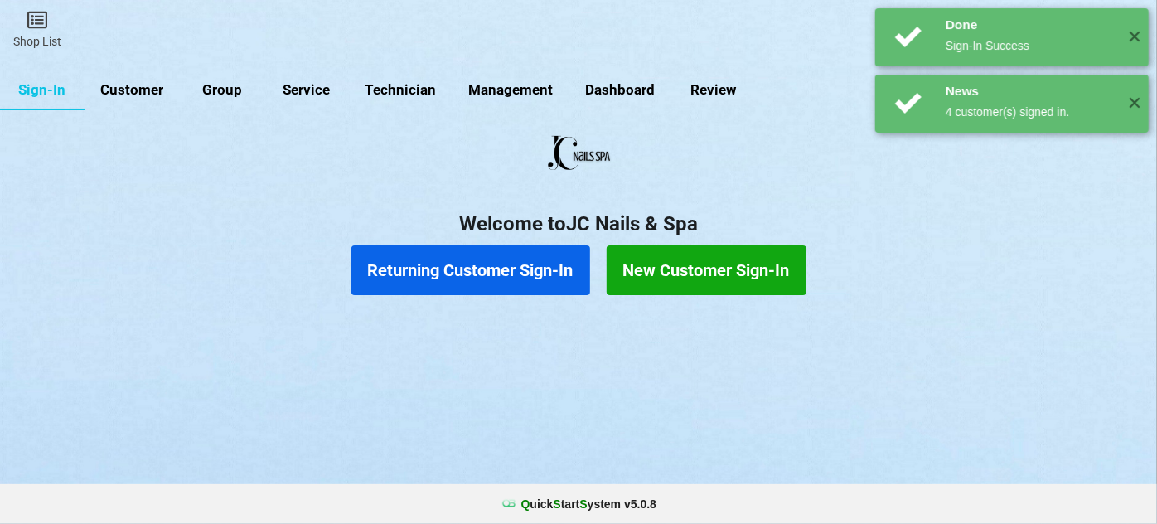
click at [459, 278] on button "Returning Customer Sign-In" at bounding box center [470, 270] width 239 height 50
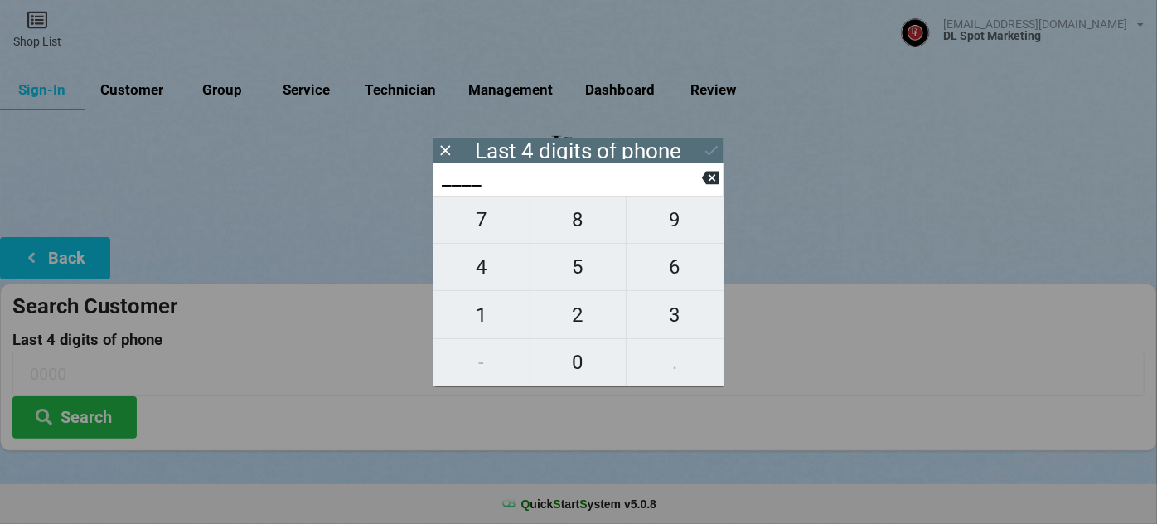
type input "8___"
type input "82__"
type input "825_"
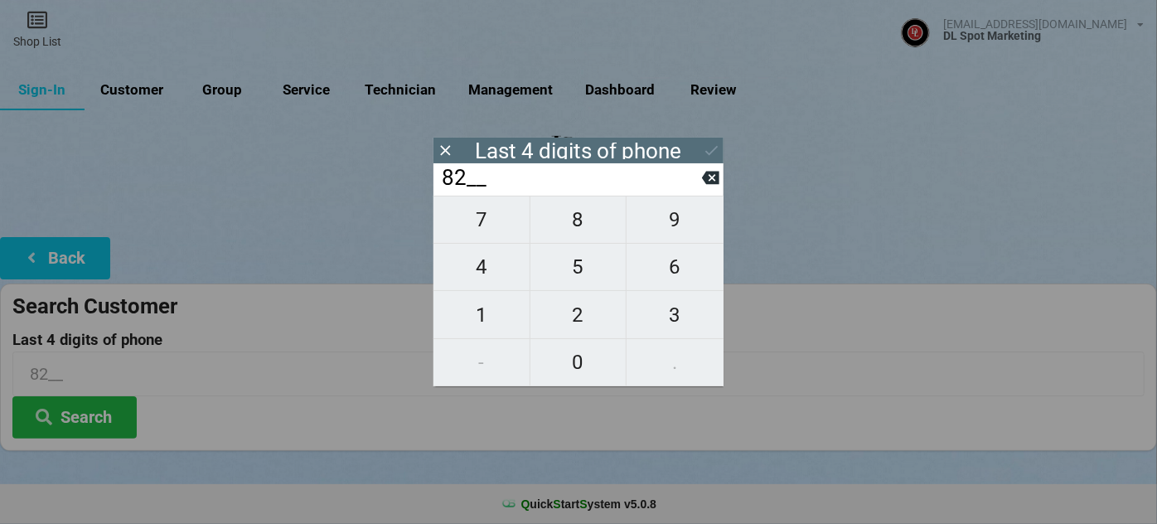
type input "825_"
type input "8255"
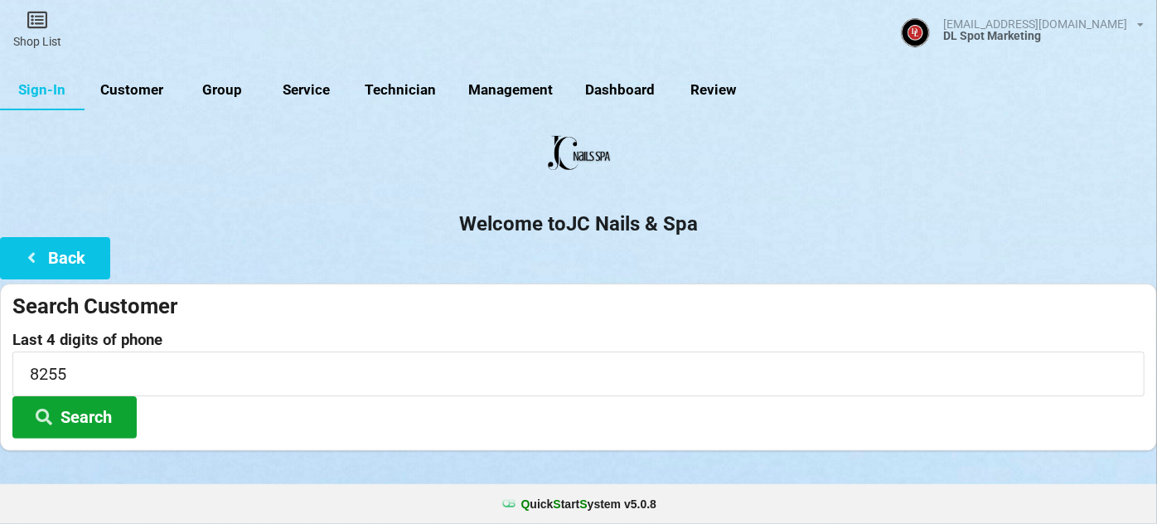
click at [82, 413] on button "Search" at bounding box center [74, 417] width 124 height 42
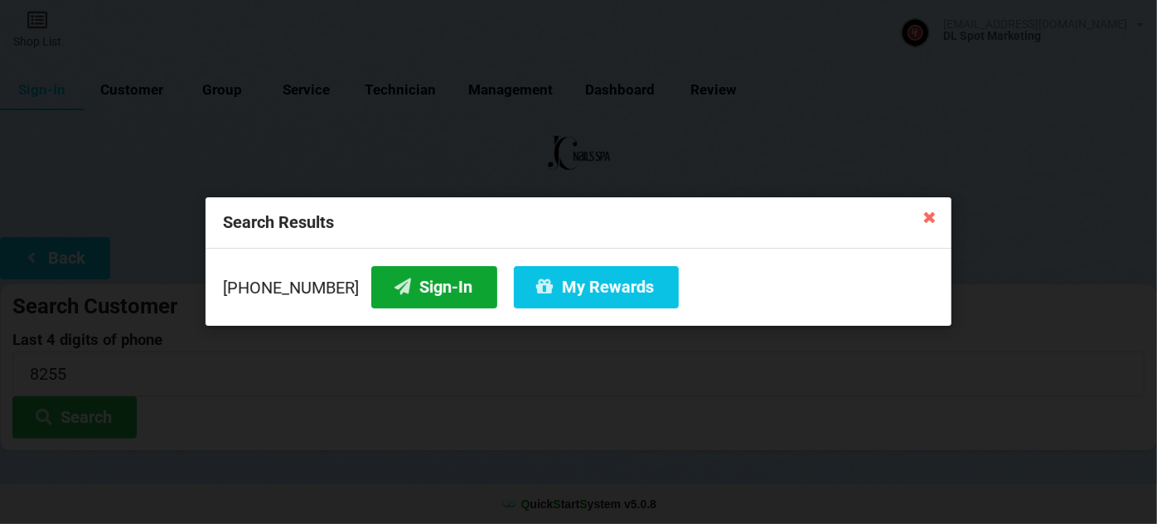
click at [431, 288] on button "Sign-In" at bounding box center [434, 287] width 126 height 42
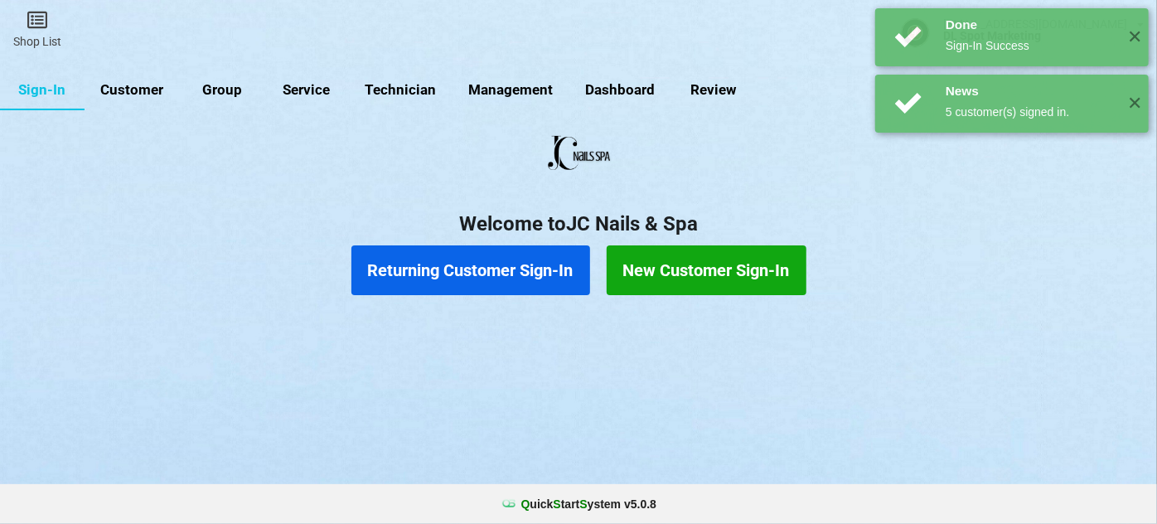
click at [142, 92] on link "Customer" at bounding box center [132, 90] width 95 height 40
select select "25"
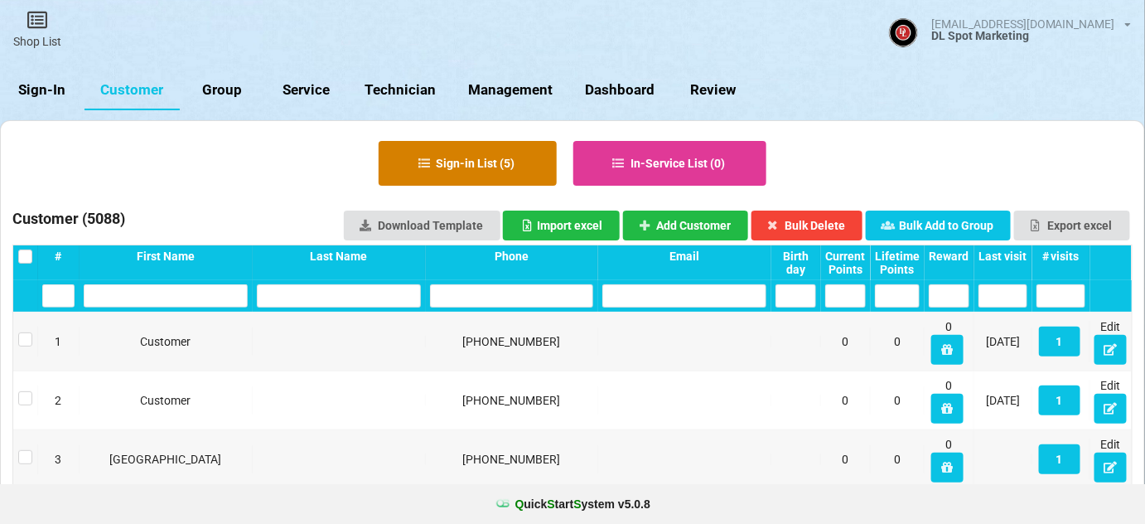
click at [484, 154] on button "Sign-in List ( 5 )" at bounding box center [468, 163] width 178 height 45
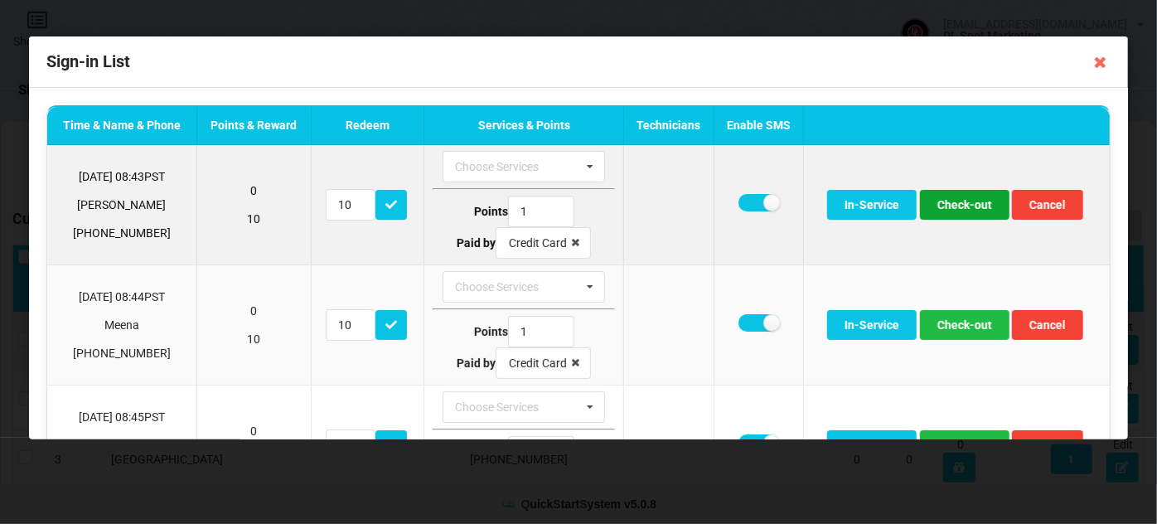
click at [955, 205] on button "Check-out" at bounding box center [965, 205] width 90 height 30
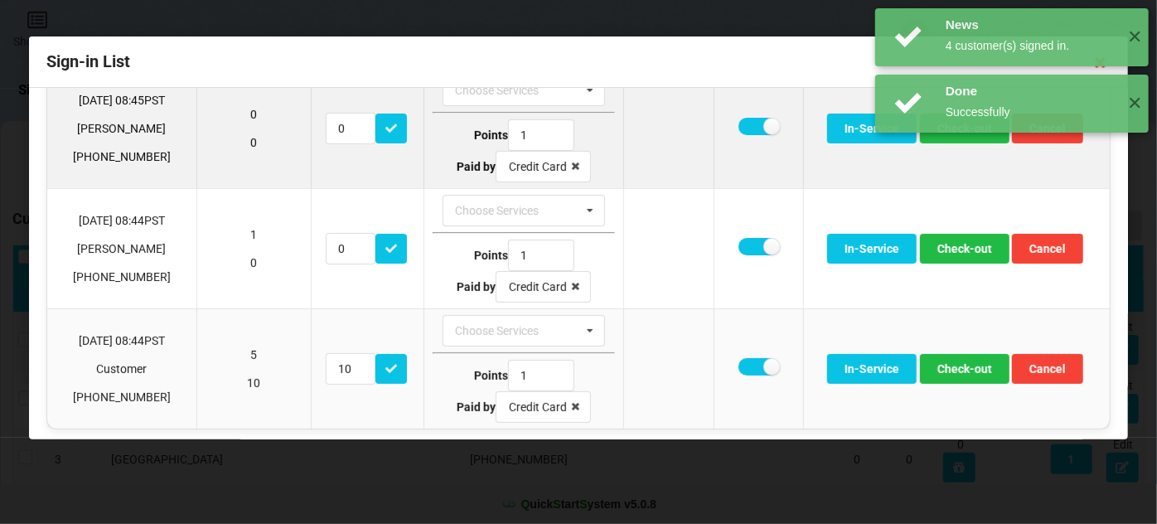
scroll to position [199, 0]
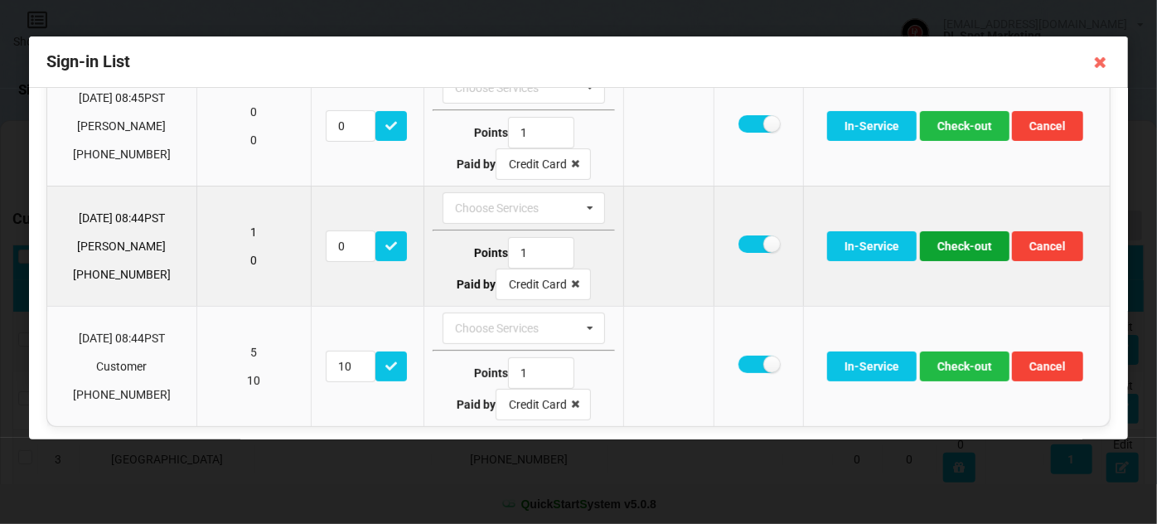
click at [970, 244] on button "Check-out" at bounding box center [965, 246] width 90 height 30
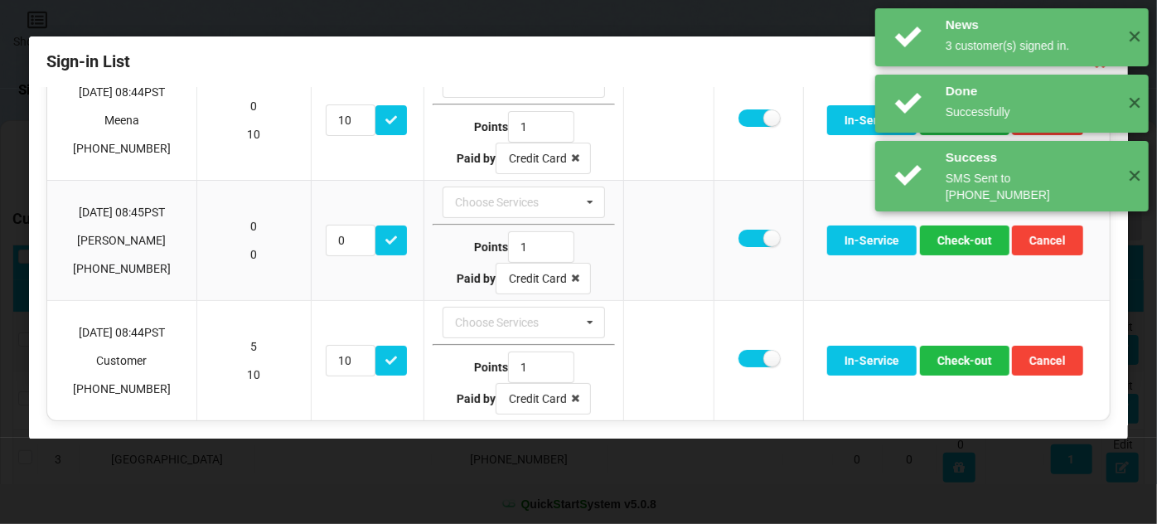
scroll to position [80, 0]
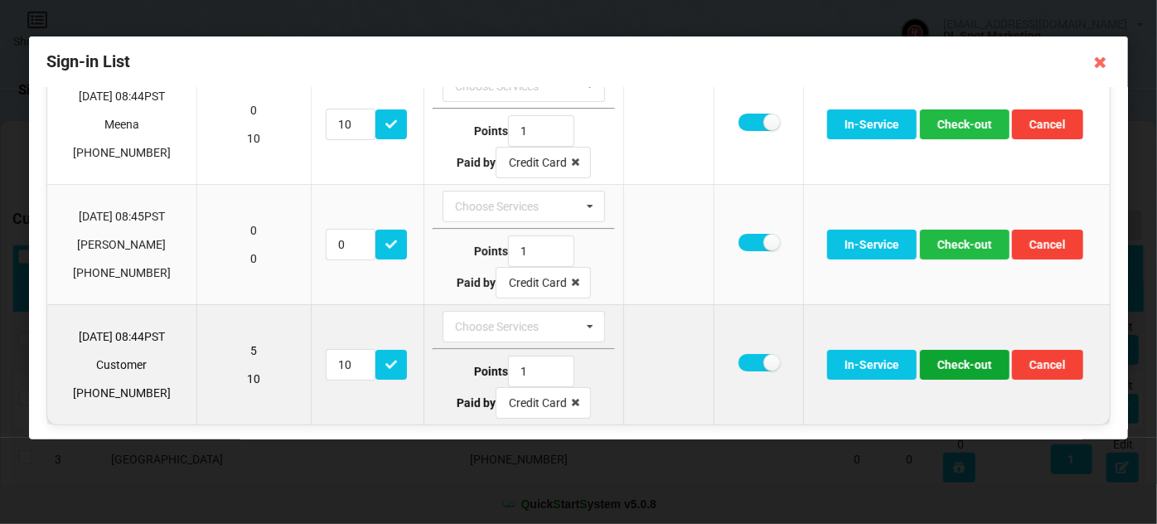
click at [968, 366] on button "Check-out" at bounding box center [965, 365] width 90 height 30
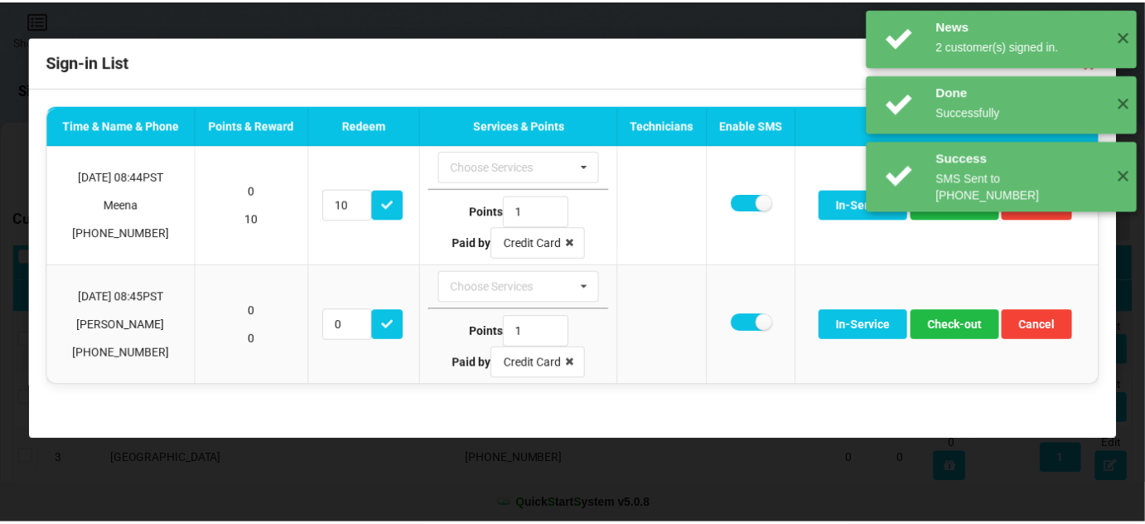
scroll to position [0, 0]
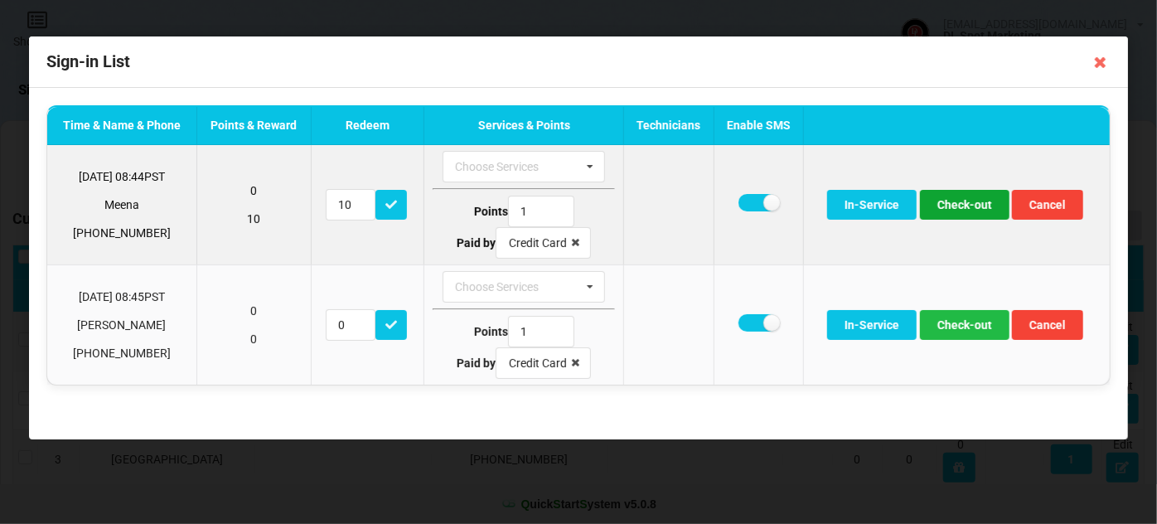
click at [974, 211] on button "Check-out" at bounding box center [965, 205] width 90 height 30
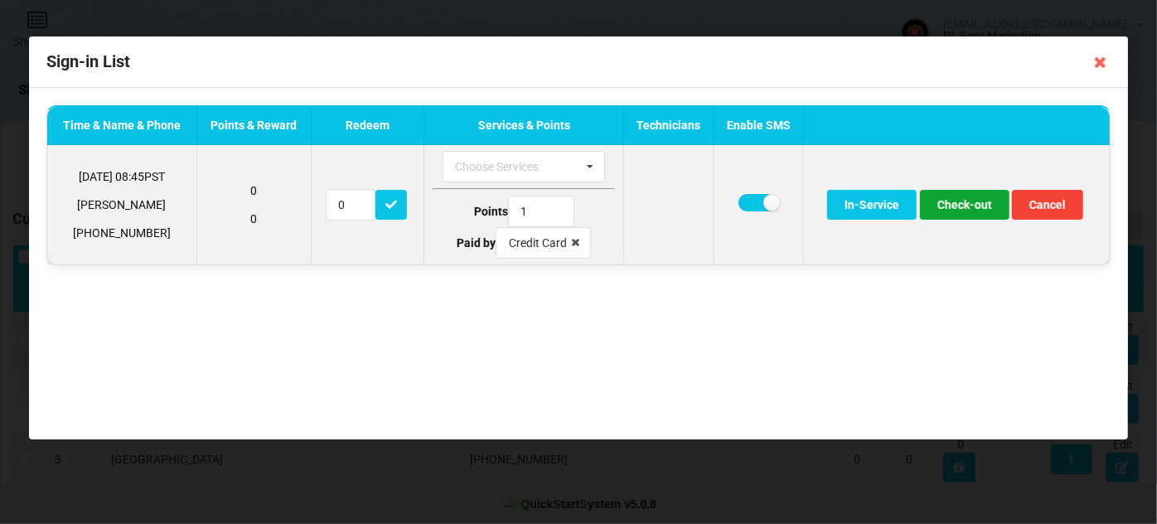
click at [970, 207] on button "Check-out" at bounding box center [965, 205] width 90 height 30
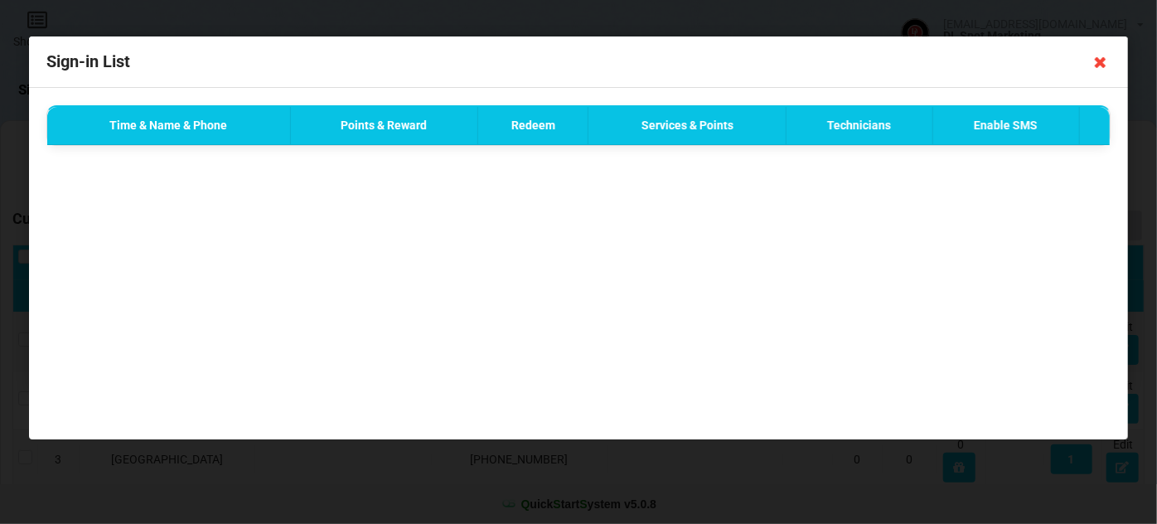
click at [1100, 60] on icon at bounding box center [1100, 62] width 27 height 27
